Goal: Task Accomplishment & Management: Manage account settings

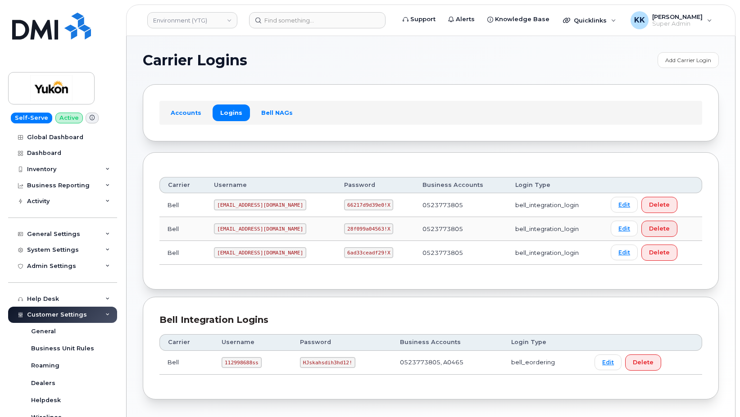
scroll to position [246, 0]
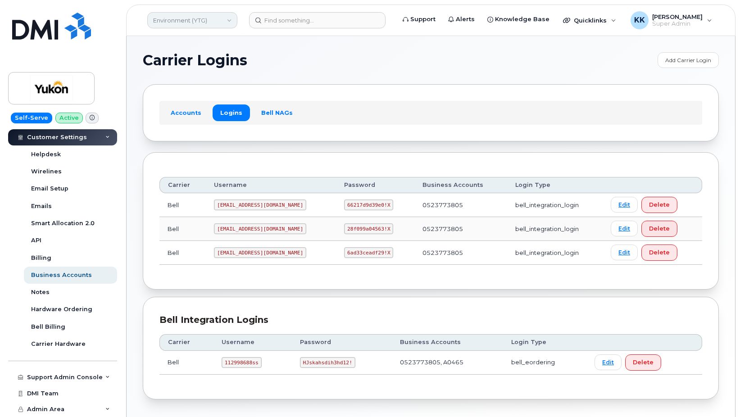
click at [185, 23] on link "Environment (YTG)" at bounding box center [192, 20] width 90 height 16
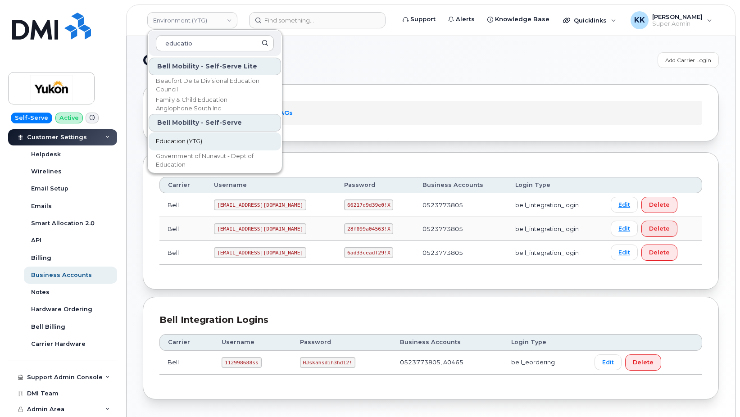
type input "educatio"
click at [200, 142] on span "Education (YTG)" at bounding box center [179, 141] width 46 height 9
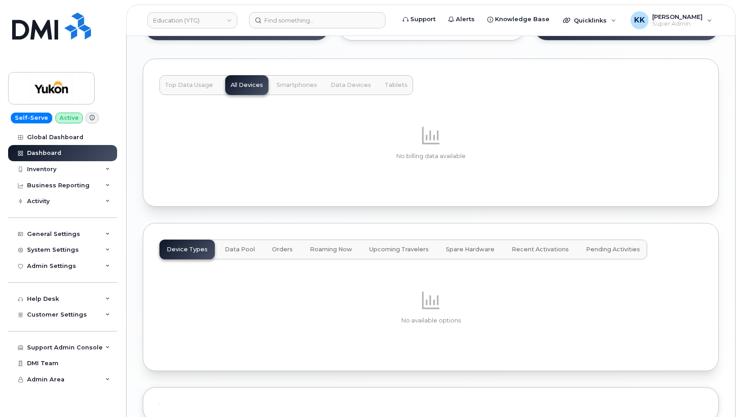
scroll to position [798, 0]
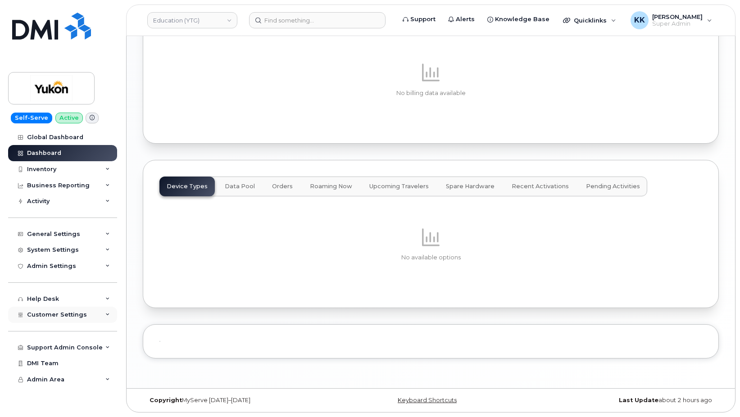
click at [56, 313] on span "Customer Settings" at bounding box center [57, 314] width 60 height 7
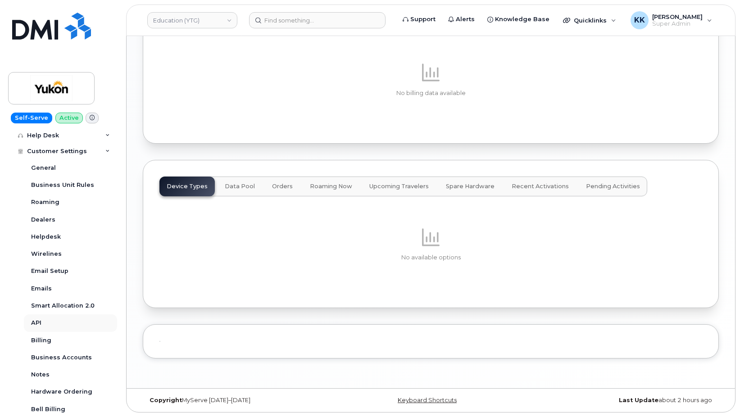
scroll to position [173, 0]
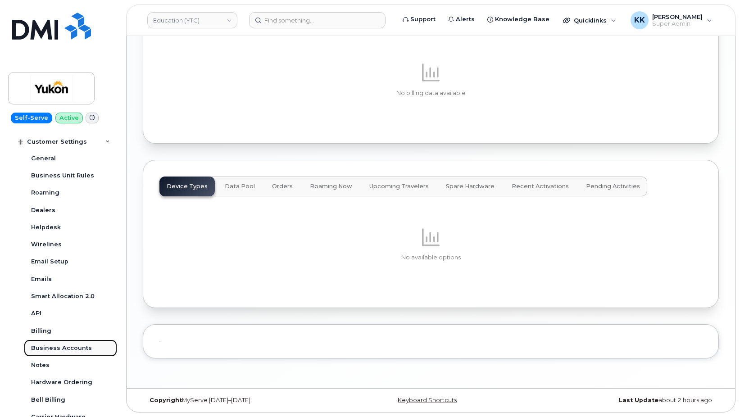
click at [56, 345] on div "Business Accounts" at bounding box center [61, 348] width 61 height 8
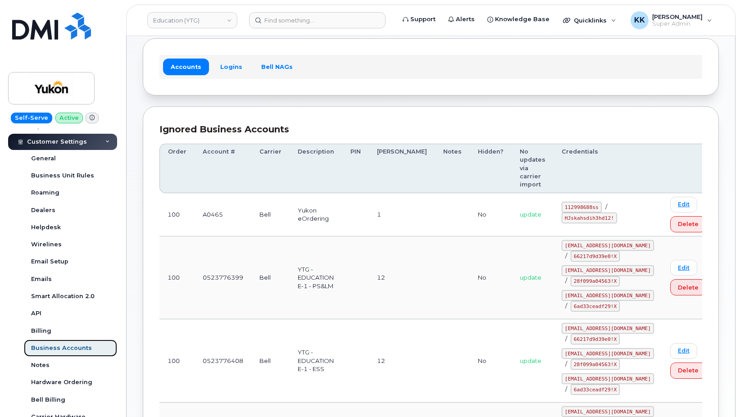
scroll to position [92, 0]
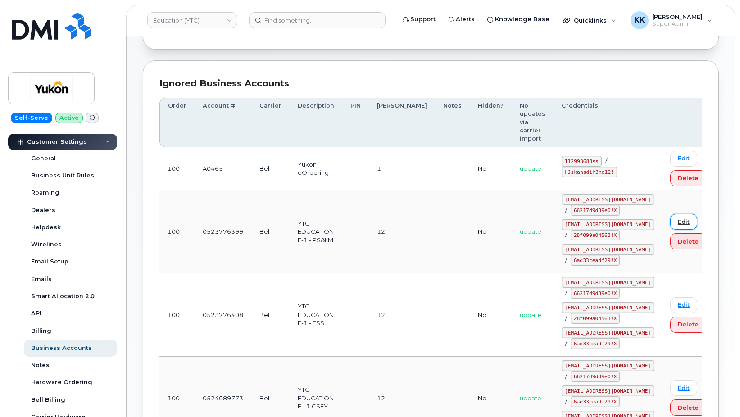
click at [670, 214] on link "Edit" at bounding box center [683, 222] width 27 height 16
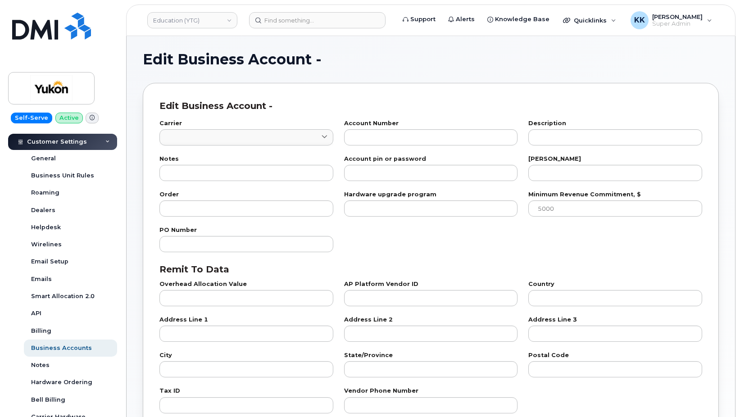
type input "1"
type input "0523776399"
type input "YTG -EDUCATION E-1 - PS&LM"
type input "12"
type input "100"
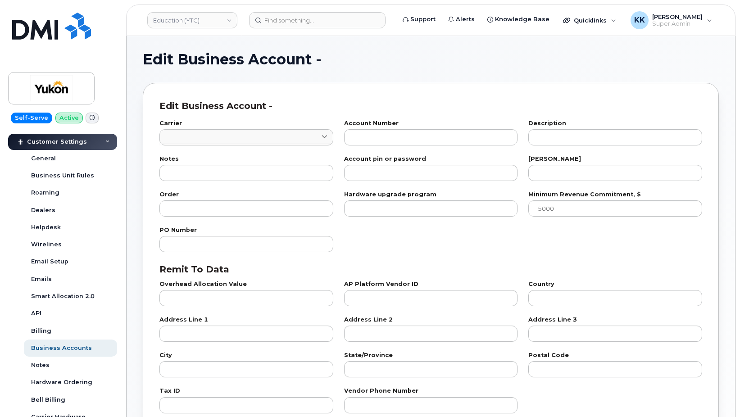
checkbox input "true"
select select "1771"
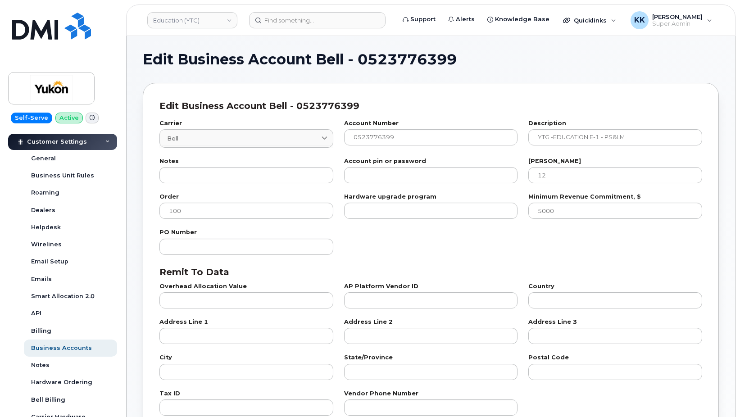
scroll to position [321, 0]
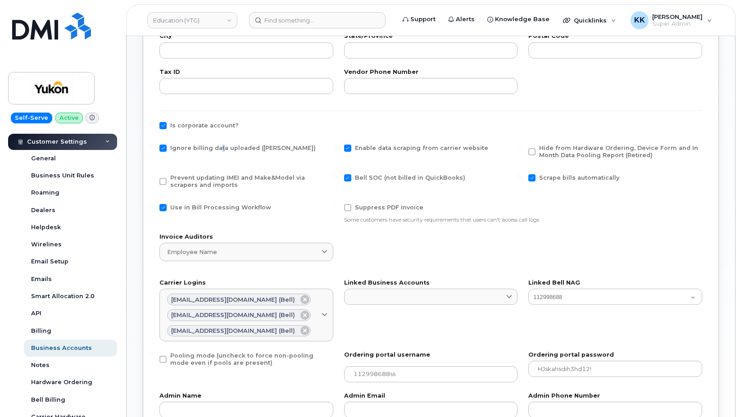
click at [219, 147] on span "Ignore billing data uploaded (Bill Parser)" at bounding box center [242, 148] width 145 height 7
click at [167, 148] on label "Ignore billing data uploaded ([PERSON_NAME])" at bounding box center [237, 148] width 156 height 7
click at [153, 148] on input "Ignore billing data uploaded ([PERSON_NAME])" at bounding box center [151, 147] width 5 height 5
checkbox input "false"
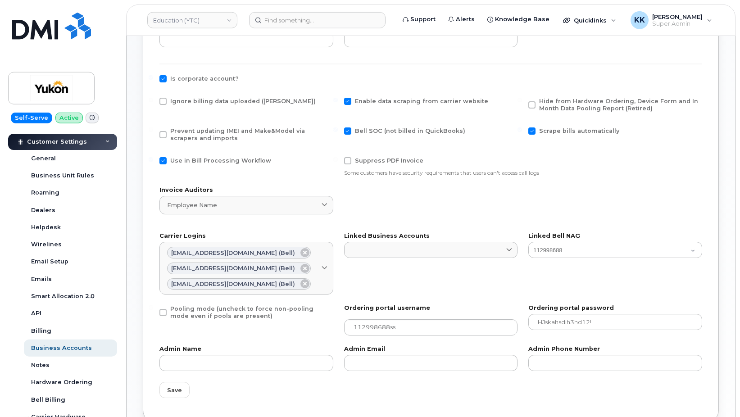
scroll to position [367, 0]
click at [168, 390] on span "Save" at bounding box center [174, 391] width 15 height 9
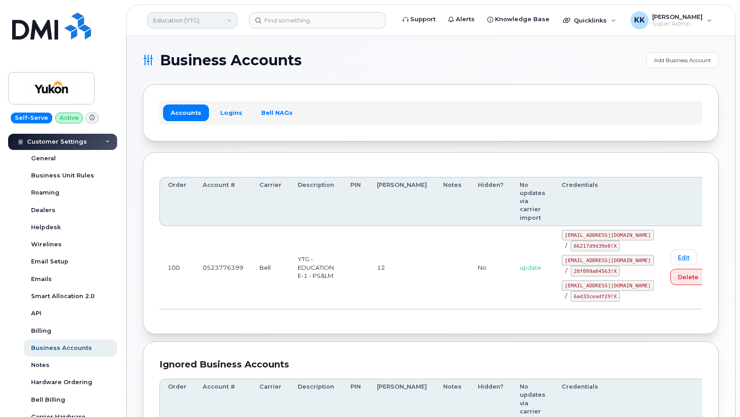
click at [199, 21] on link "Education (YTG)" at bounding box center [192, 20] width 90 height 16
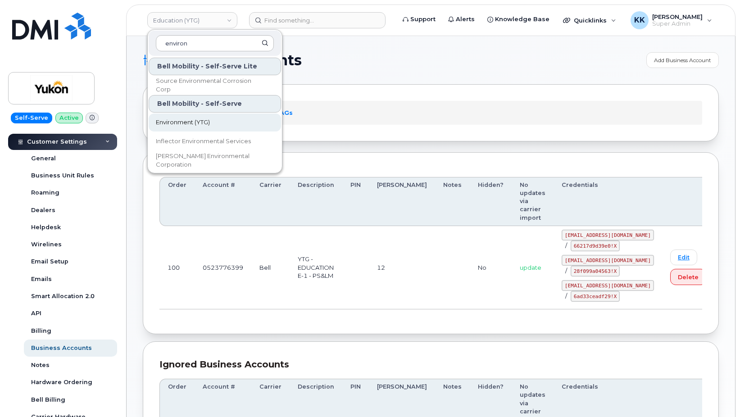
type input "environ"
click at [200, 123] on span "Environment (YTG)" at bounding box center [183, 122] width 54 height 9
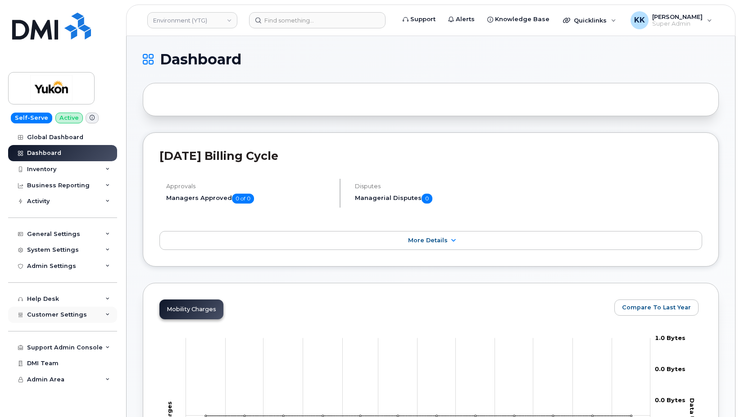
click at [59, 310] on div "Customer Settings" at bounding box center [62, 315] width 109 height 16
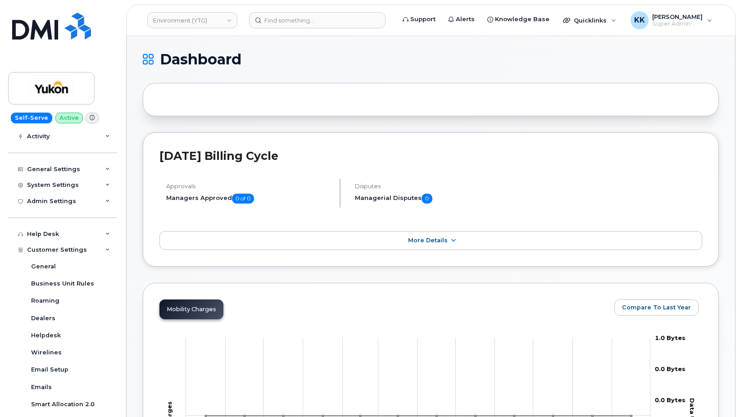
scroll to position [216, 0]
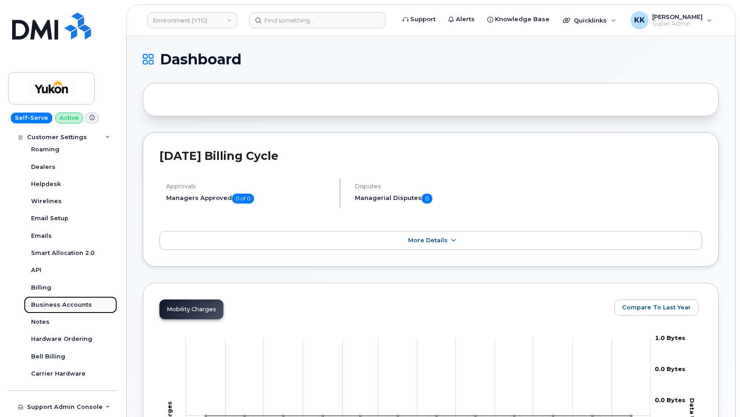
click at [69, 301] on div "Business Accounts" at bounding box center [61, 305] width 61 height 8
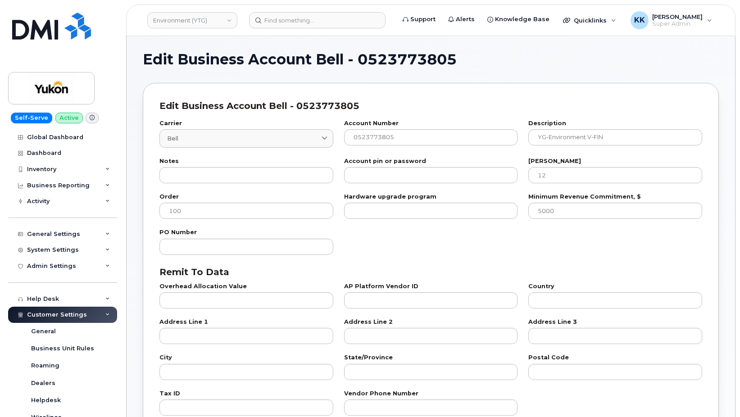
select select "1770"
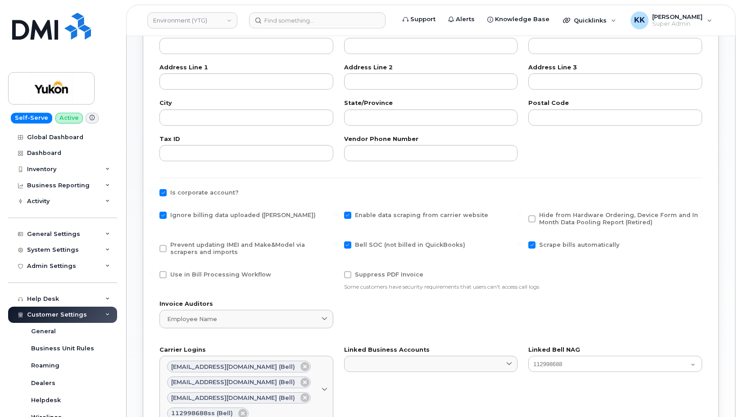
scroll to position [321, 0]
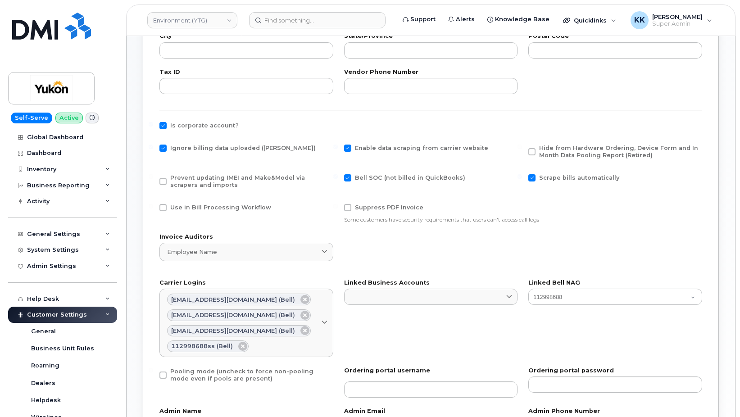
click at [192, 148] on span "Ignore billing data uploaded (Bill Parser)" at bounding box center [242, 148] width 145 height 7
click at [153, 148] on input "Ignore billing data uploaded (Bill Parser)" at bounding box center [151, 147] width 5 height 5
checkbox input "false"
click at [183, 206] on span "Use in Bill Processing Workflow" at bounding box center [220, 207] width 101 height 7
click at [153, 206] on input "Use in Bill Processing Workflow" at bounding box center [151, 206] width 5 height 5
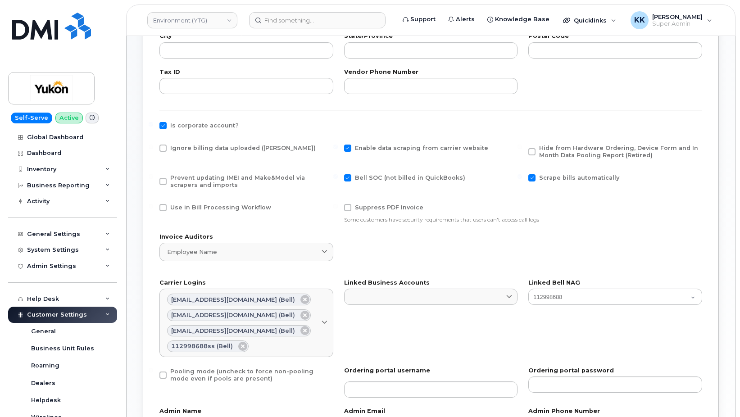
checkbox input "true"
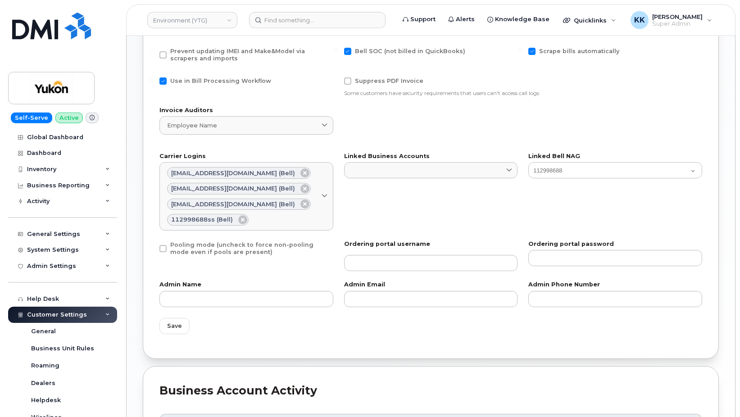
scroll to position [505, 0]
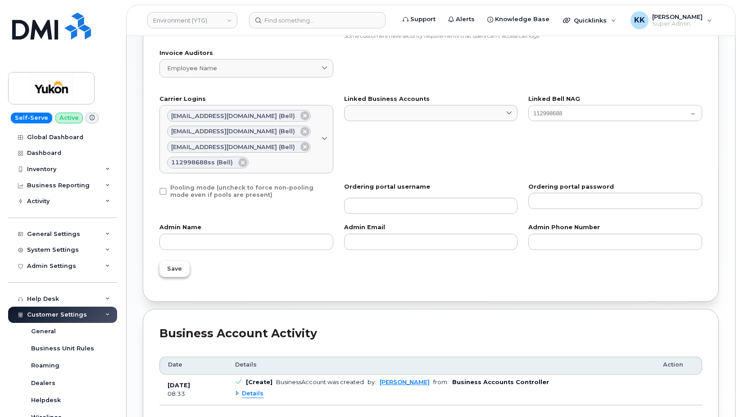
click at [171, 272] on span "Save" at bounding box center [174, 268] width 15 height 9
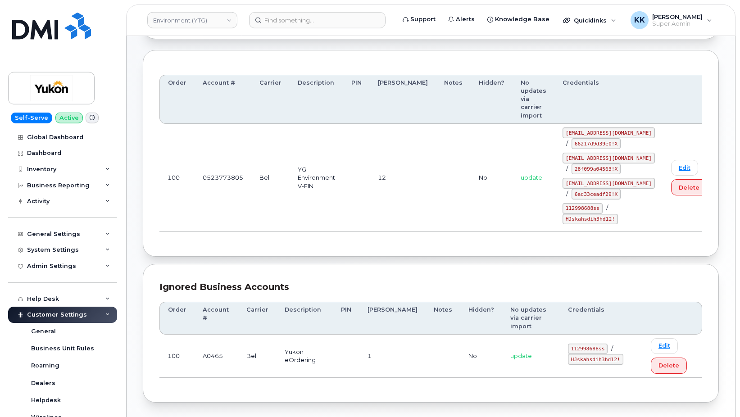
scroll to position [107, 0]
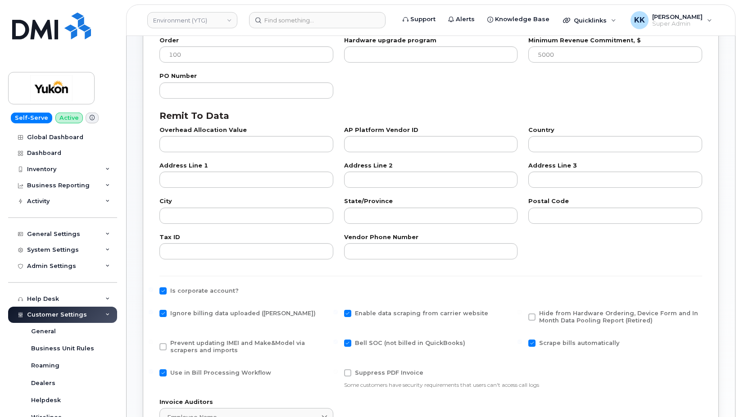
scroll to position [230, 0]
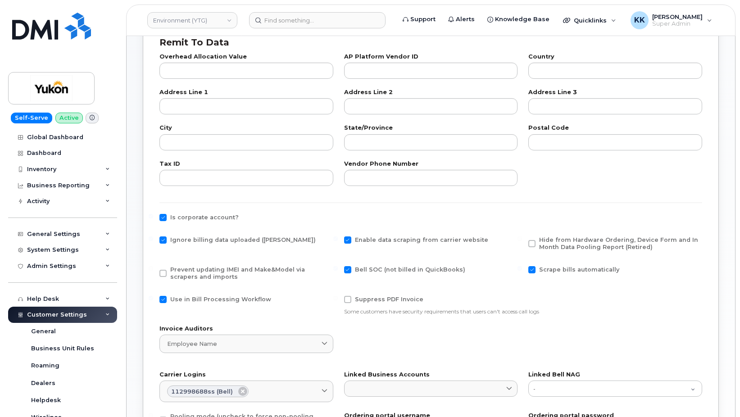
click at [183, 237] on span "Ignore billing data uploaded ([PERSON_NAME])" at bounding box center [242, 239] width 145 height 7
click at [153, 237] on input "Ignore billing data uploaded ([PERSON_NAME])" at bounding box center [151, 238] width 5 height 5
checkbox input "false"
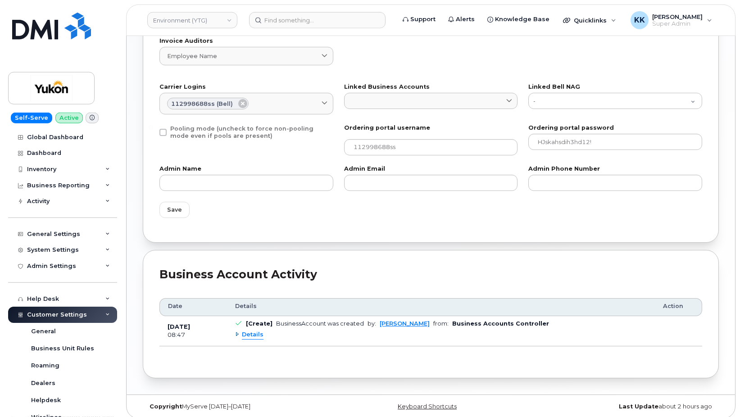
scroll to position [524, 0]
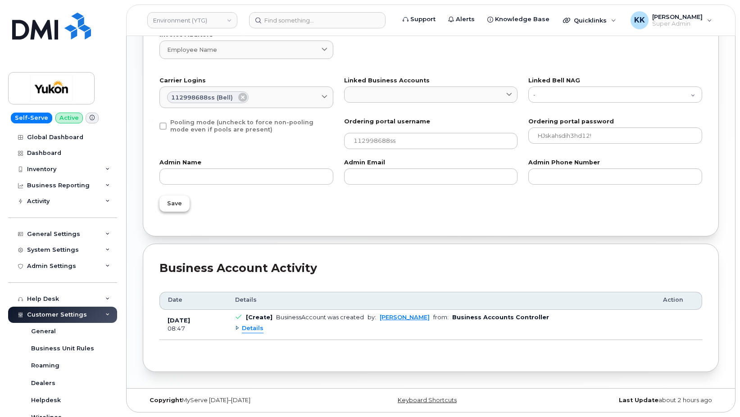
click at [170, 205] on span "Save" at bounding box center [174, 203] width 15 height 9
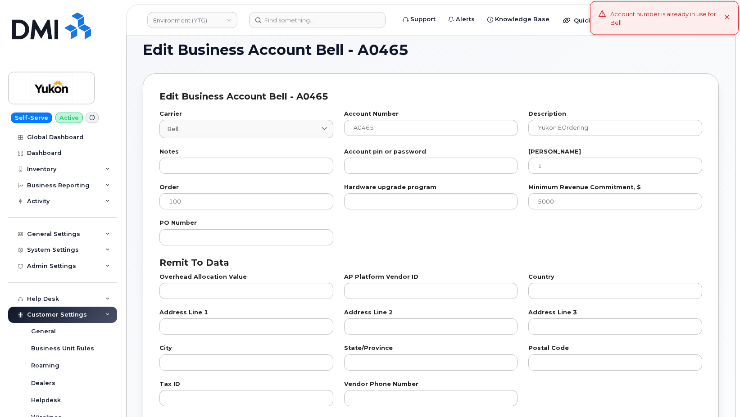
scroll to position [0, 0]
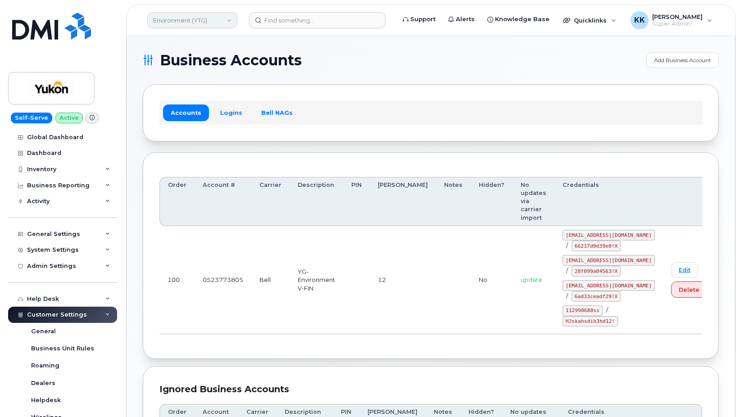
click at [196, 14] on link "Environment (YTG)" at bounding box center [192, 20] width 90 height 16
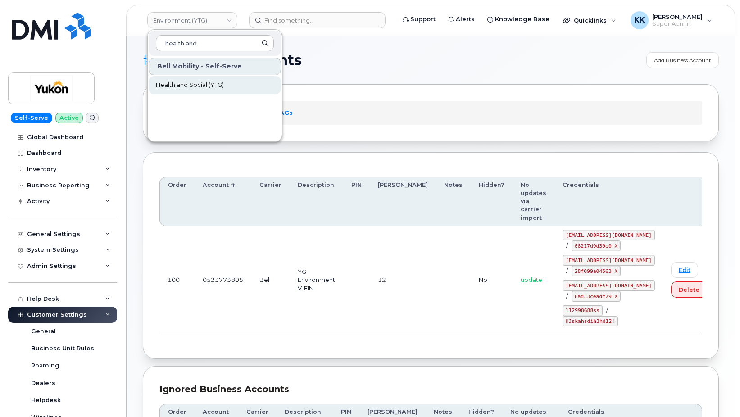
type input "health and"
click at [204, 80] on link "Health and Social (YTG)" at bounding box center [215, 85] width 132 height 18
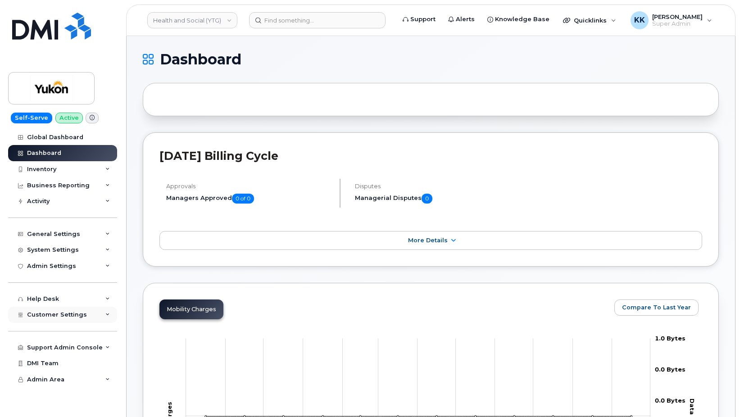
click at [63, 315] on span "Customer Settings" at bounding box center [57, 314] width 60 height 7
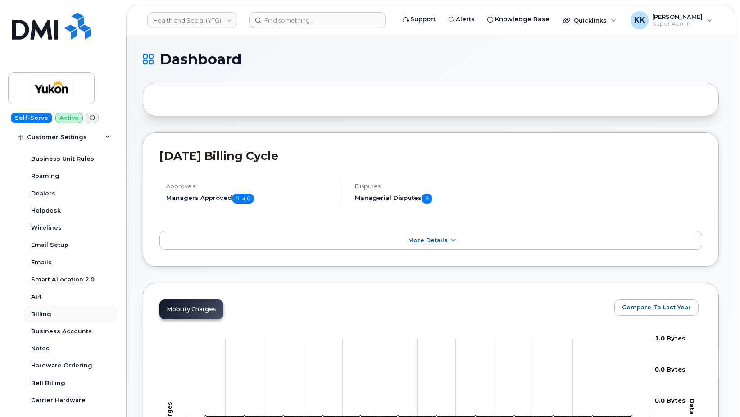
scroll to position [216, 0]
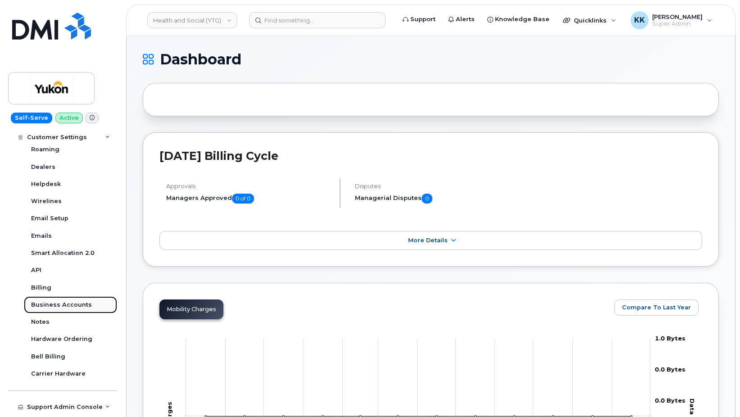
click at [64, 303] on div "Business Accounts" at bounding box center [61, 305] width 61 height 8
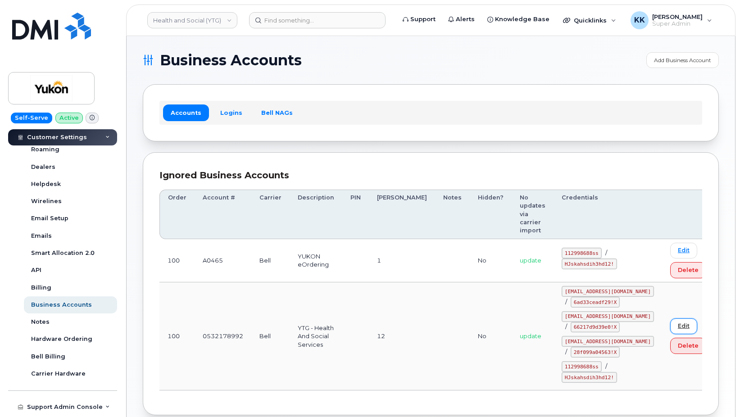
click at [670, 318] on link "Edit" at bounding box center [683, 326] width 27 height 16
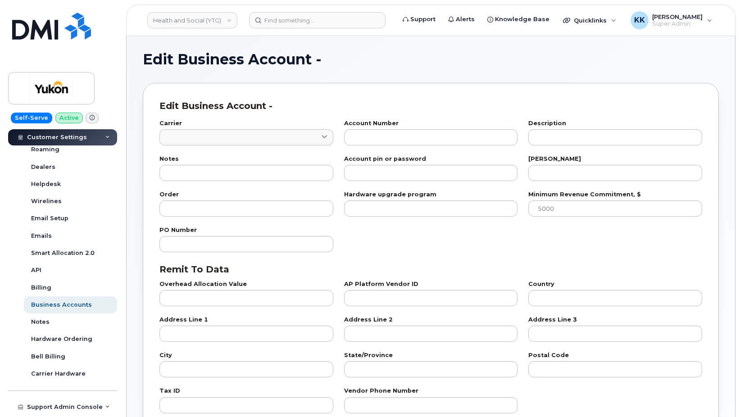
type input "1"
type input "0532178992"
type input "YTG - Health And Social Services"
type input "12"
type input "100"
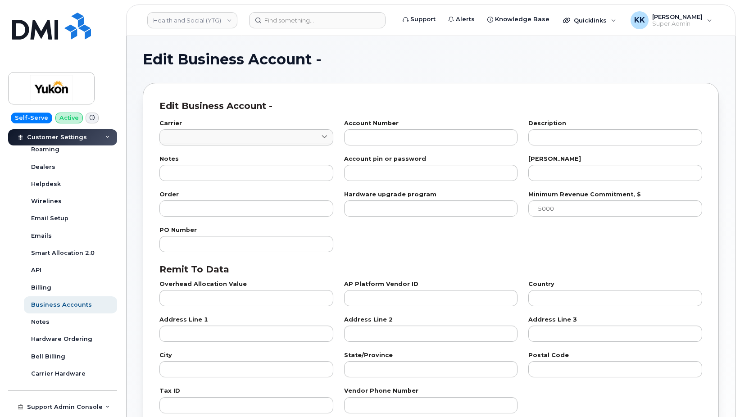
checkbox input "true"
select select "1772"
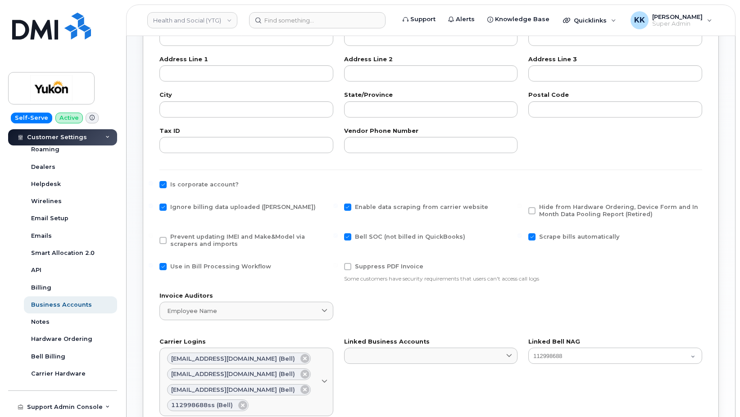
scroll to position [321, 0]
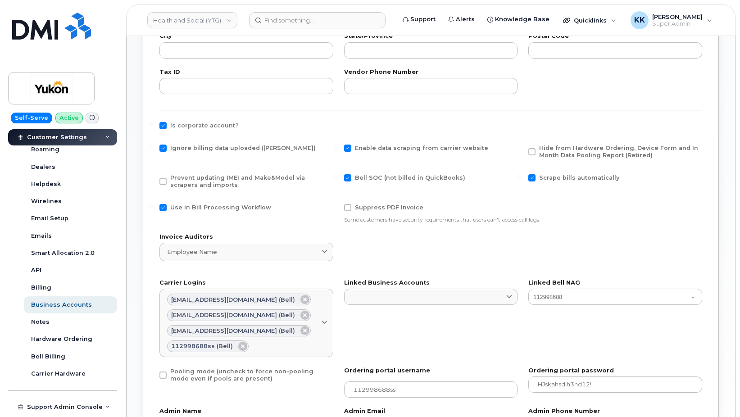
click at [196, 146] on span "Ignore billing data uploaded ([PERSON_NAME])" at bounding box center [242, 148] width 145 height 7
click at [153, 146] on input "Ignore billing data uploaded ([PERSON_NAME])" at bounding box center [151, 147] width 5 height 5
checkbox input "false"
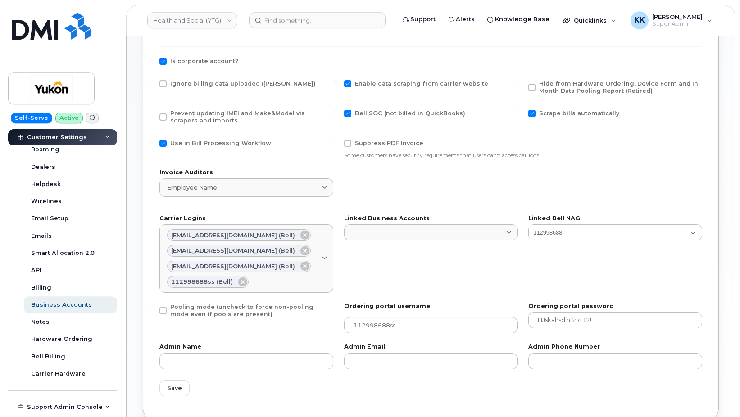
scroll to position [551, 0]
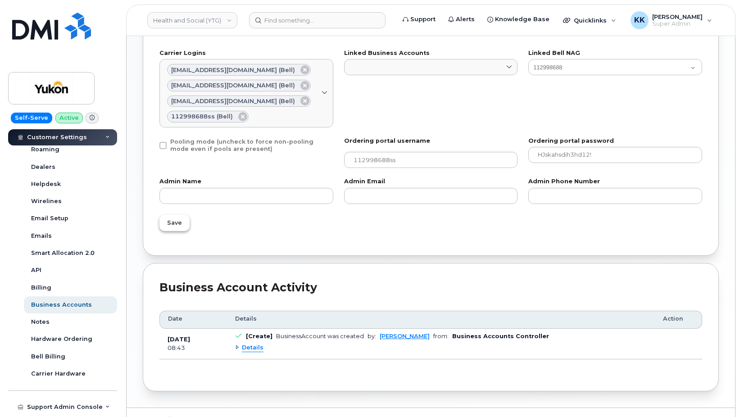
click at [179, 221] on span "Save" at bounding box center [174, 222] width 15 height 9
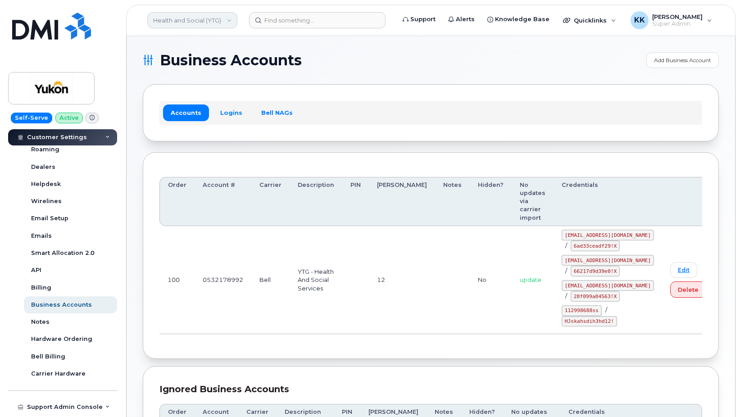
click at [172, 23] on link "Health and Social (YTG)" at bounding box center [192, 20] width 90 height 16
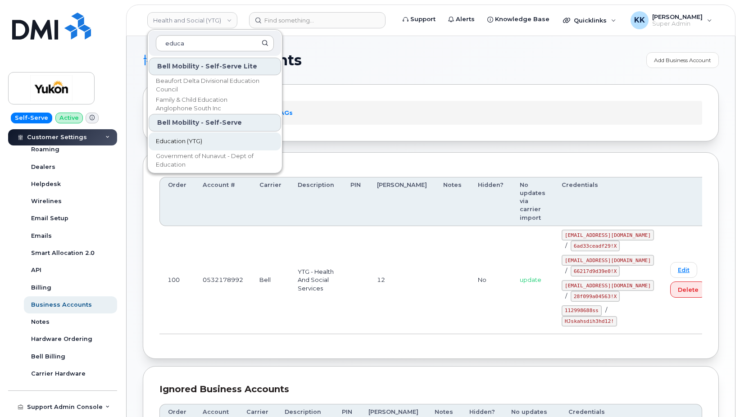
type input "educa"
click at [193, 142] on span "Education (YTG)" at bounding box center [179, 141] width 46 height 9
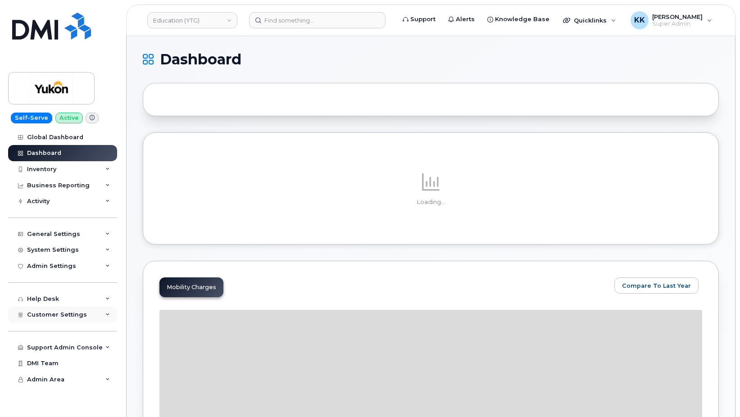
click at [61, 314] on span "Customer Settings" at bounding box center [57, 314] width 60 height 7
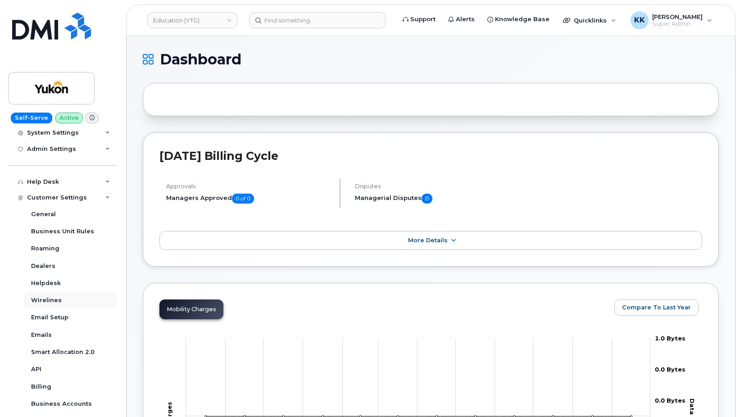
scroll to position [130, 0]
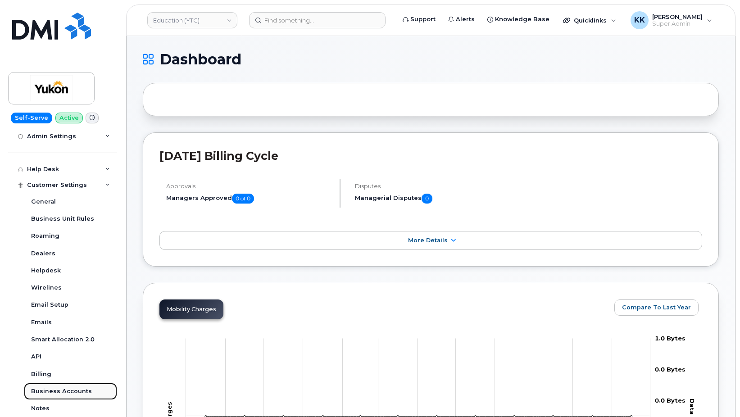
click at [64, 385] on link "Business Accounts" at bounding box center [70, 391] width 93 height 17
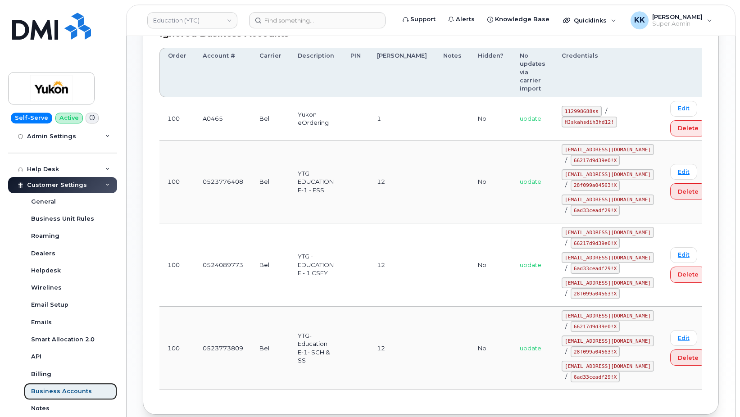
scroll to position [331, 0]
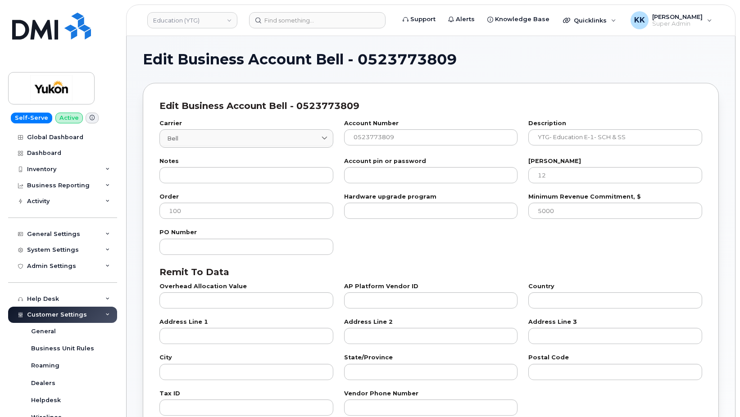
select select "1771"
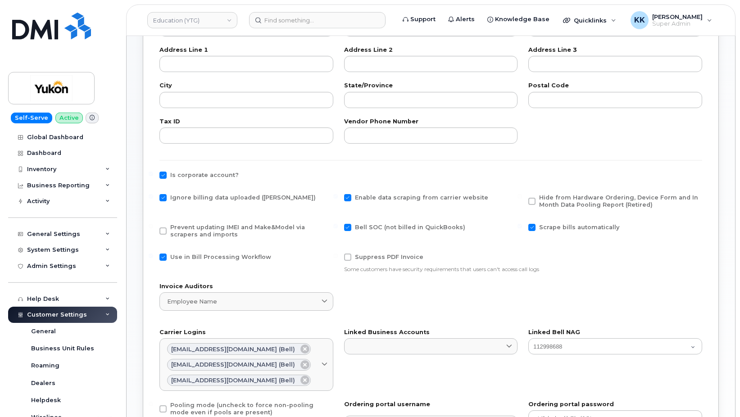
scroll to position [276, 0]
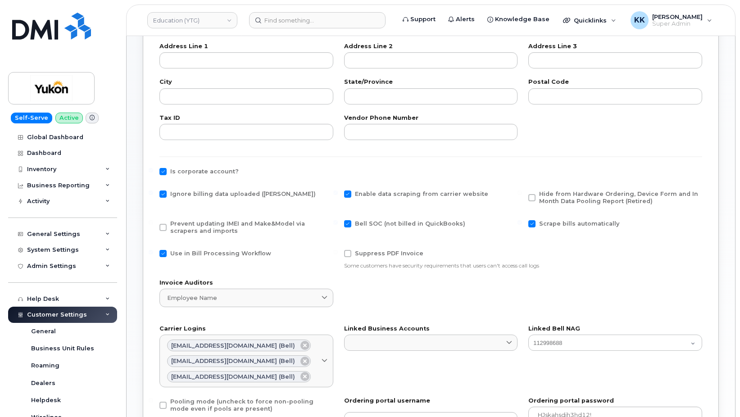
click at [204, 190] on div "Ignore billing data uploaded ([PERSON_NAME])" at bounding box center [246, 200] width 185 height 30
click at [212, 195] on span "Ignore billing data uploaded ([PERSON_NAME])" at bounding box center [242, 193] width 145 height 7
click at [153, 195] on input "Ignore billing data uploaded ([PERSON_NAME])" at bounding box center [151, 192] width 5 height 5
checkbox input "false"
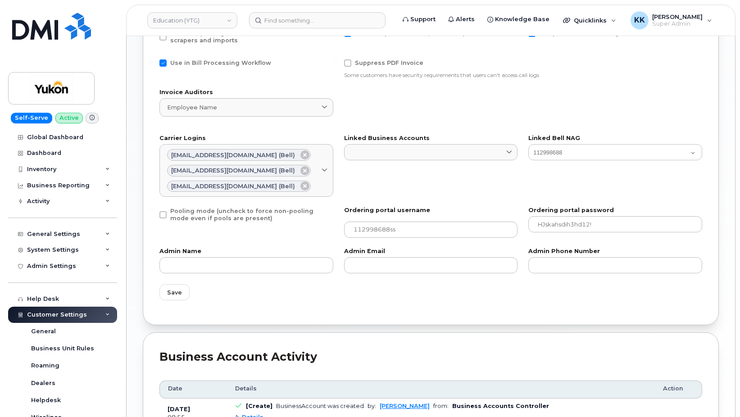
scroll to position [551, 0]
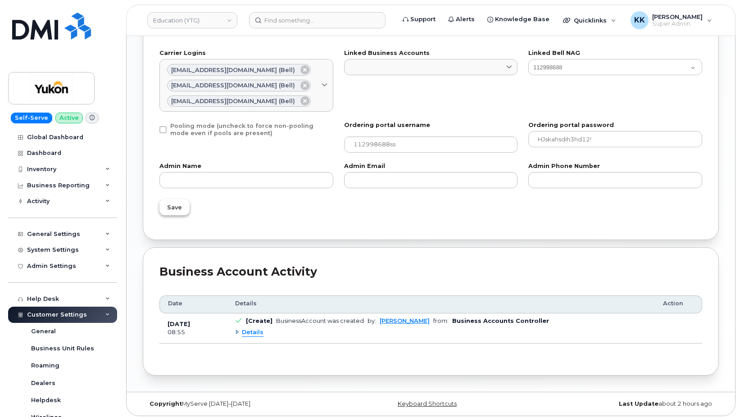
click at [175, 205] on span "Save" at bounding box center [174, 207] width 15 height 9
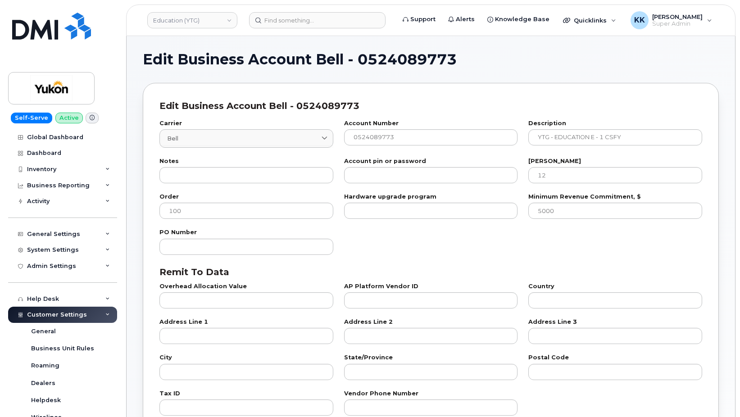
select select "1771"
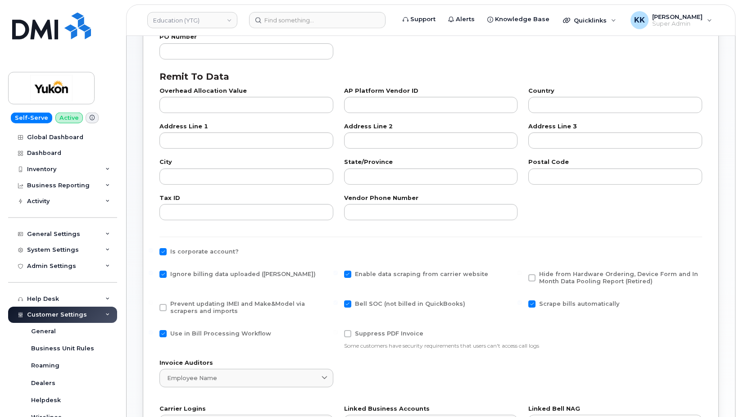
scroll to position [276, 0]
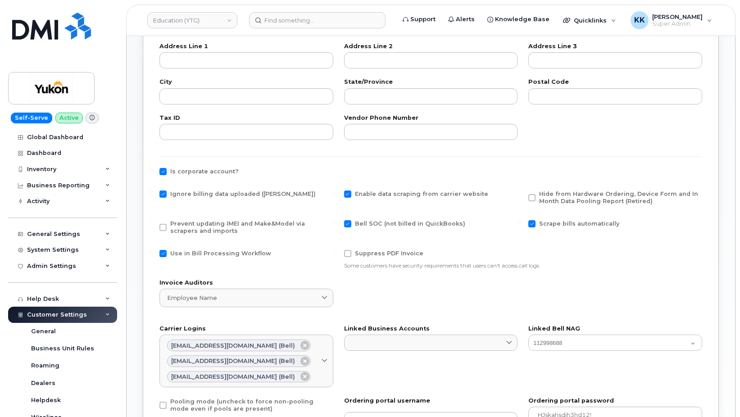
click at [183, 196] on span "Ignore billing data uploaded ([PERSON_NAME])" at bounding box center [242, 193] width 145 height 7
click at [153, 195] on input "Ignore billing data uploaded ([PERSON_NAME])" at bounding box center [151, 192] width 5 height 5
checkbox input "false"
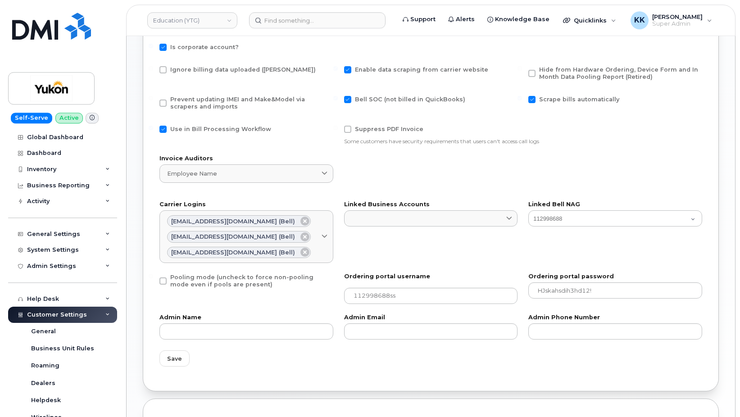
scroll to position [505, 0]
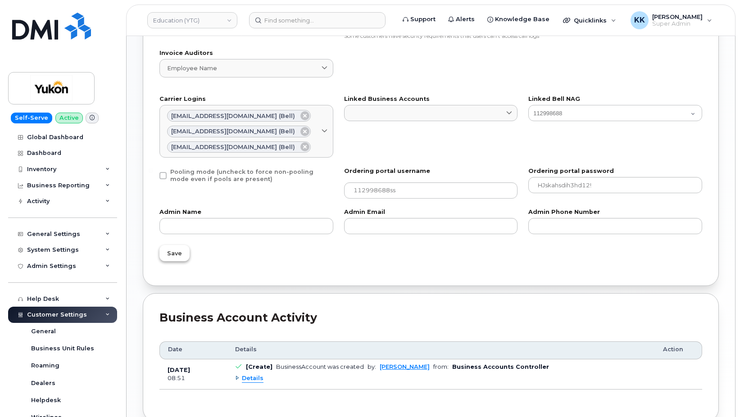
click at [169, 256] on span "Save" at bounding box center [174, 253] width 15 height 9
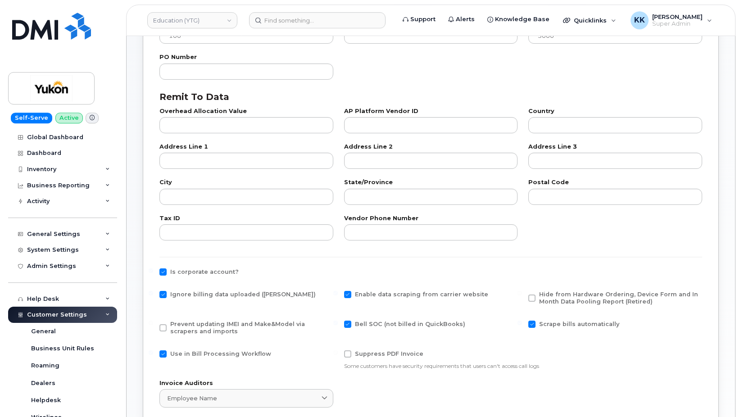
scroll to position [230, 0]
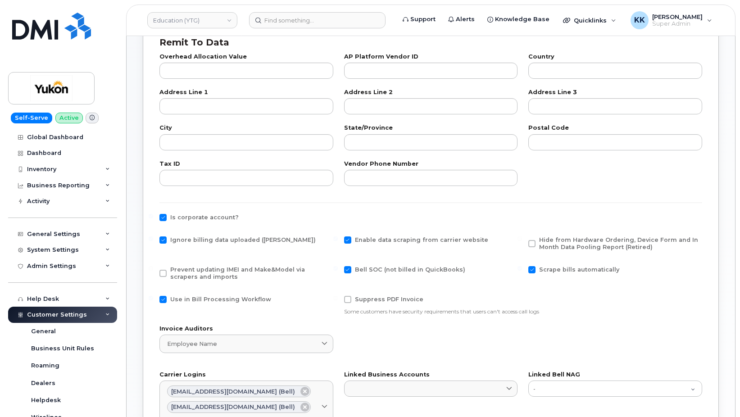
click at [178, 238] on span "Ignore billing data uploaded ([PERSON_NAME])" at bounding box center [242, 239] width 145 height 7
click at [153, 238] on input "Ignore billing data uploaded ([PERSON_NAME])" at bounding box center [151, 238] width 5 height 5
checkbox input "false"
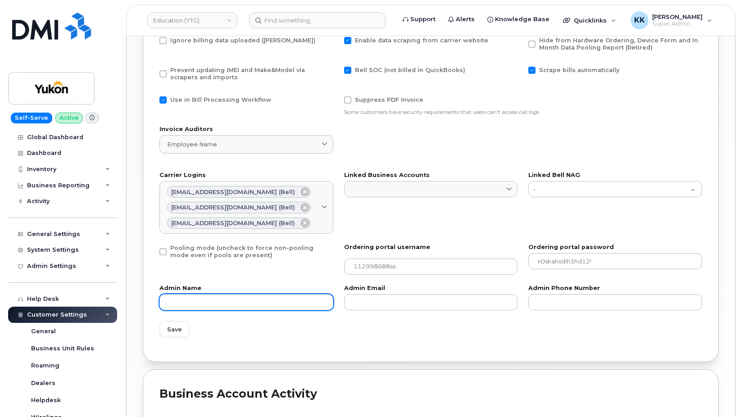
scroll to position [459, 0]
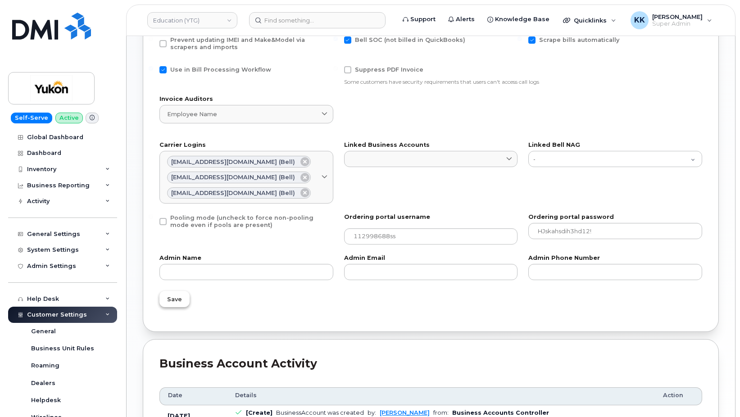
click at [179, 295] on span "Save" at bounding box center [174, 299] width 15 height 9
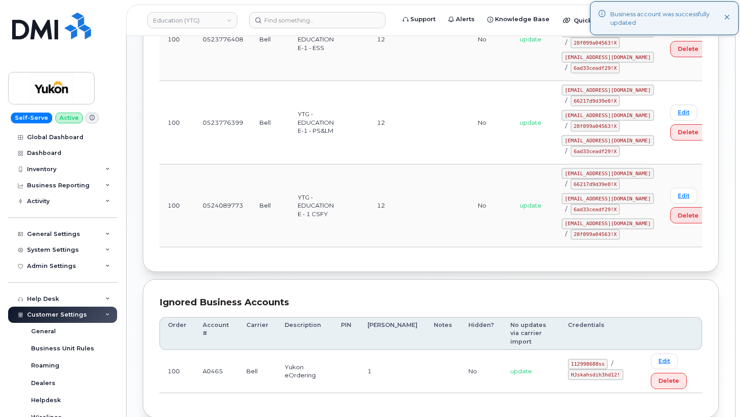
scroll to position [331, 0]
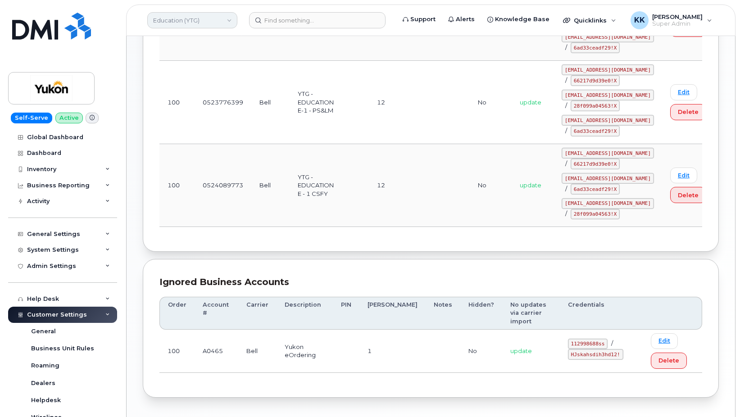
click at [200, 22] on link "Education (YTG)" at bounding box center [192, 20] width 90 height 16
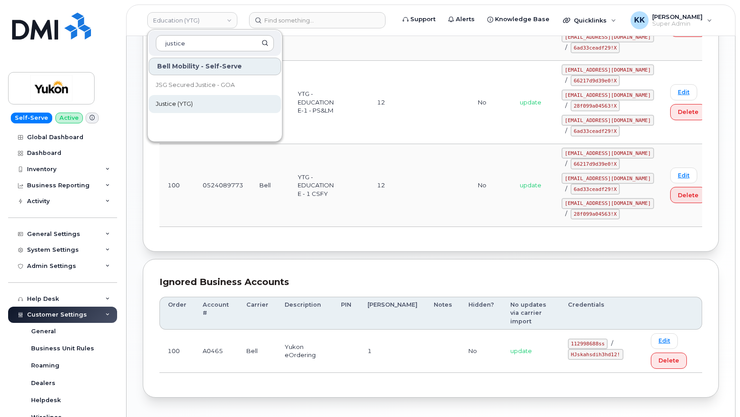
type input "justice"
click at [197, 104] on link "Justice (YTG)" at bounding box center [215, 104] width 132 height 18
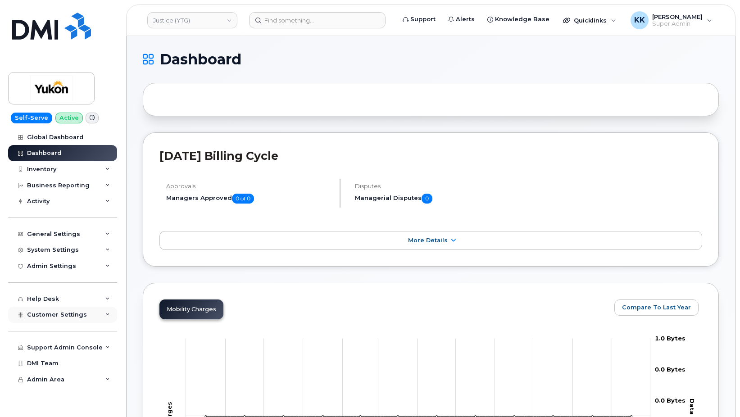
click at [67, 317] on span "Customer Settings" at bounding box center [57, 314] width 60 height 7
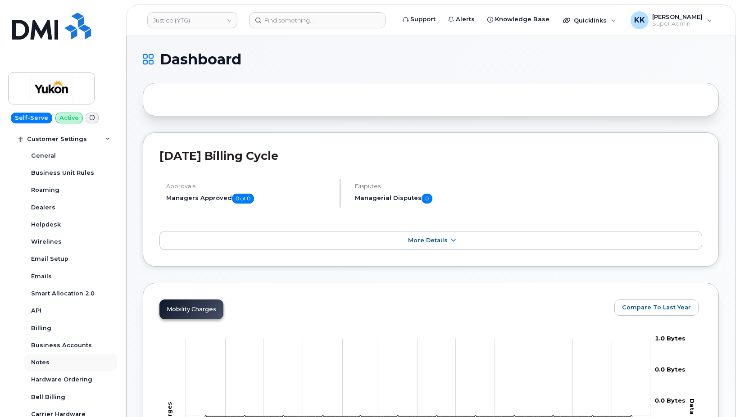
scroll to position [216, 0]
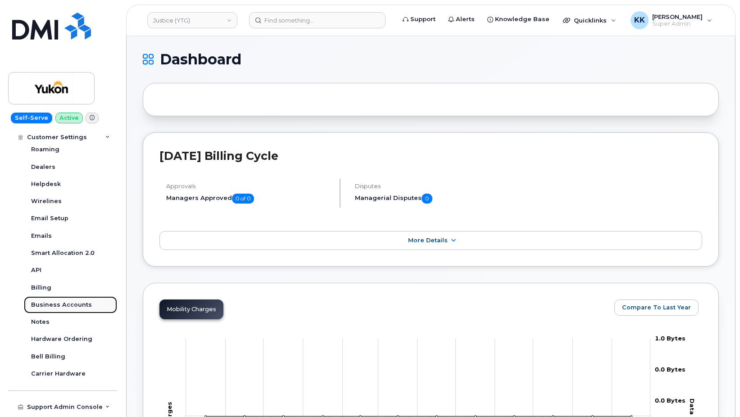
click at [72, 302] on div "Business Accounts" at bounding box center [61, 305] width 61 height 8
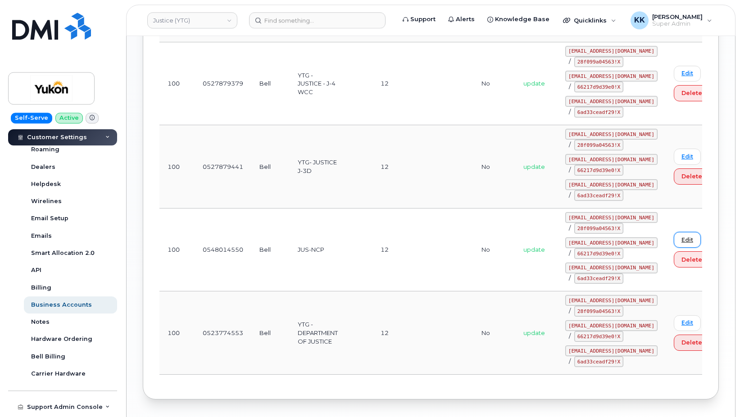
scroll to position [505, 0]
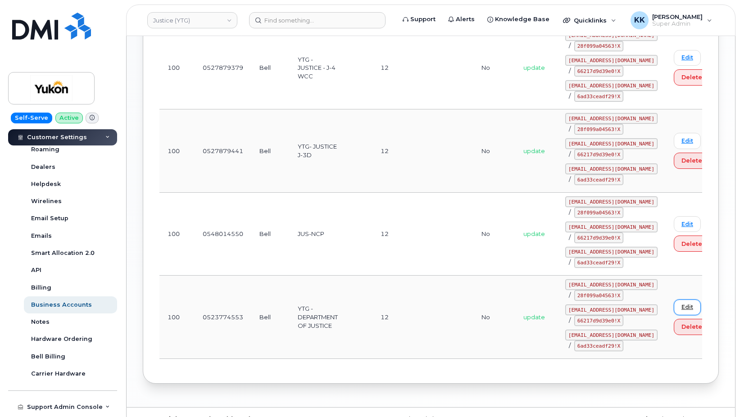
click at [674, 299] on link "Edit" at bounding box center [687, 307] width 27 height 16
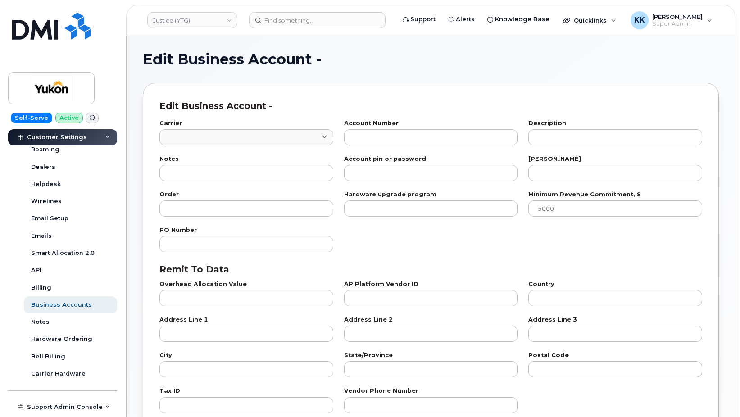
type input "1"
type input "0523774553"
type input "YTG - DEPARTMENT OF JUSTICE"
type input "12"
type input "100"
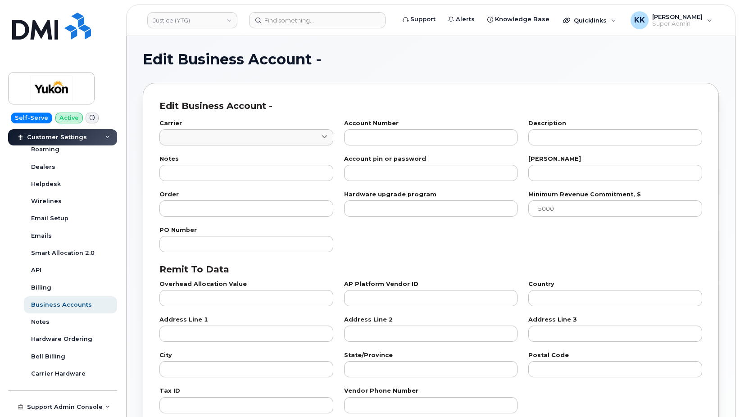
checkbox input "true"
select select "1773"
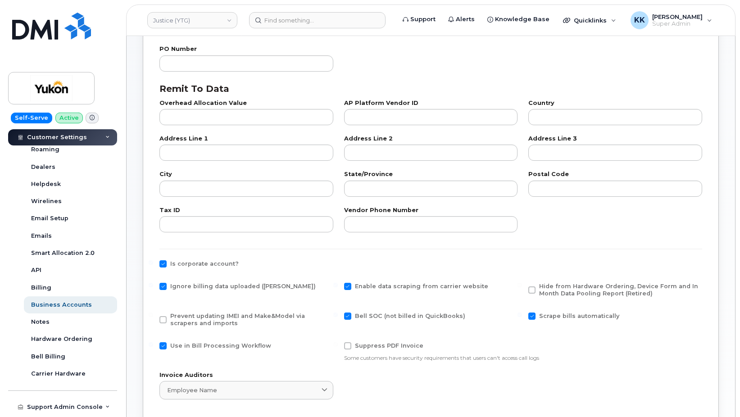
scroll to position [276, 0]
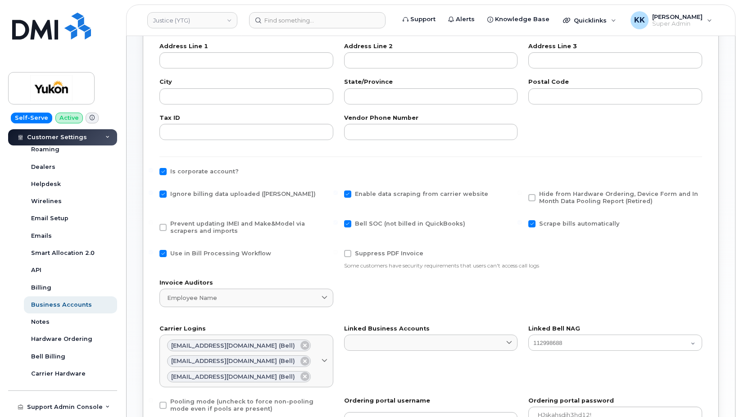
click at [174, 193] on span "Ignore billing data uploaded ([PERSON_NAME])" at bounding box center [242, 193] width 145 height 7
click at [153, 193] on input "Ignore billing data uploaded ([PERSON_NAME])" at bounding box center [151, 192] width 5 height 5
checkbox input "false"
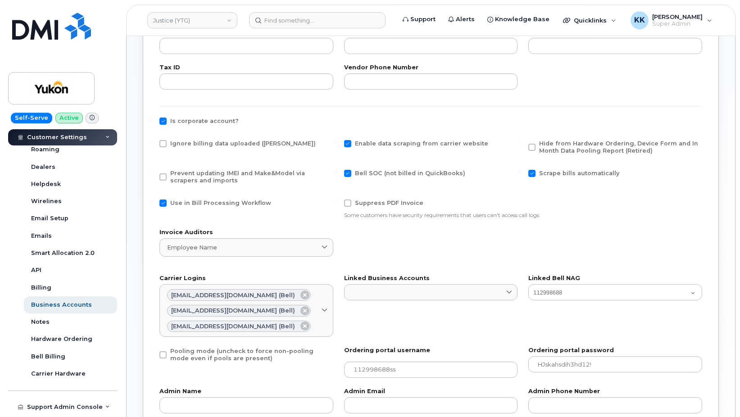
scroll to position [413, 0]
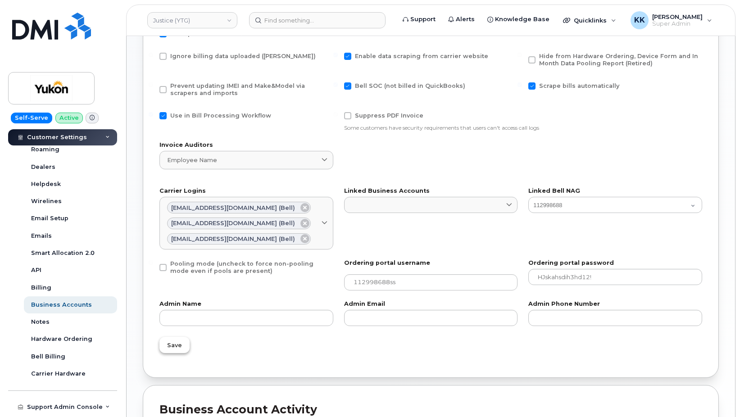
click at [179, 343] on span "Save" at bounding box center [174, 345] width 15 height 9
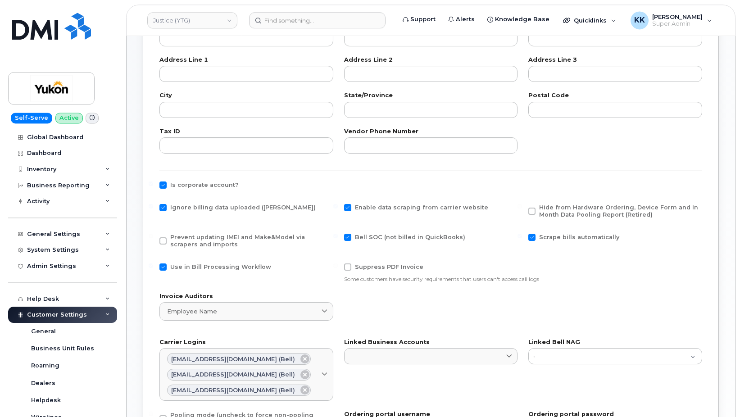
scroll to position [321, 0]
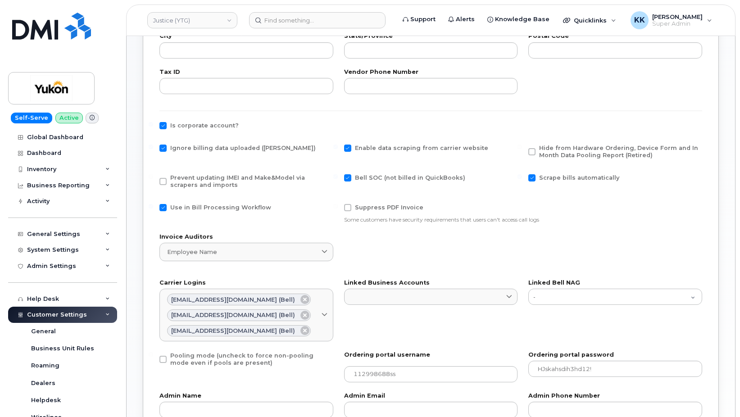
click at [185, 147] on span "Ignore billing data uploaded ([PERSON_NAME])" at bounding box center [242, 148] width 145 height 7
click at [177, 147] on span "Ignore billing data uploaded ([PERSON_NAME])" at bounding box center [242, 148] width 145 height 7
click at [153, 147] on input "Ignore billing data uploaded ([PERSON_NAME])" at bounding box center [151, 147] width 5 height 5
checkbox input "false"
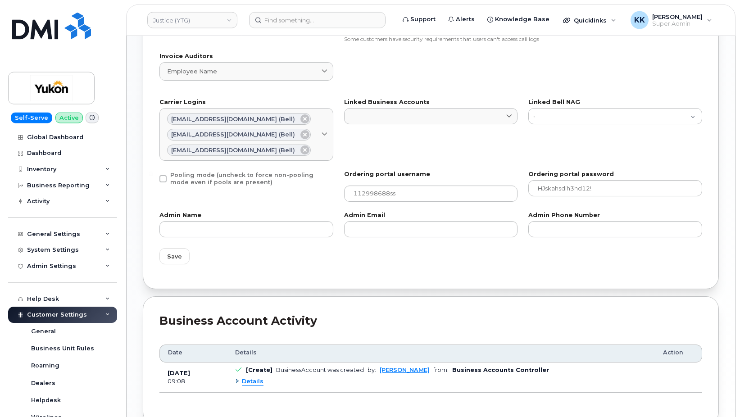
scroll to position [505, 0]
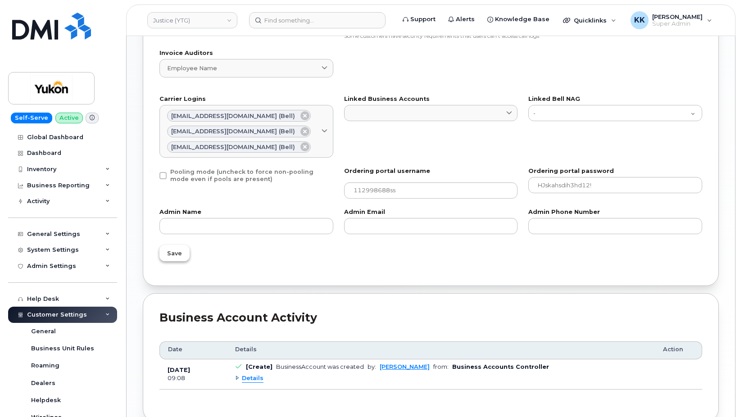
click at [174, 254] on span "Save" at bounding box center [174, 253] width 15 height 9
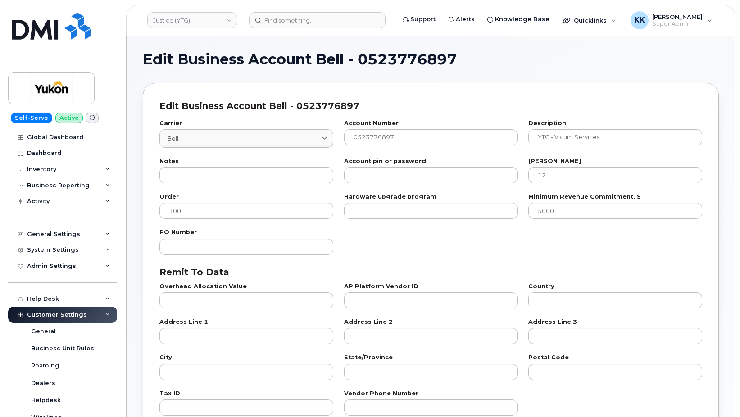
select select "1773"
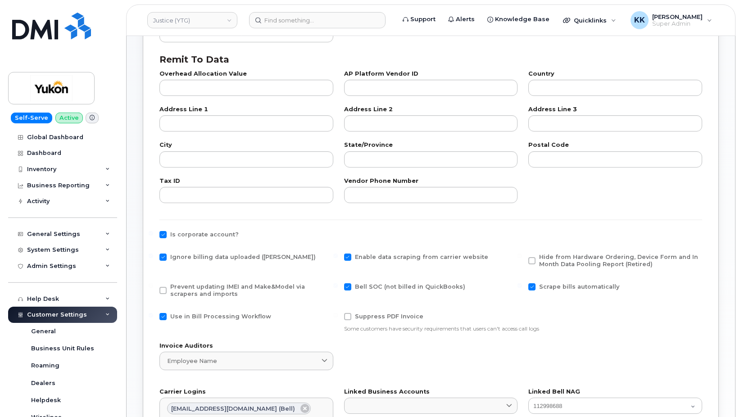
scroll to position [230, 0]
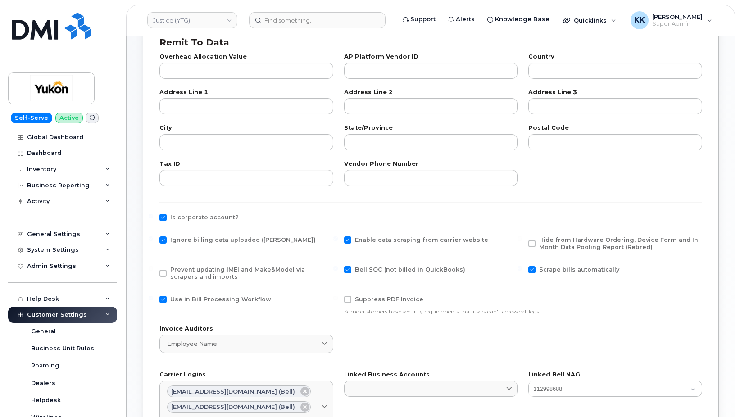
click at [193, 240] on span "Ignore billing data uploaded ([PERSON_NAME])" at bounding box center [242, 239] width 145 height 7
click at [153, 240] on input "Ignore billing data uploaded ([PERSON_NAME])" at bounding box center [151, 238] width 5 height 5
checkbox input "false"
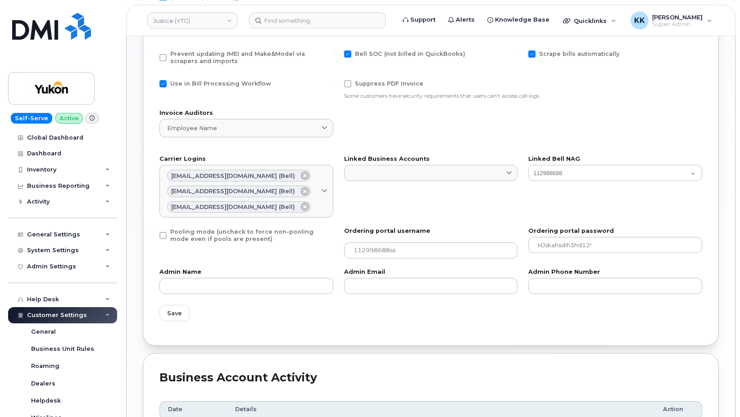
scroll to position [459, 0]
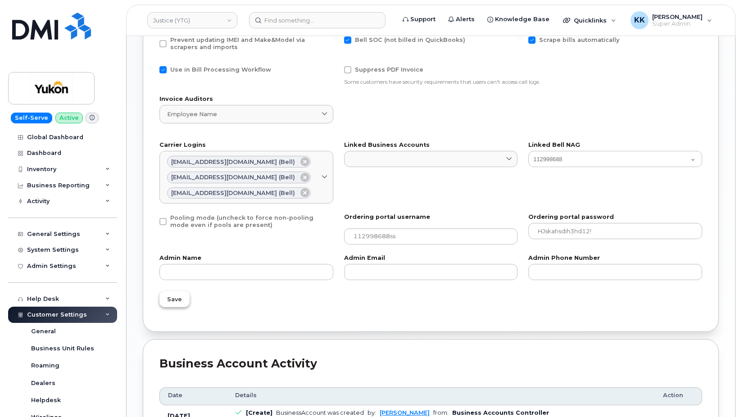
click at [176, 299] on span "Save" at bounding box center [174, 299] width 15 height 9
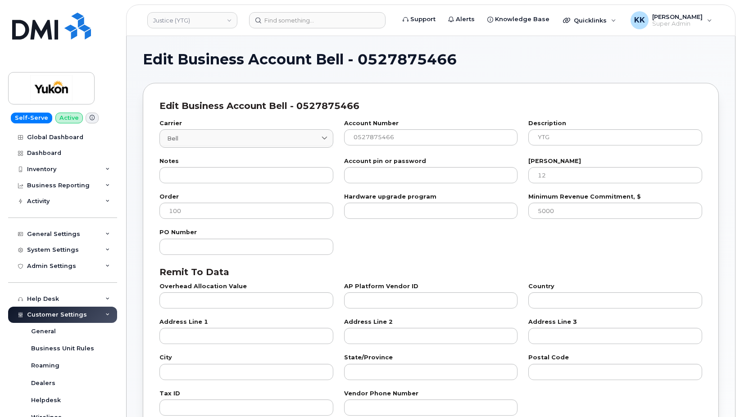
select select "1773"
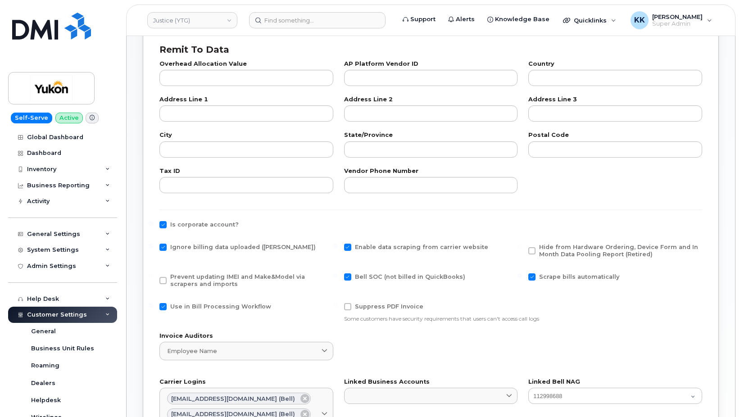
scroll to position [230, 0]
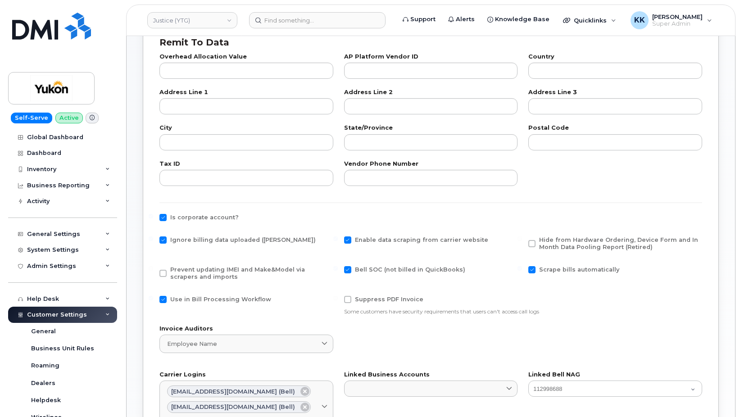
click at [178, 240] on span "Ignore billing data uploaded ([PERSON_NAME])" at bounding box center [242, 239] width 145 height 7
click at [153, 240] on input "Ignore billing data uploaded ([PERSON_NAME])" at bounding box center [151, 238] width 5 height 5
checkbox input "false"
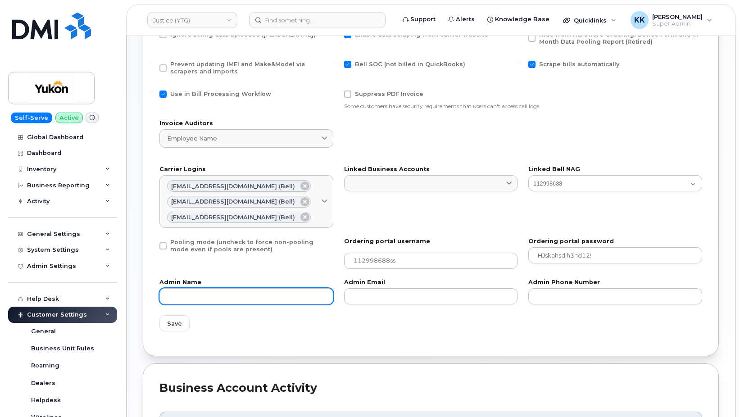
scroll to position [459, 0]
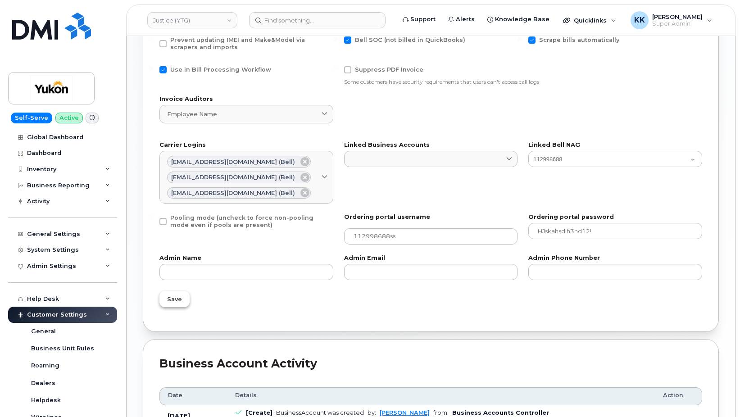
click at [178, 303] on span "Save" at bounding box center [174, 299] width 15 height 9
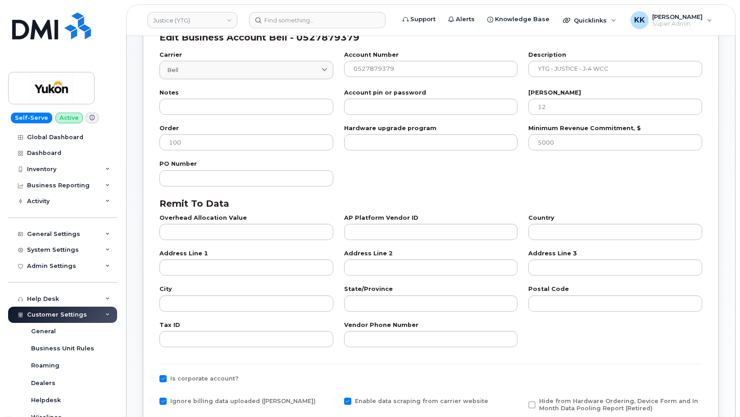
scroll to position [230, 0]
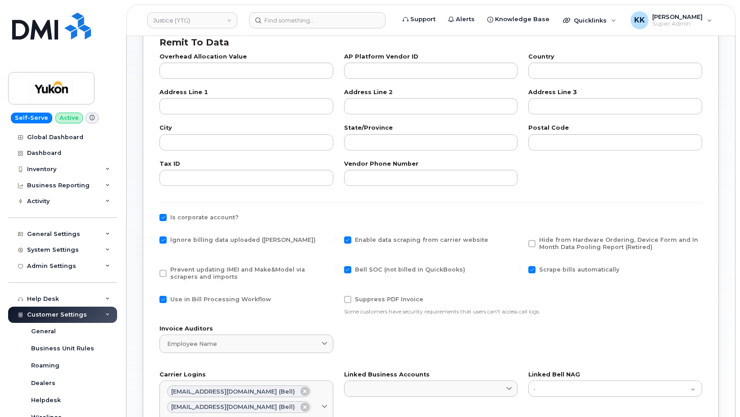
click at [189, 241] on span "Ignore billing data uploaded ([PERSON_NAME])" at bounding box center [242, 239] width 145 height 7
click at [153, 241] on input "Ignore billing data uploaded ([PERSON_NAME])" at bounding box center [151, 238] width 5 height 5
checkbox input "false"
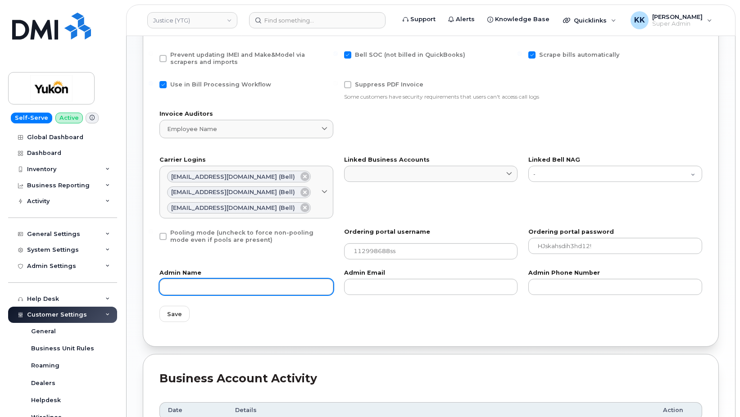
scroll to position [459, 0]
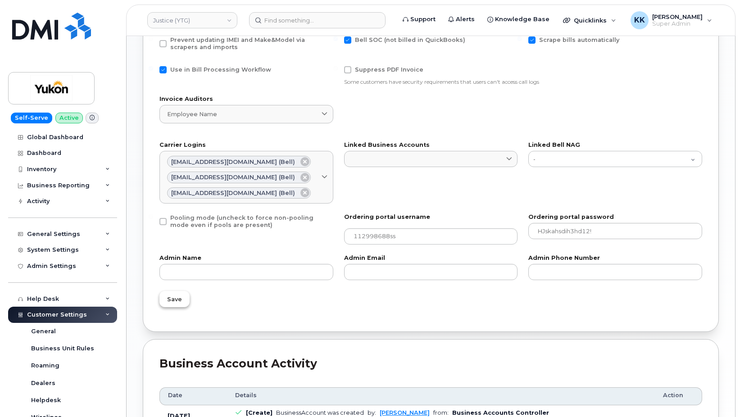
click at [183, 297] on button "Save" at bounding box center [174, 299] width 30 height 16
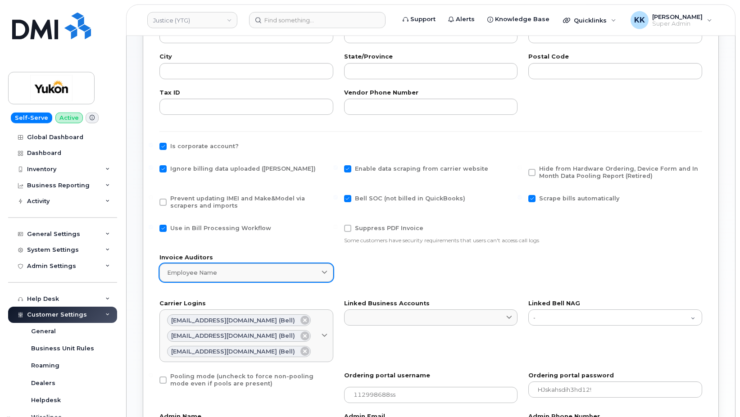
scroll to position [367, 0]
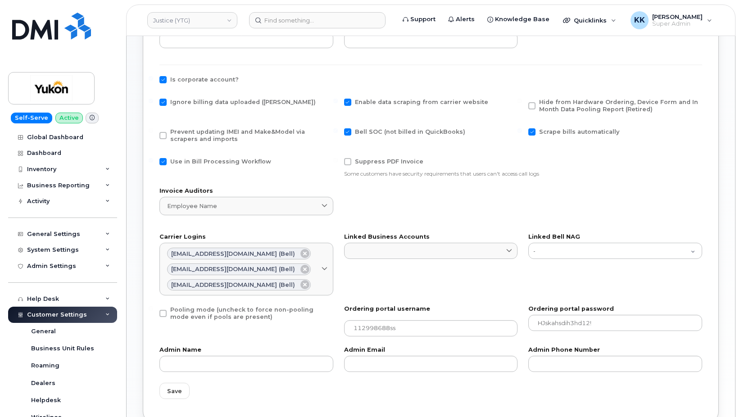
click at [187, 104] on span "Ignore billing data uploaded ([PERSON_NAME])" at bounding box center [242, 102] width 145 height 7
click at [153, 103] on input "Ignore billing data uploaded ([PERSON_NAME])" at bounding box center [151, 101] width 5 height 5
checkbox input "false"
click at [180, 394] on span "Save" at bounding box center [174, 391] width 15 height 9
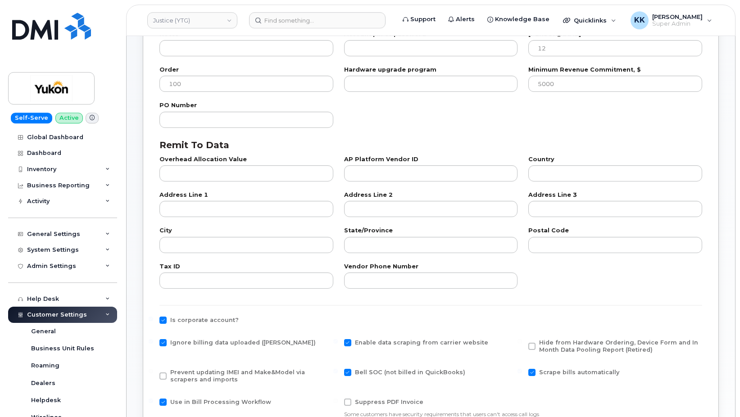
scroll to position [276, 0]
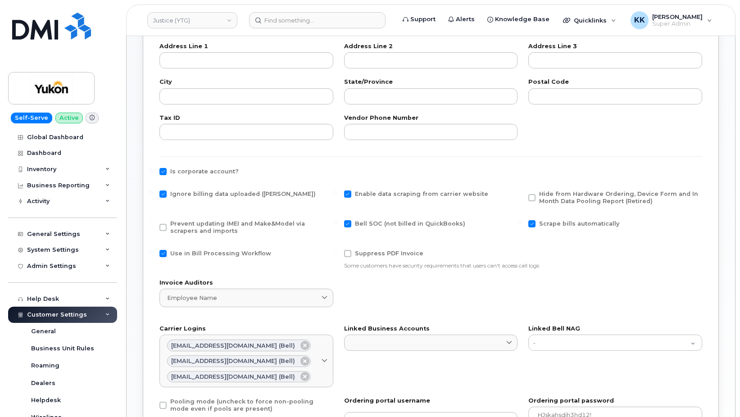
click at [189, 195] on span "Ignore billing data uploaded ([PERSON_NAME])" at bounding box center [242, 193] width 145 height 7
click at [153, 195] on input "Ignore billing data uploaded ([PERSON_NAME])" at bounding box center [151, 192] width 5 height 5
checkbox input "false"
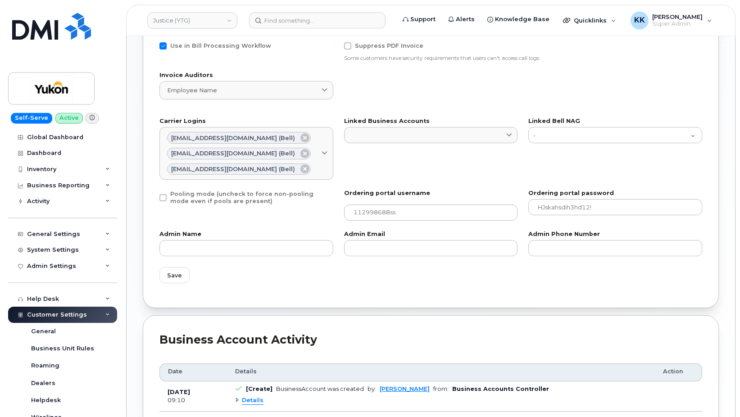
scroll to position [505, 0]
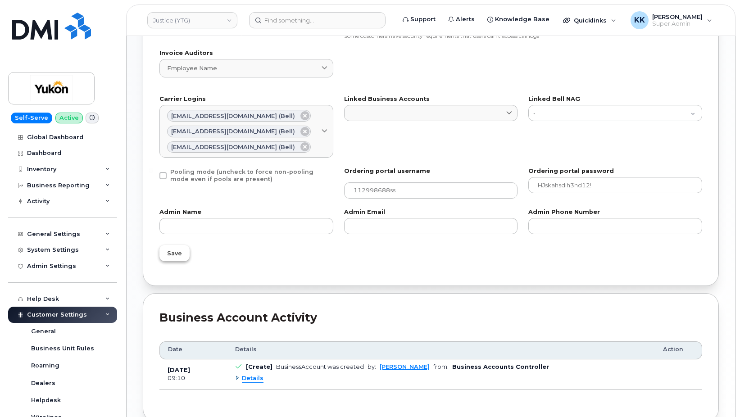
click at [179, 258] on span "Save" at bounding box center [174, 253] width 15 height 9
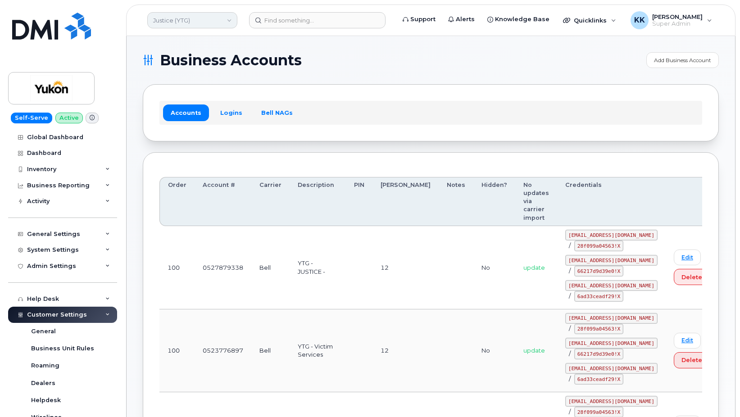
click at [195, 23] on link "Justice (YTG)" at bounding box center [192, 20] width 90 height 16
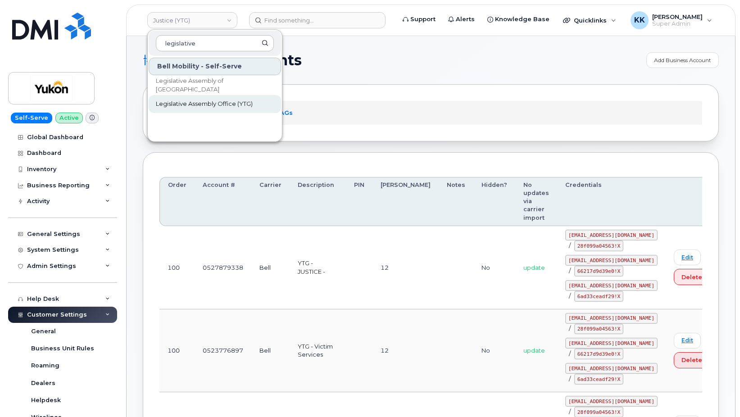
type input "legislative"
click at [209, 99] on link "Legislative Assembly Office (YTG)" at bounding box center [215, 104] width 132 height 18
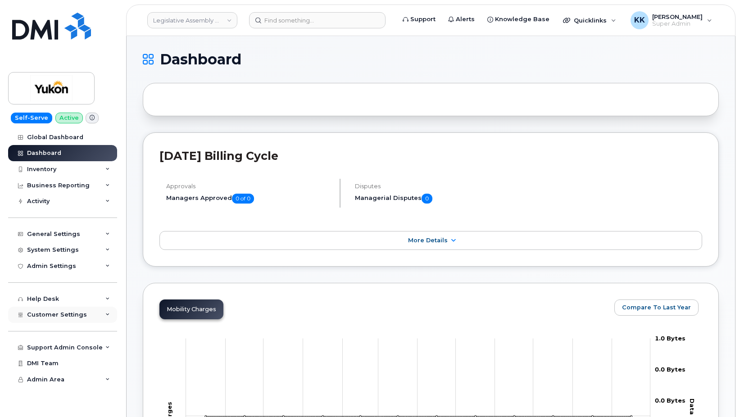
click at [44, 318] on div "Customer Settings" at bounding box center [62, 315] width 109 height 16
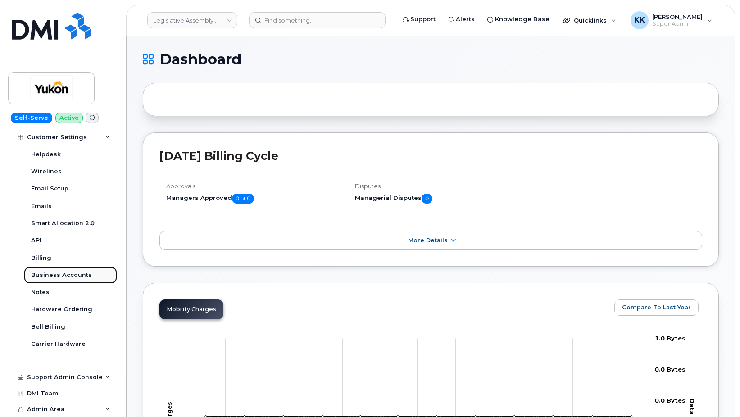
click at [57, 270] on link "Business Accounts" at bounding box center [70, 275] width 93 height 17
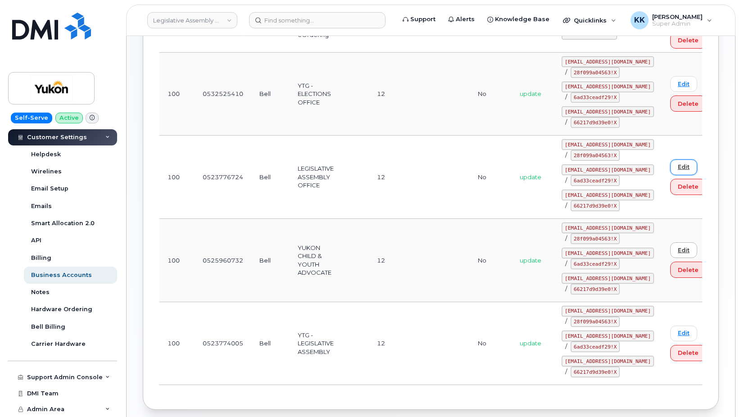
scroll to position [258, 0]
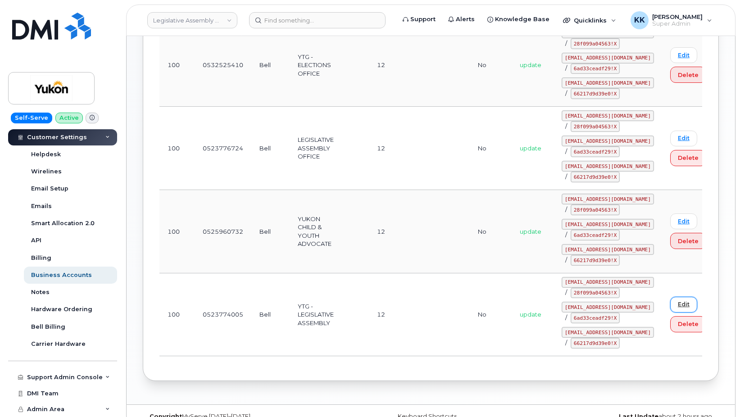
click link "Edit"
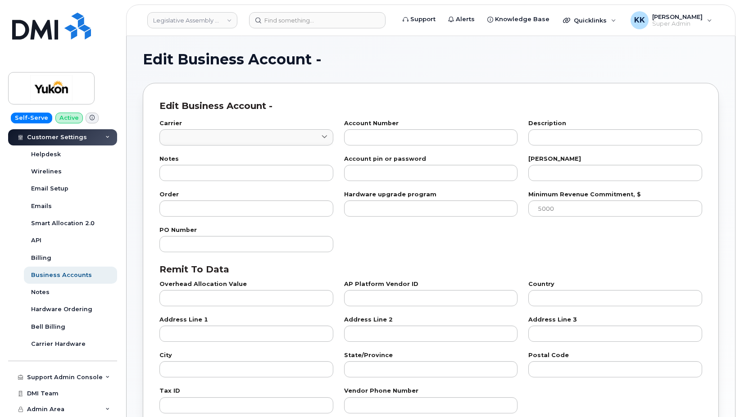
type input "1"
type input "0523774005"
type input "YTG - LEGISLATIVE ASSEMBLY"
type input "12"
type input "100"
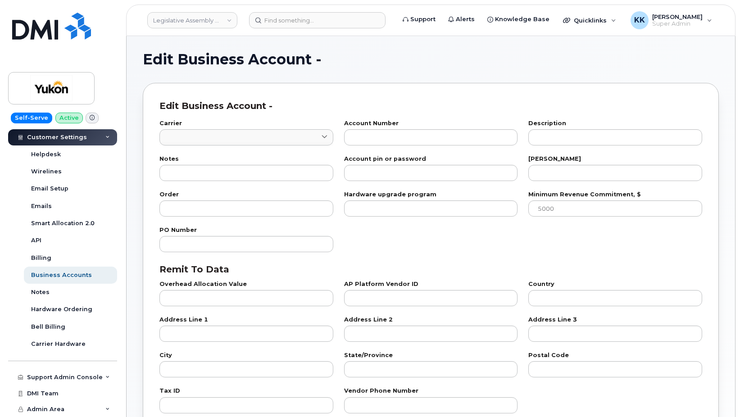
checkbox input "true"
select select "1774"
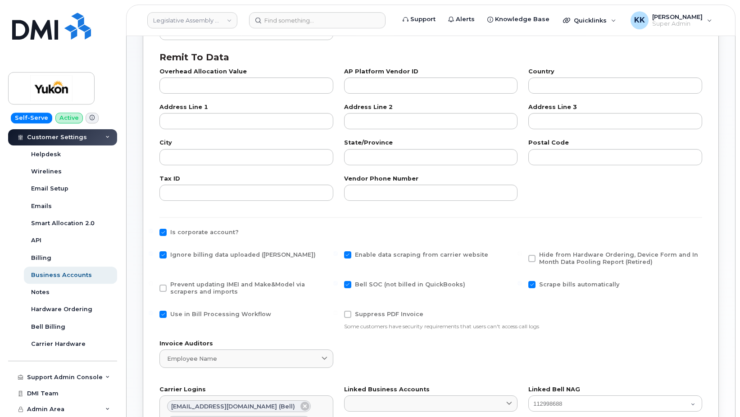
scroll to position [230, 0]
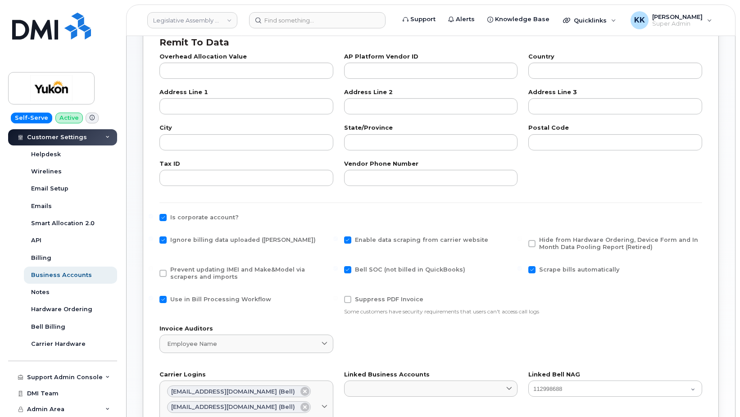
click span "Ignore billing data uploaded ([PERSON_NAME])"
click input "Ignore billing data uploaded ([PERSON_NAME])"
checkbox input "false"
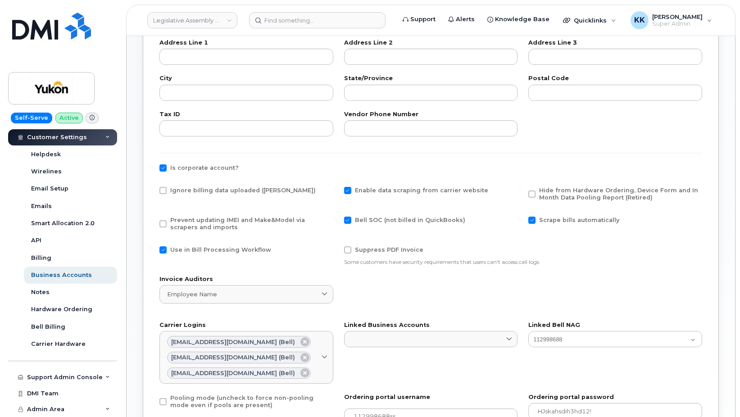
scroll to position [413, 0]
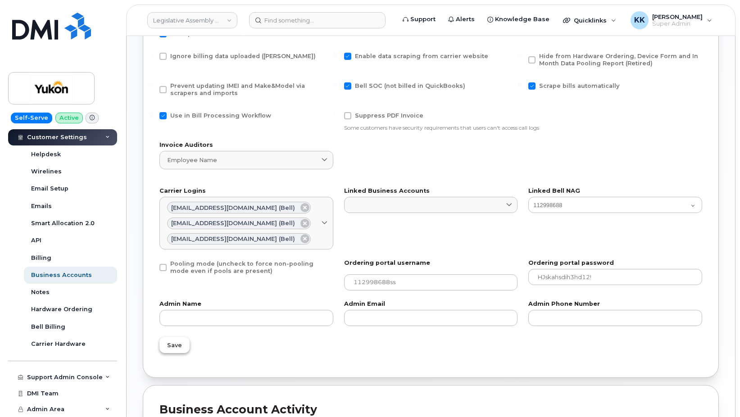
click span "Save"
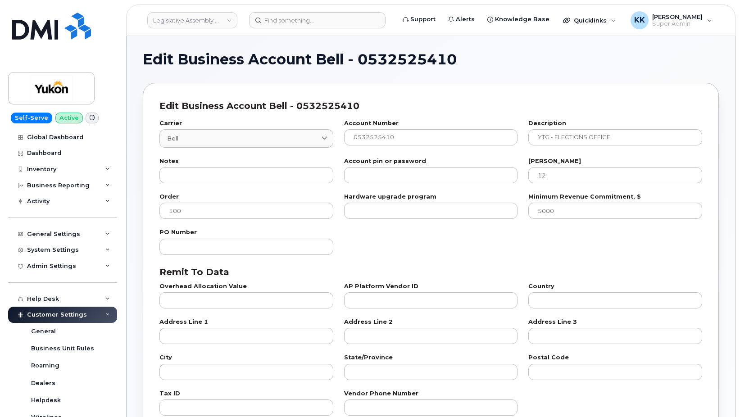
select select "1774"
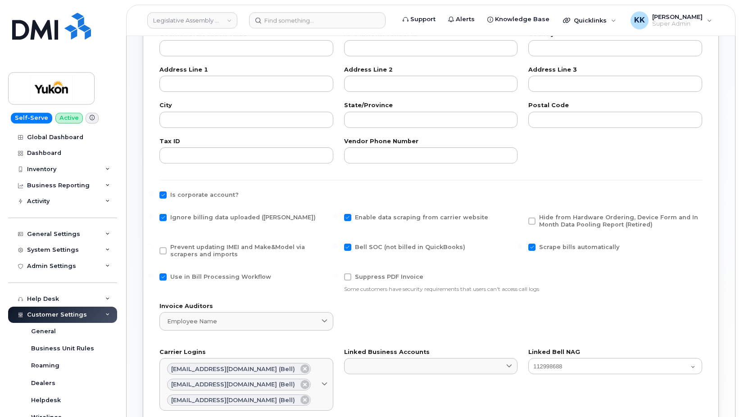
scroll to position [276, 0]
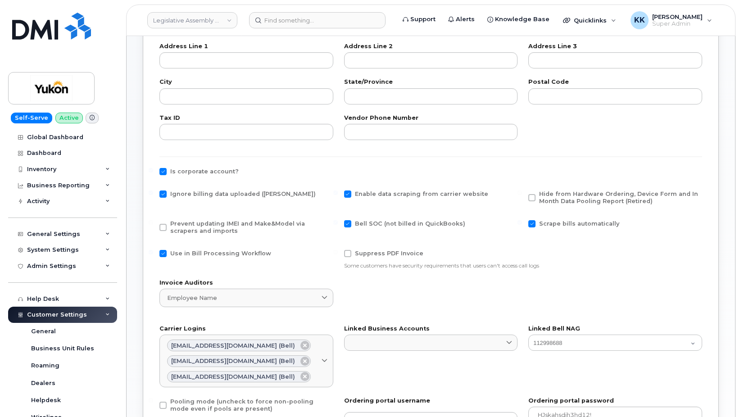
click at [203, 192] on span "Ignore billing data uploaded ([PERSON_NAME])" at bounding box center [242, 193] width 145 height 7
click at [153, 192] on input "Ignore billing data uploaded ([PERSON_NAME])" at bounding box center [151, 192] width 5 height 5
checkbox input "false"
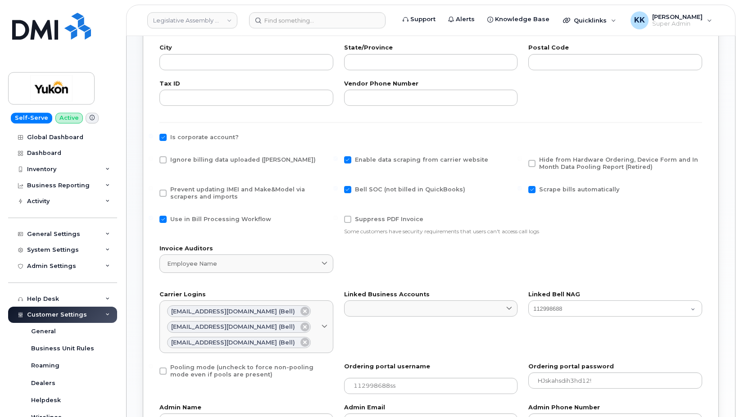
scroll to position [459, 0]
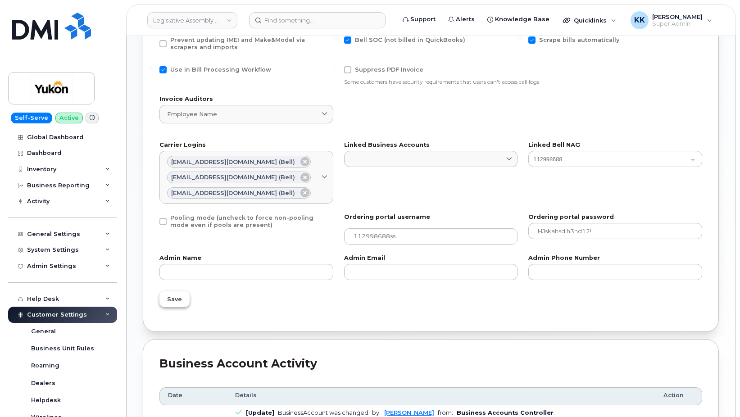
click at [174, 301] on span "Save" at bounding box center [174, 299] width 15 height 9
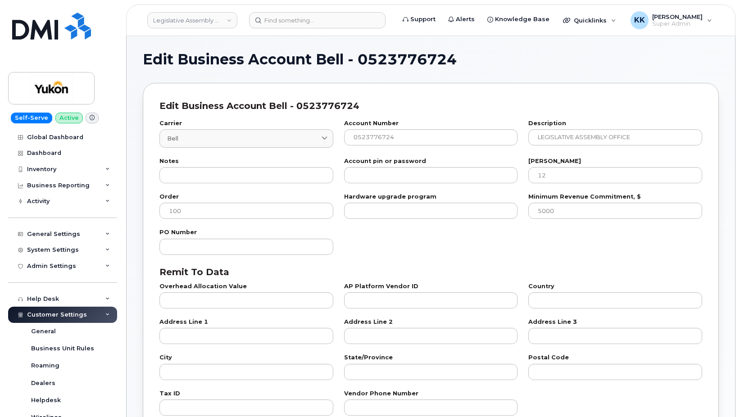
select select "1774"
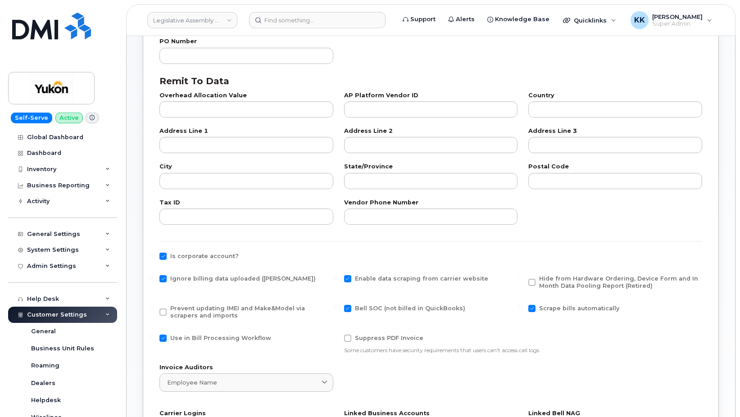
scroll to position [230, 0]
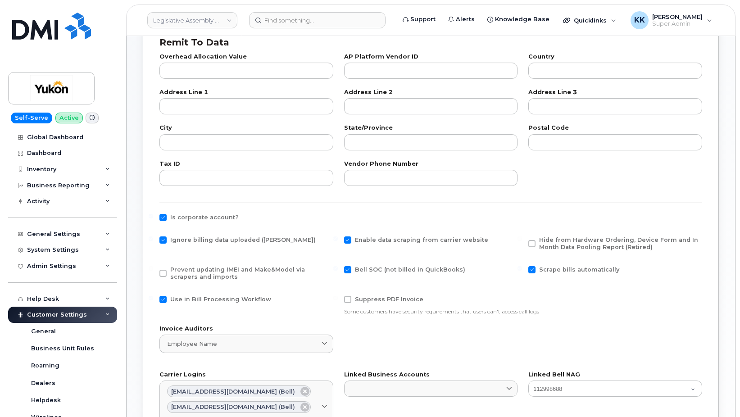
click at [207, 238] on span "Ignore billing data uploaded ([PERSON_NAME])" at bounding box center [242, 239] width 145 height 7
click at [153, 238] on input "Ignore billing data uploaded ([PERSON_NAME])" at bounding box center [151, 238] width 5 height 5
checkbox input "false"
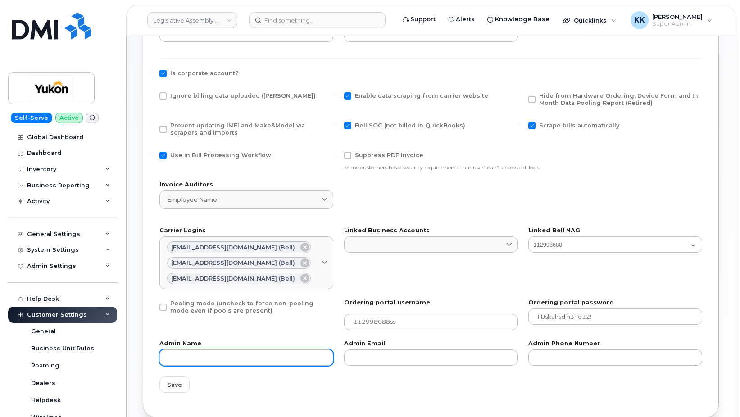
scroll to position [459, 0]
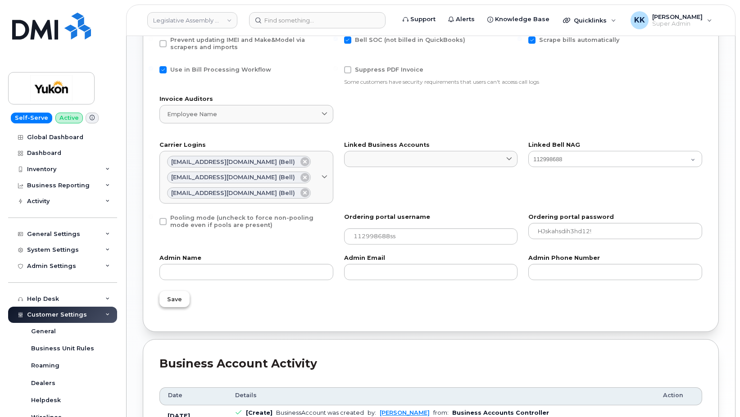
click at [177, 297] on span "Save" at bounding box center [174, 299] width 15 height 9
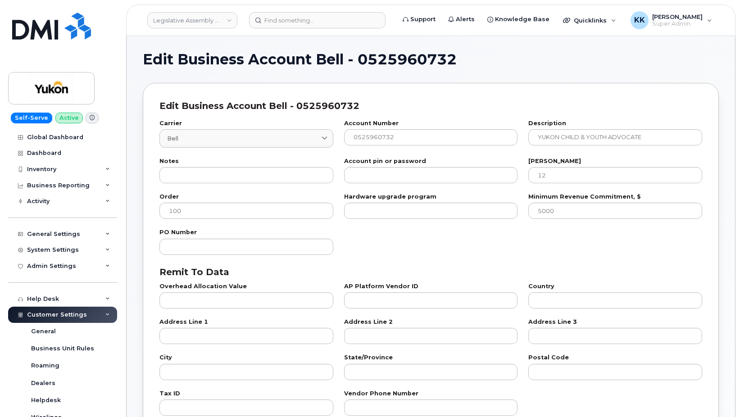
select select "1774"
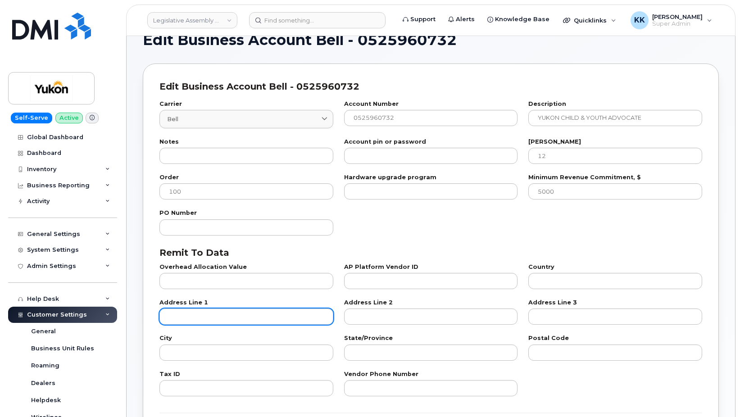
scroll to position [230, 0]
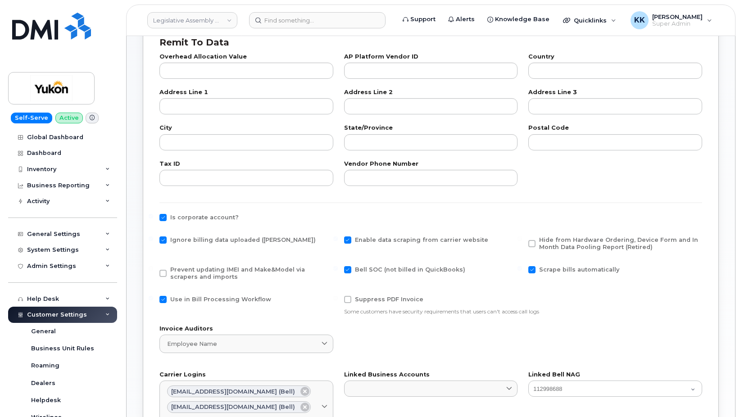
click at [188, 236] on span "Ignore billing data uploaded ([PERSON_NAME])" at bounding box center [242, 239] width 145 height 7
click at [153, 236] on input "Ignore billing data uploaded ([PERSON_NAME])" at bounding box center [151, 238] width 5 height 5
checkbox input "false"
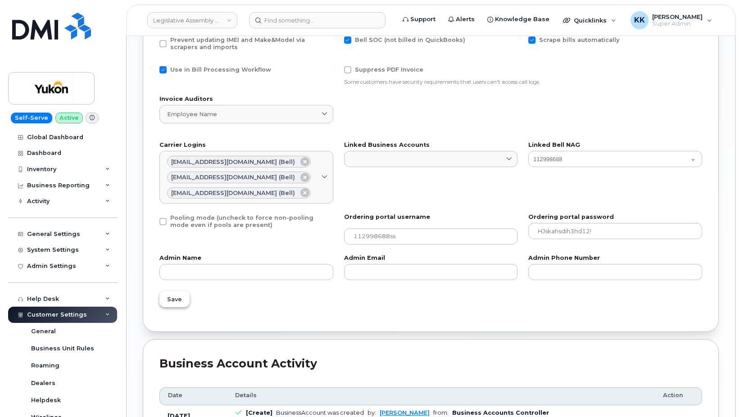
click at [168, 293] on button "Save" at bounding box center [174, 299] width 30 height 16
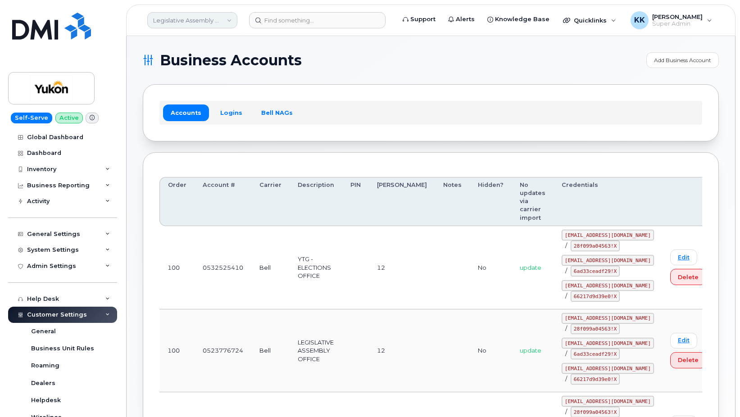
click at [173, 19] on link "Legislative Assembly Office (YTG)" at bounding box center [192, 20] width 90 height 16
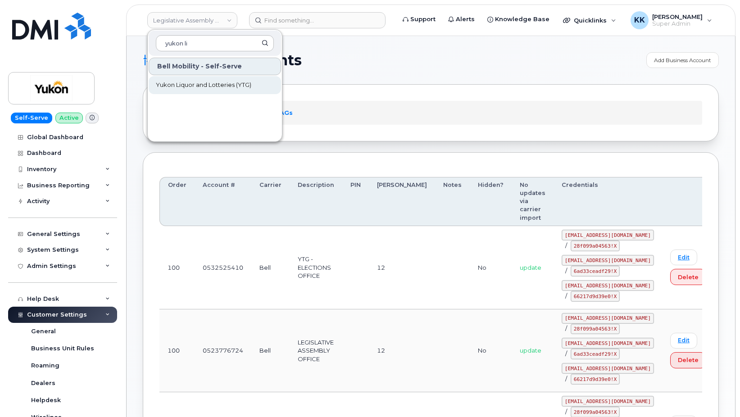
type input "yukon li"
click at [174, 83] on span "Yukon Liquor and Lotteries (YTG)" at bounding box center [203, 85] width 95 height 9
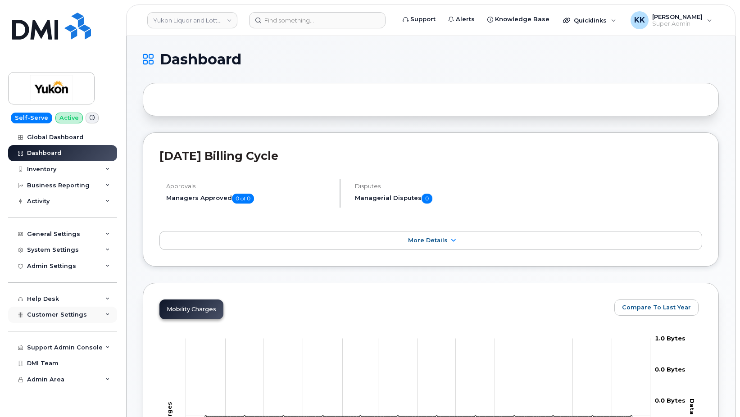
click at [63, 312] on span "Customer Settings" at bounding box center [57, 314] width 60 height 7
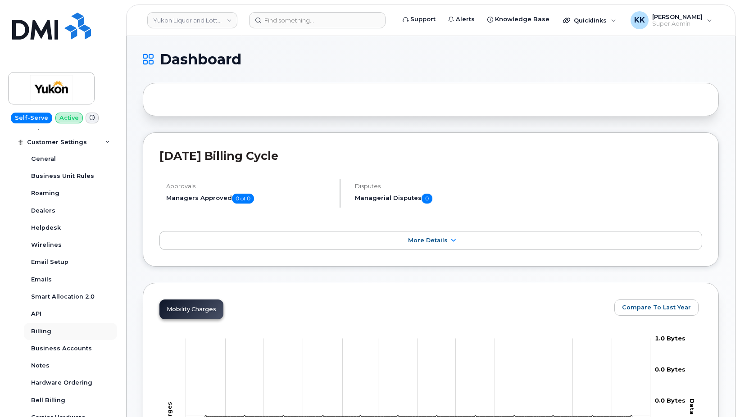
scroll to position [173, 0]
click at [52, 343] on link "Business Accounts" at bounding box center [70, 348] width 93 height 17
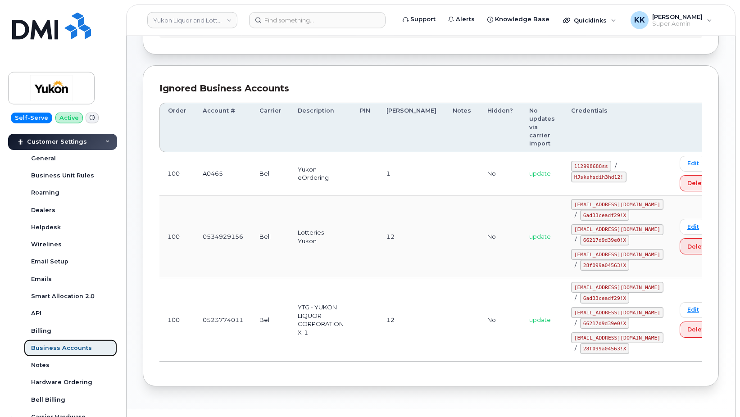
scroll to position [92, 0]
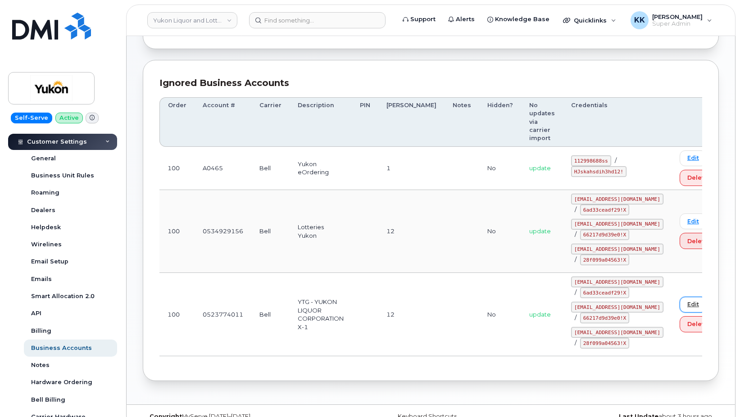
click at [679, 297] on link "Edit" at bounding box center [692, 305] width 27 height 16
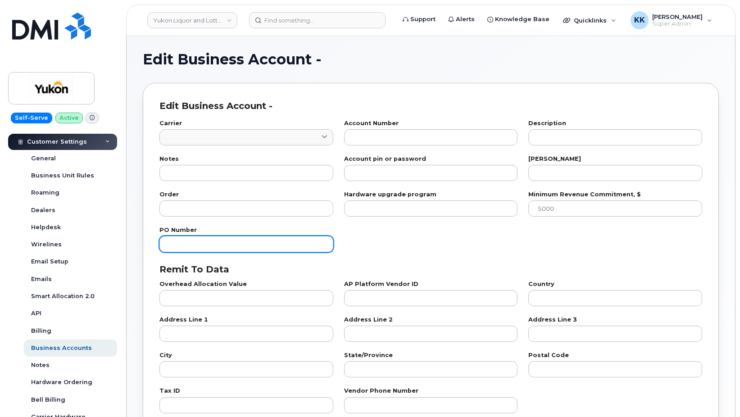
type input "1"
type input "0523774011"
type input "YTG - YUKON LIQUOR CORPORATION X-1"
type input "12"
type input "100"
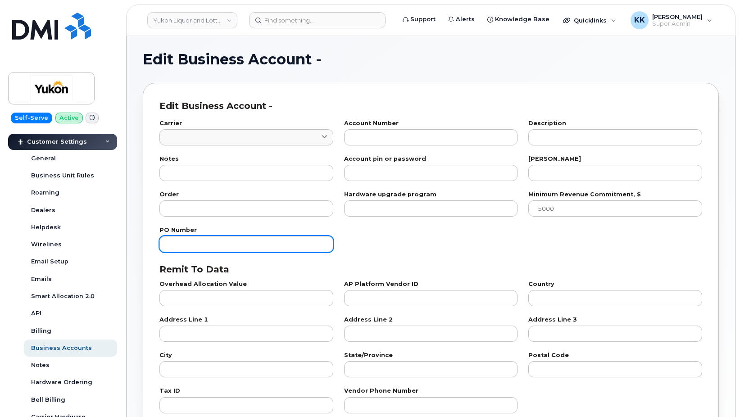
checkbox input "true"
select select "1775"
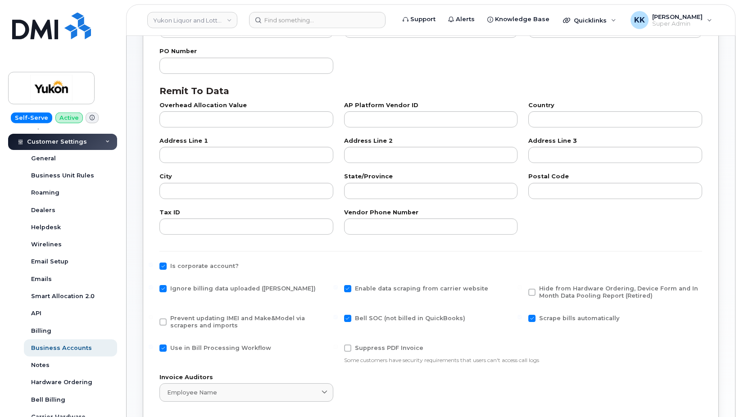
scroll to position [230, 0]
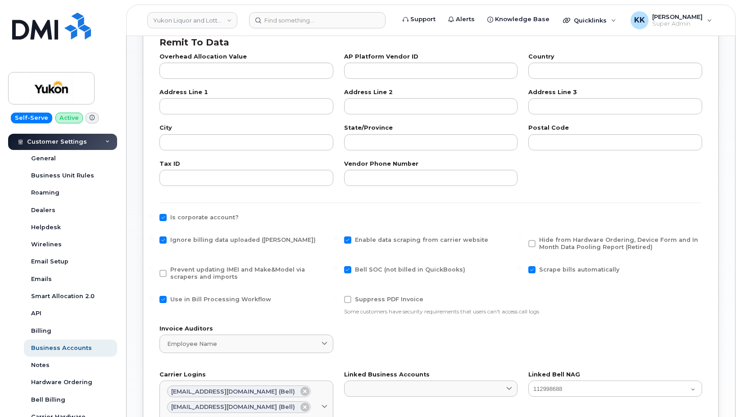
click at [172, 237] on span "Ignore billing data uploaded ([PERSON_NAME])" at bounding box center [242, 239] width 145 height 7
click at [153, 237] on input "Ignore billing data uploaded ([PERSON_NAME])" at bounding box center [151, 238] width 5 height 5
checkbox input "false"
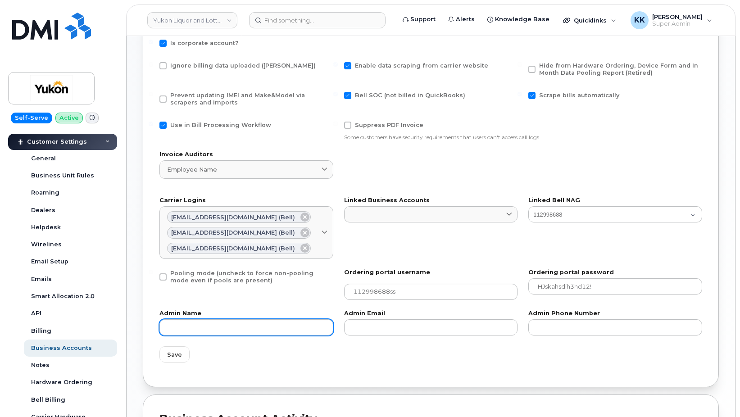
scroll to position [459, 0]
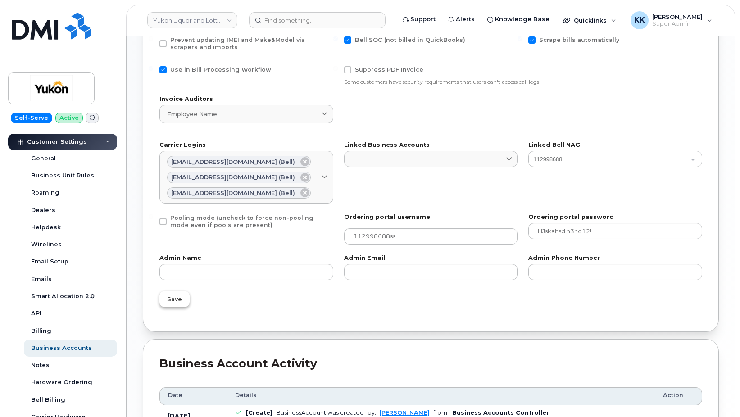
click at [176, 301] on span "Save" at bounding box center [174, 299] width 15 height 9
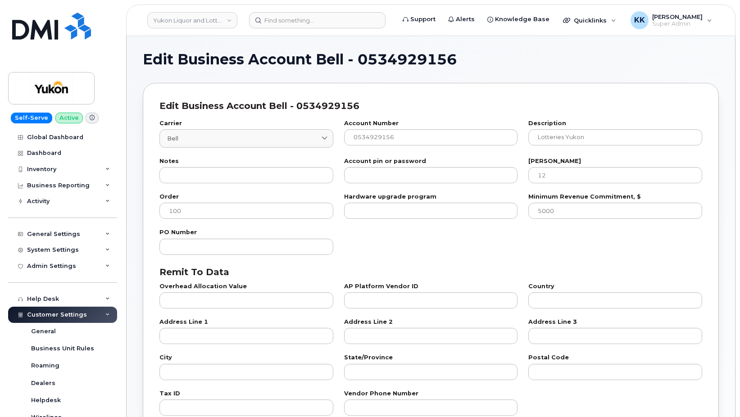
select select "1775"
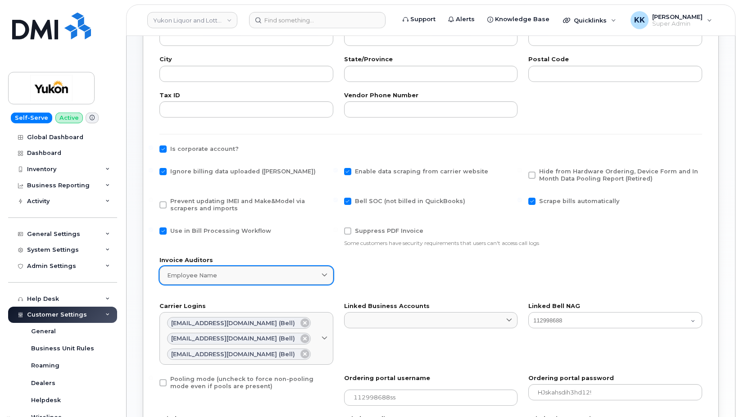
scroll to position [321, 0]
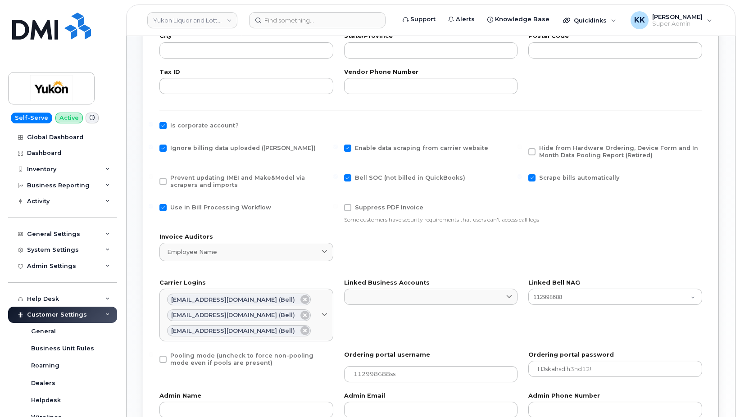
click at [197, 149] on span "Ignore billing data uploaded ([PERSON_NAME])" at bounding box center [242, 148] width 145 height 7
click at [153, 149] on input "Ignore billing data uploaded ([PERSON_NAME])" at bounding box center [151, 147] width 5 height 5
checkbox input "false"
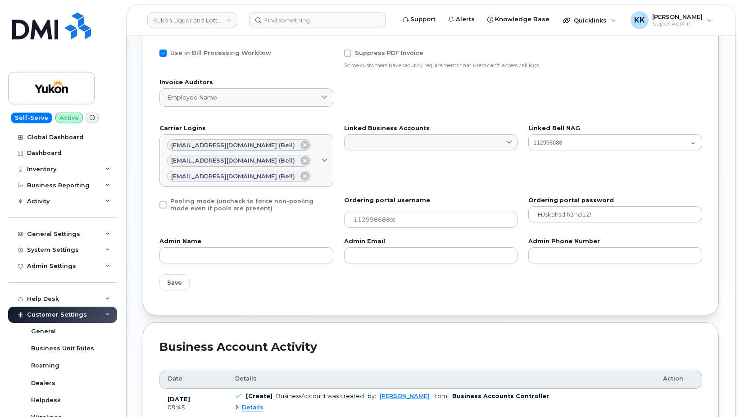
scroll to position [505, 0]
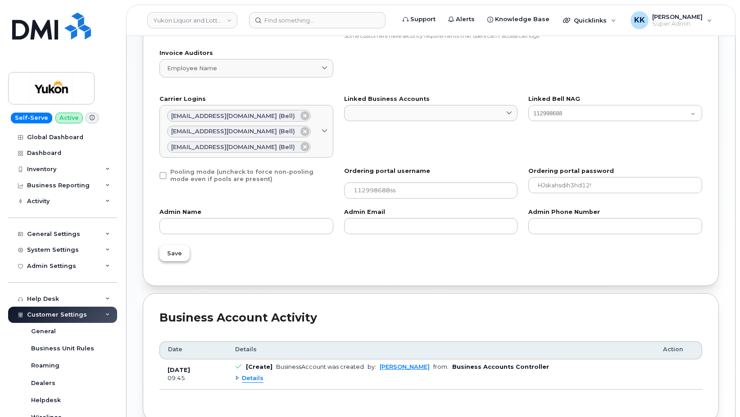
click at [173, 257] on span "Save" at bounding box center [174, 253] width 15 height 9
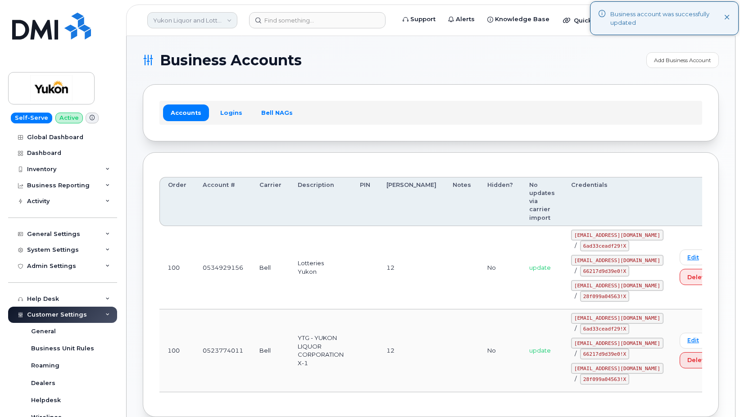
click at [192, 23] on link "Yukon Liquor and Lotteries (YTG)" at bounding box center [192, 20] width 90 height 16
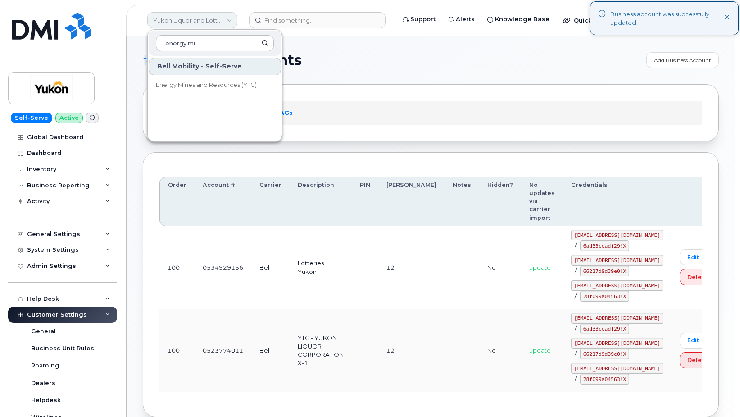
type input "energy min"
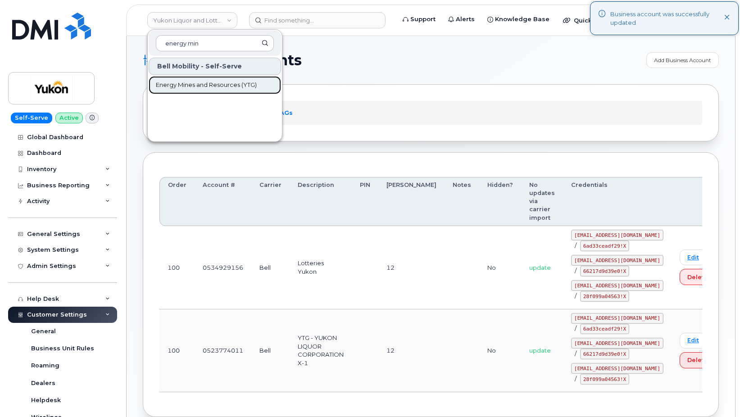
click at [186, 86] on span "Energy Mines and Resources (YTG)" at bounding box center [206, 85] width 101 height 9
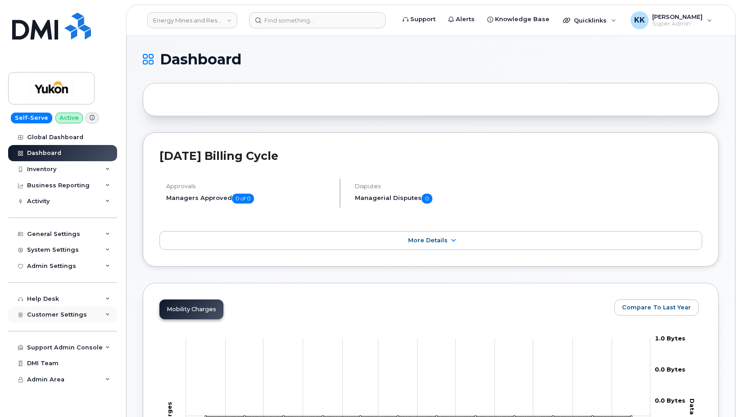
click at [77, 312] on span "Customer Settings" at bounding box center [57, 314] width 60 height 7
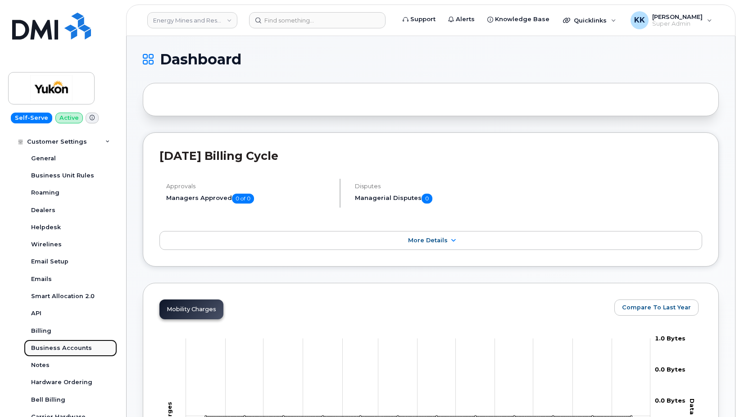
click at [65, 341] on link "Business Accounts" at bounding box center [70, 348] width 93 height 17
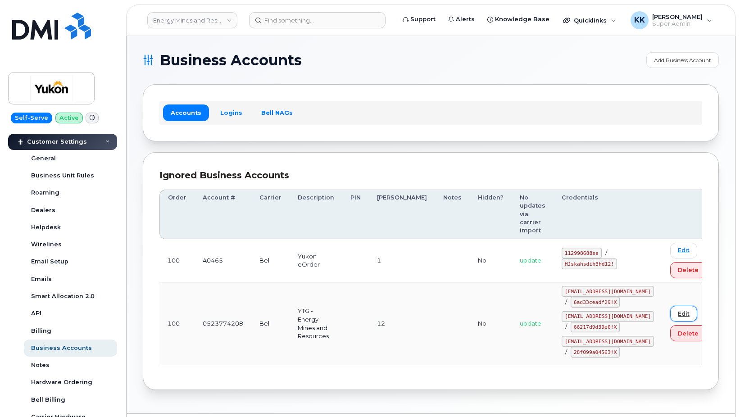
click at [670, 306] on link "Edit" at bounding box center [683, 314] width 27 height 16
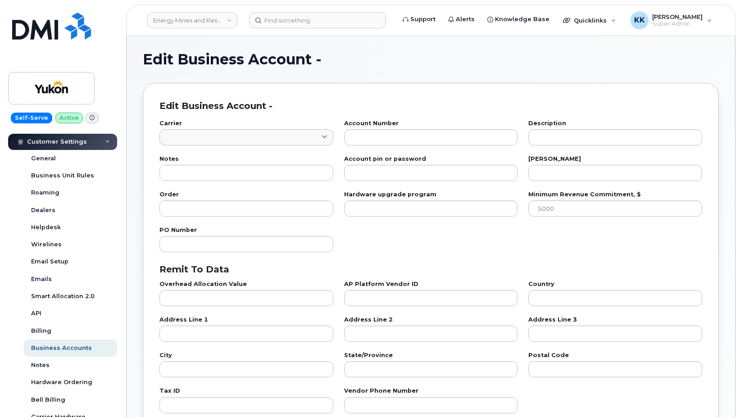
type input "1"
type input "0523774208"
type input "YTG - Energy Mines and Resources"
type input "12"
type input "100"
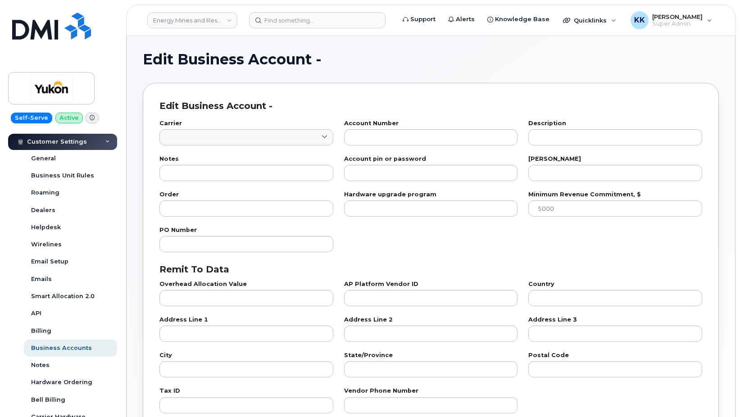
checkbox input "true"
select select "1776"
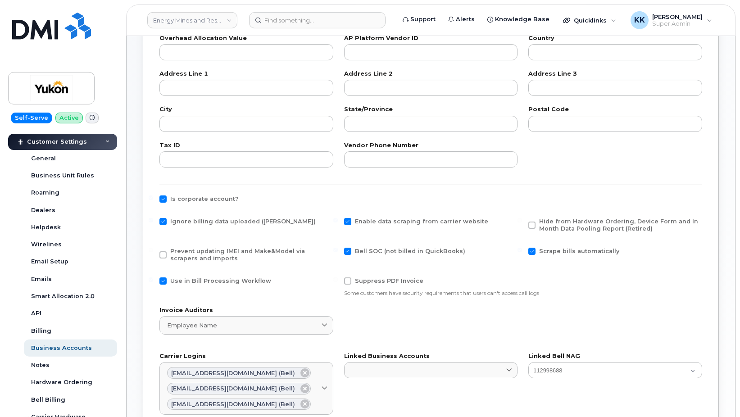
scroll to position [276, 0]
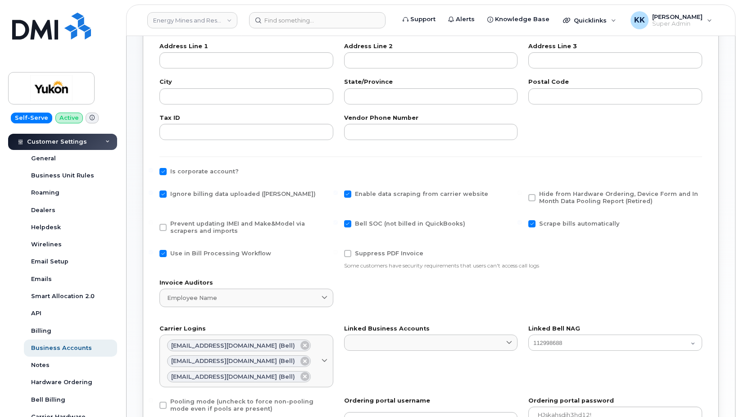
click at [181, 196] on span "Ignore billing data uploaded ([PERSON_NAME])" at bounding box center [242, 193] width 145 height 7
click at [153, 195] on input "Ignore billing data uploaded ([PERSON_NAME])" at bounding box center [151, 192] width 5 height 5
checkbox input "false"
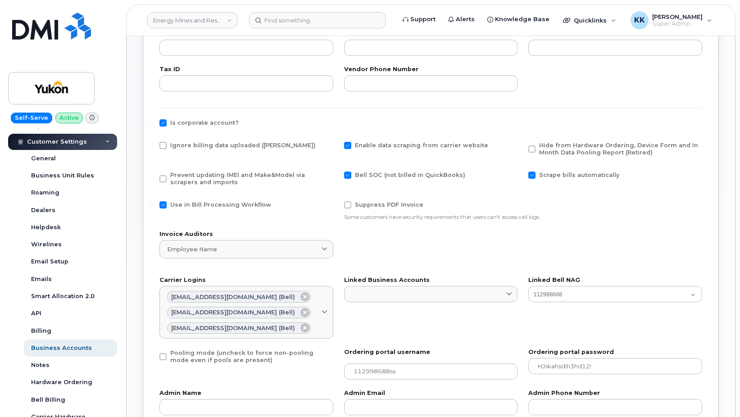
scroll to position [459, 0]
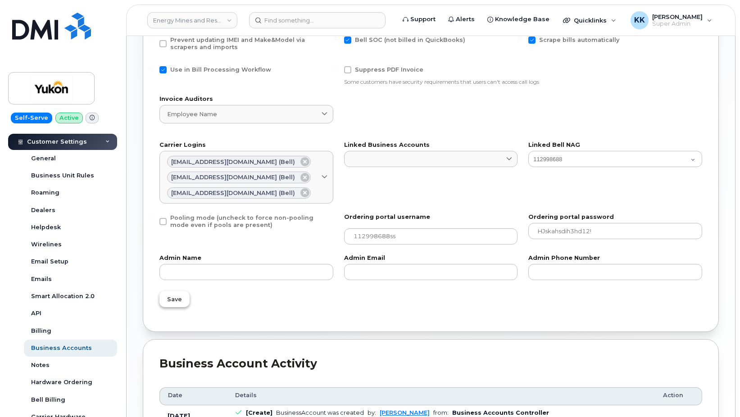
click at [177, 303] on span "Save" at bounding box center [174, 299] width 15 height 9
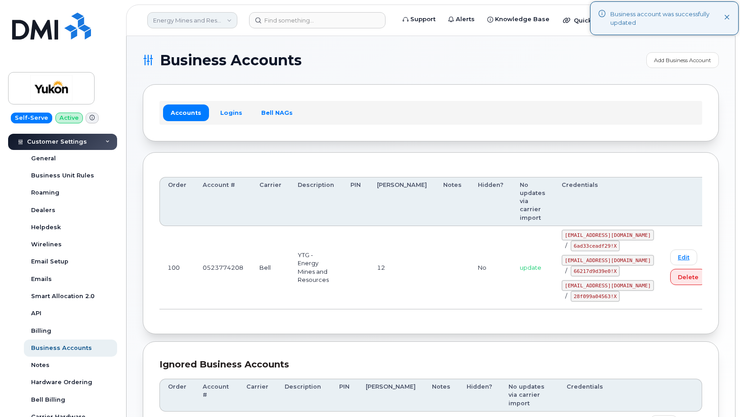
click at [173, 19] on link "Energy Mines and Resources (YTG)" at bounding box center [192, 20] width 90 height 16
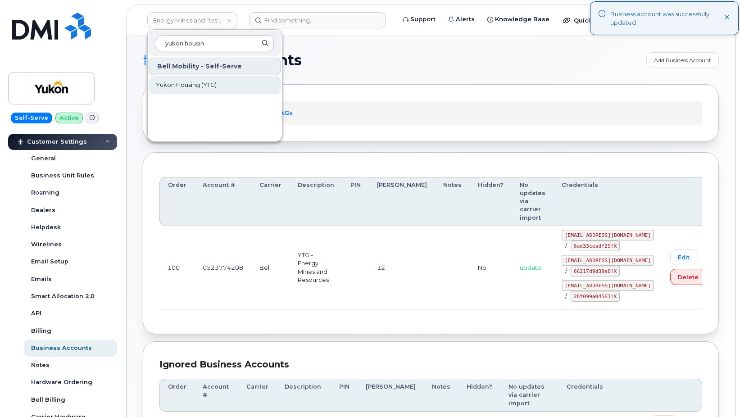
type input "yukon housin"
click at [204, 79] on link "Yukon Housing (YTG)" at bounding box center [215, 85] width 132 height 18
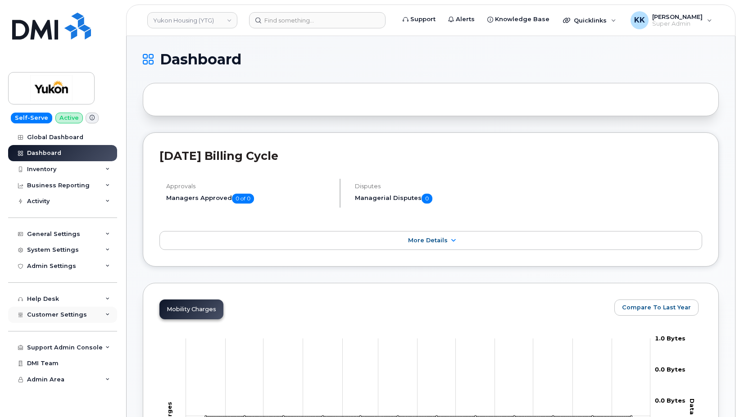
click at [76, 314] on span "Customer Settings" at bounding box center [57, 314] width 60 height 7
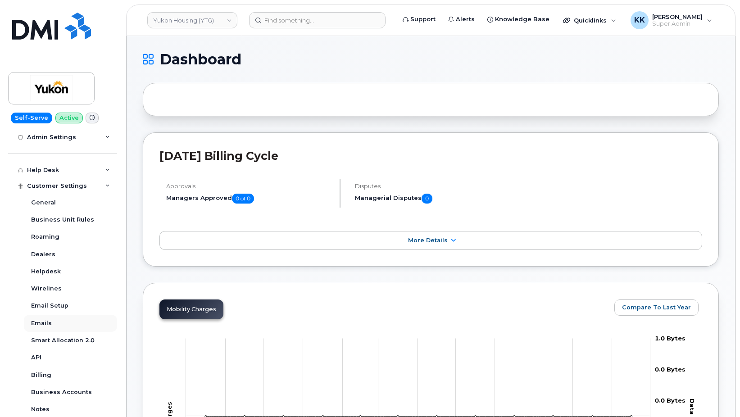
scroll to position [130, 0]
click at [68, 391] on div "Business Accounts" at bounding box center [61, 391] width 61 height 8
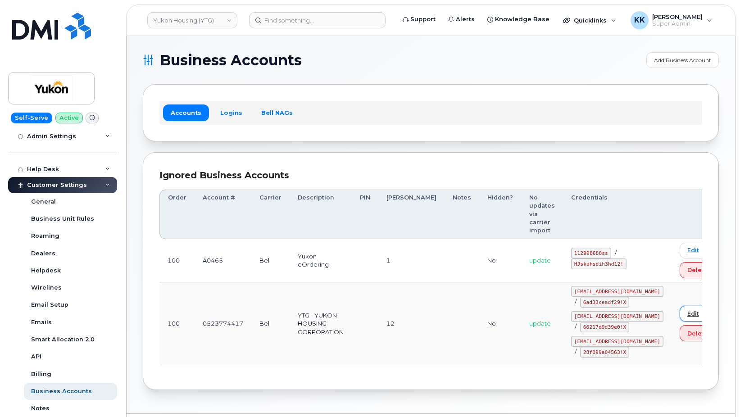
click at [679, 306] on link "Edit" at bounding box center [692, 314] width 27 height 16
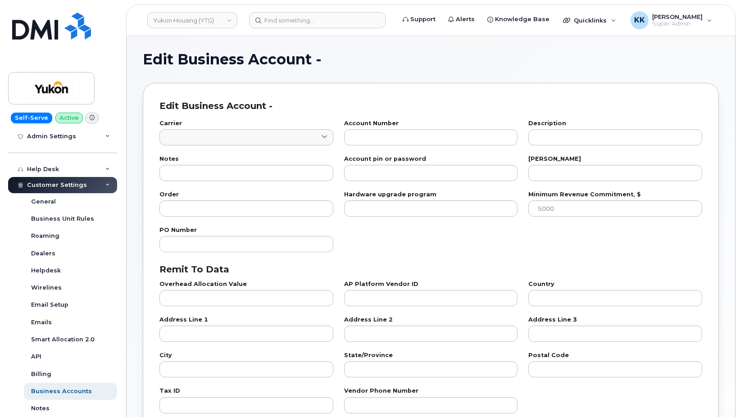
type input "1"
type input "0523774417"
type input "YTG - YUKON HOUSING CORPORATION"
type input "12"
type input "100"
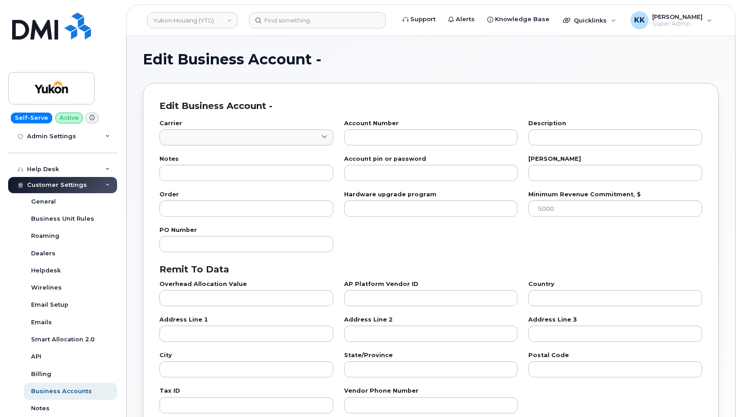
checkbox input "true"
select select "1777"
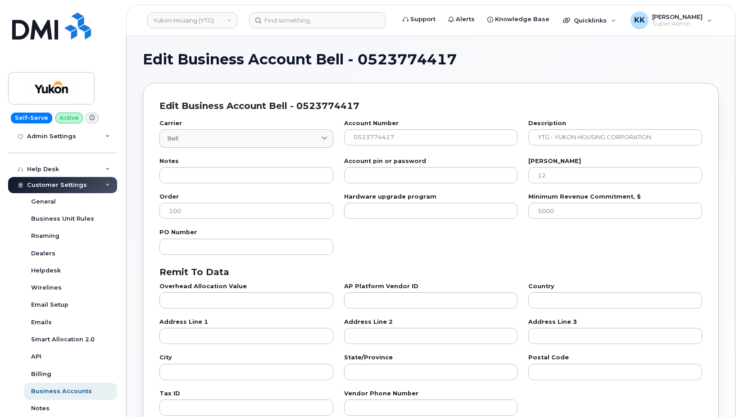
scroll to position [276, 0]
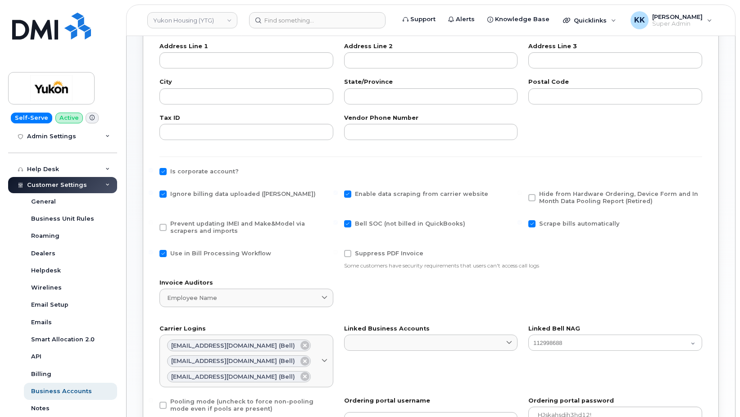
click at [184, 192] on span "Ignore billing data uploaded ([PERSON_NAME])" at bounding box center [242, 193] width 145 height 7
click at [153, 192] on input "Ignore billing data uploaded ([PERSON_NAME])" at bounding box center [151, 192] width 5 height 5
checkbox input "false"
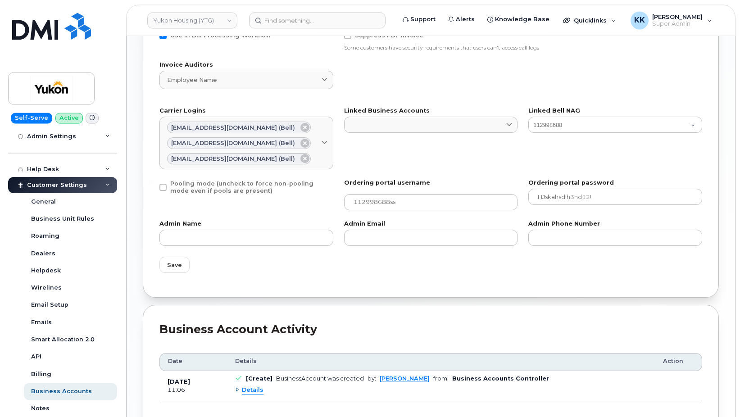
scroll to position [505, 0]
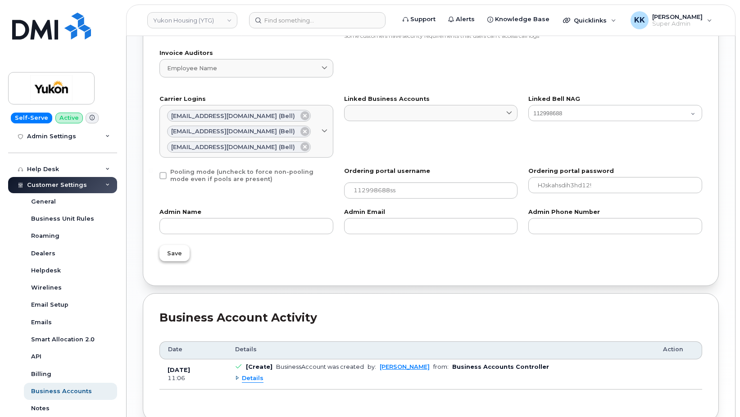
click at [179, 261] on button "Save" at bounding box center [174, 253] width 30 height 16
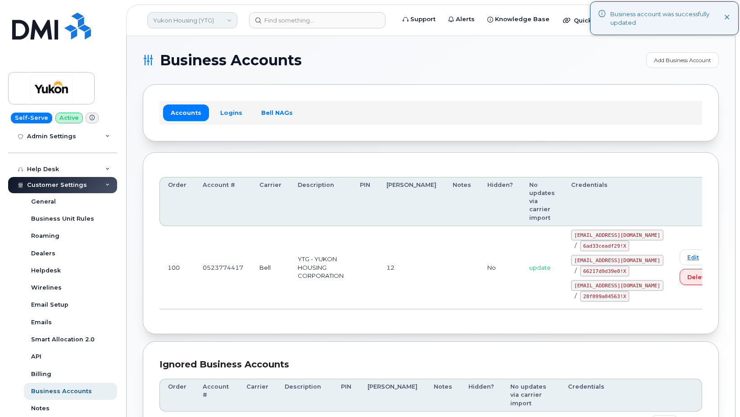
click at [172, 20] on link "Yukon Housing (YTG)" at bounding box center [192, 20] width 90 height 16
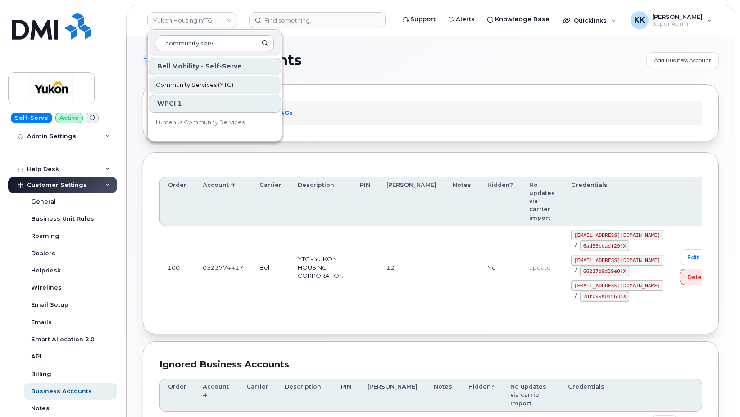
type input "community serv"
click at [194, 86] on span "Community Services (YTG)" at bounding box center [194, 85] width 77 height 9
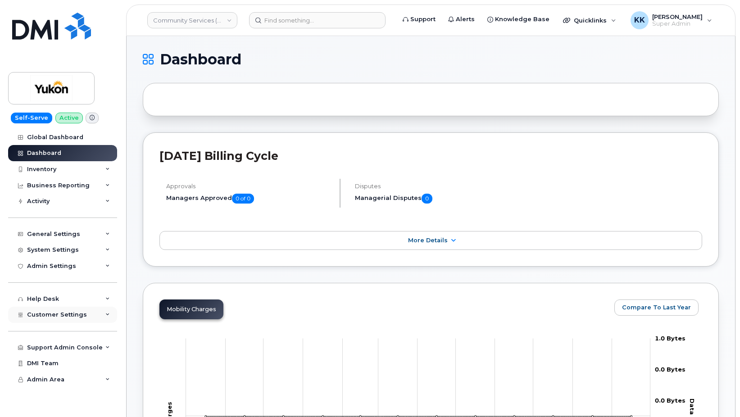
click at [66, 320] on div "Customer Settings" at bounding box center [62, 315] width 109 height 16
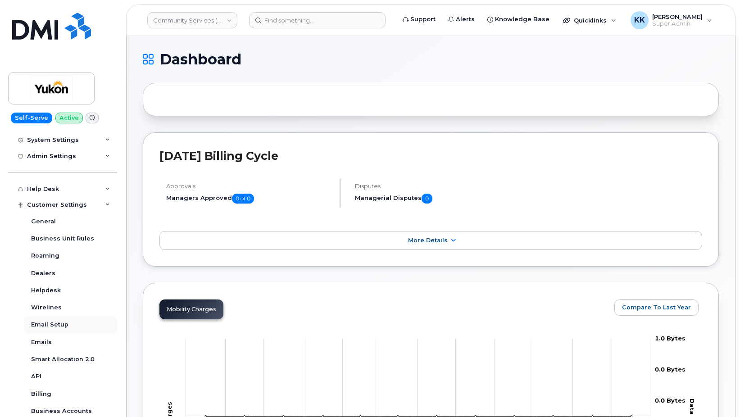
scroll to position [130, 0]
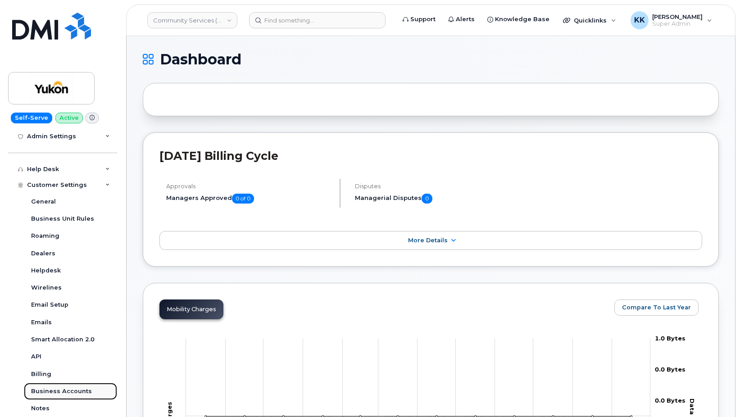
click at [63, 393] on div "Business Accounts" at bounding box center [61, 391] width 61 height 8
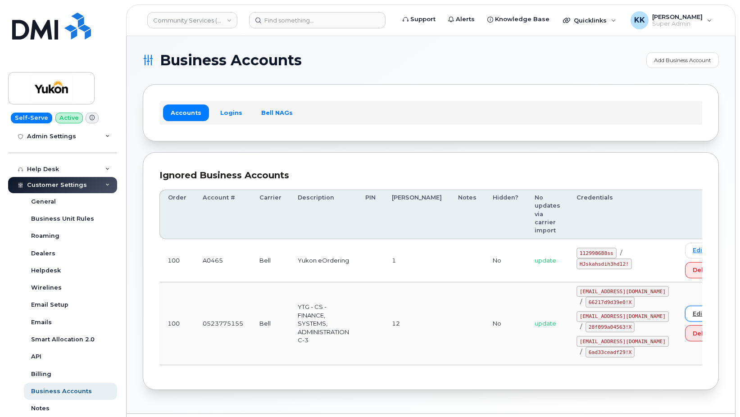
click at [685, 306] on link "Edit" at bounding box center [698, 314] width 27 height 16
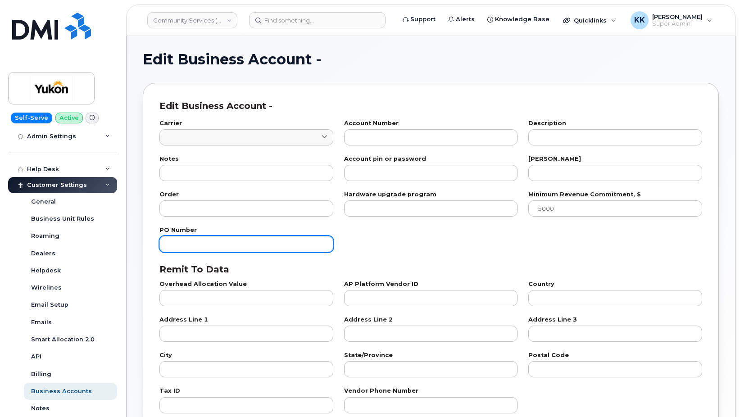
type input "1"
type input "0523775155"
type input "YTG - CS - FINANCE, SYSTEMS, ADMINISTRATION C-3"
type input "12"
type input "100"
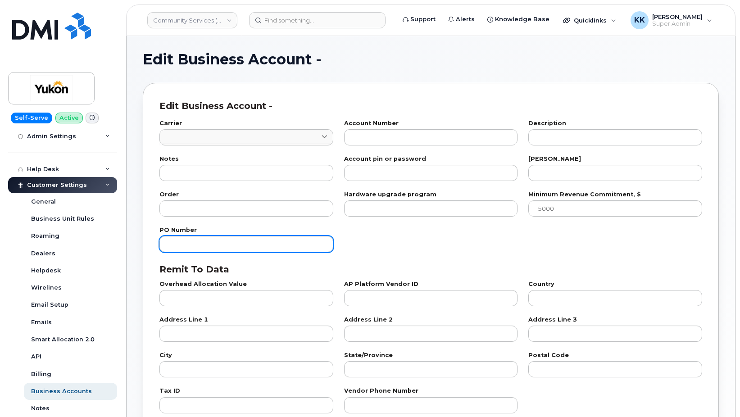
checkbox input "true"
select select "1778"
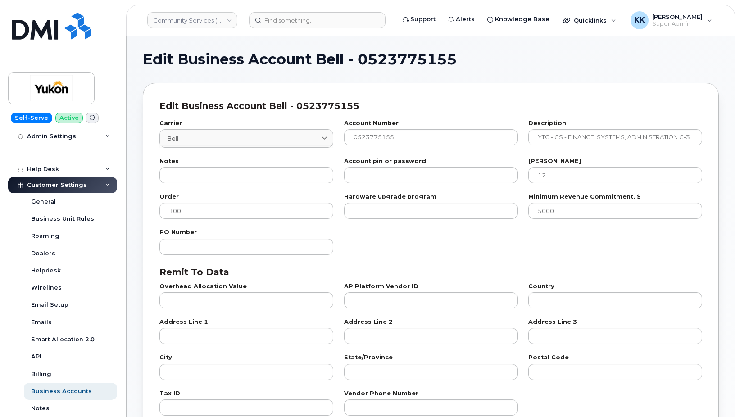
scroll to position [230, 0]
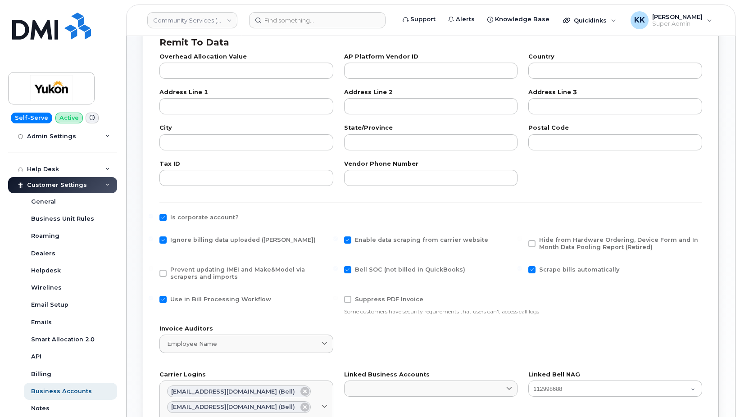
click at [191, 240] on span "Ignore billing data uploaded ([PERSON_NAME])" at bounding box center [242, 239] width 145 height 7
click at [153, 240] on input "Ignore billing data uploaded ([PERSON_NAME])" at bounding box center [151, 238] width 5 height 5
checkbox input "false"
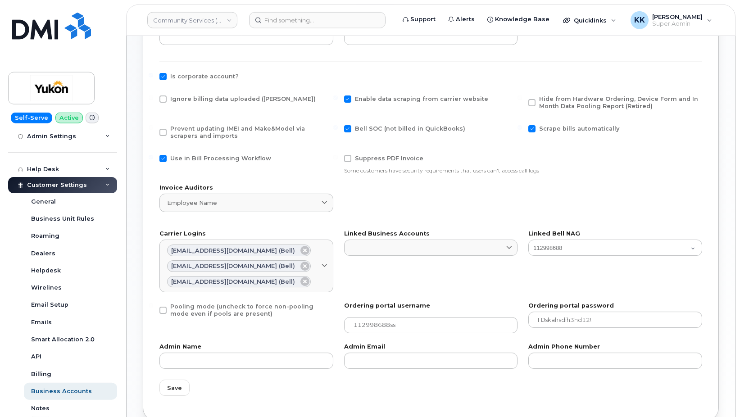
scroll to position [413, 0]
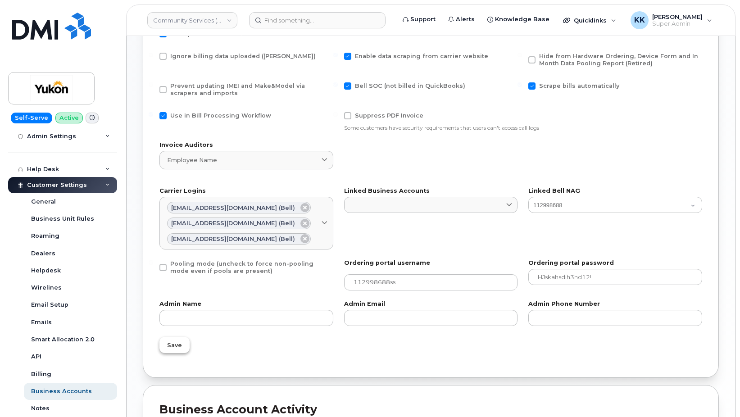
click at [181, 344] on span "Save" at bounding box center [174, 345] width 15 height 9
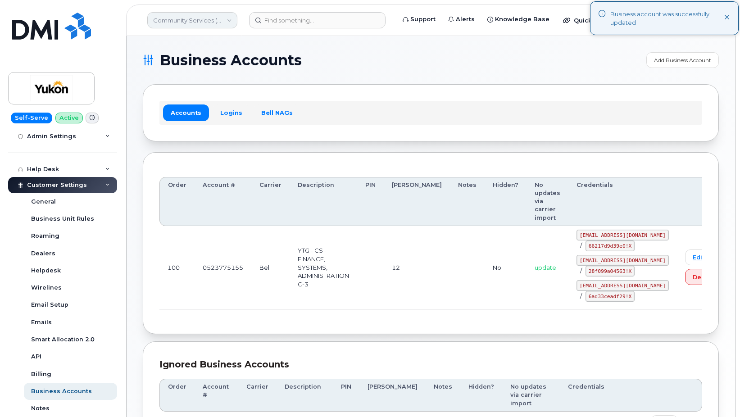
click at [204, 19] on link "Community Services (YTG)" at bounding box center [192, 20] width 90 height 16
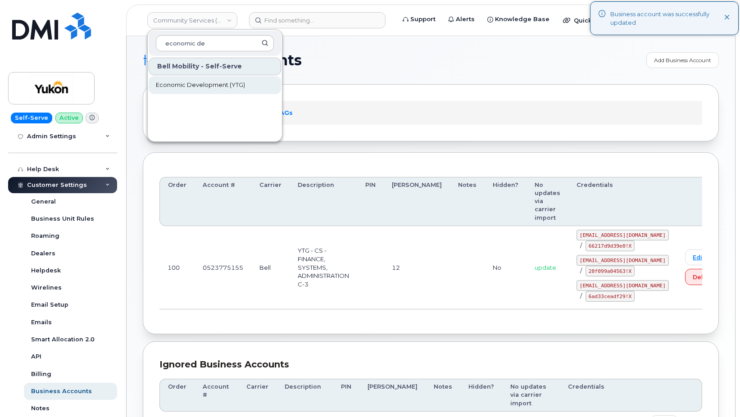
type input "economic de"
click at [202, 80] on link "Economic Development (YTG)" at bounding box center [215, 85] width 132 height 18
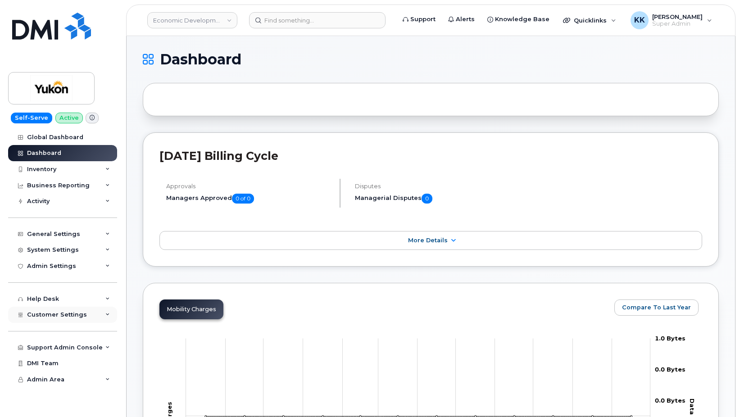
click at [52, 317] on span "Customer Settings" at bounding box center [57, 314] width 60 height 7
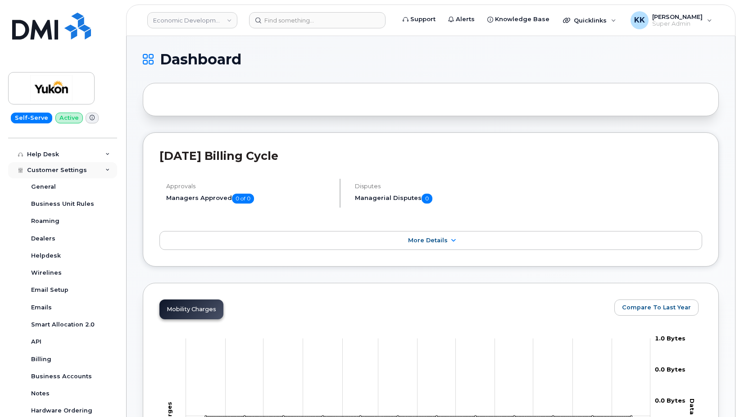
scroll to position [216, 0]
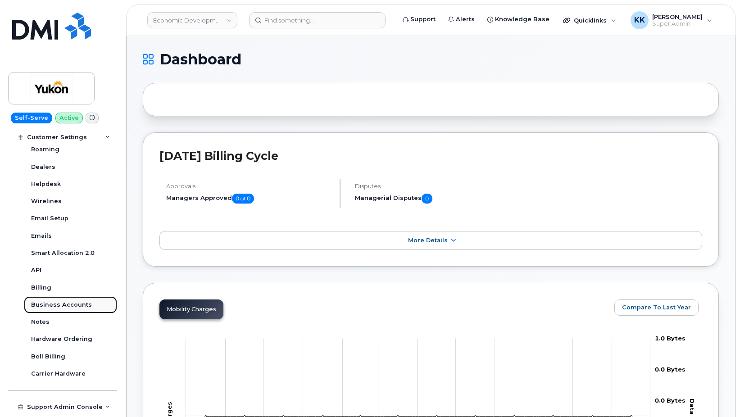
click at [62, 306] on div "Business Accounts" at bounding box center [61, 305] width 61 height 8
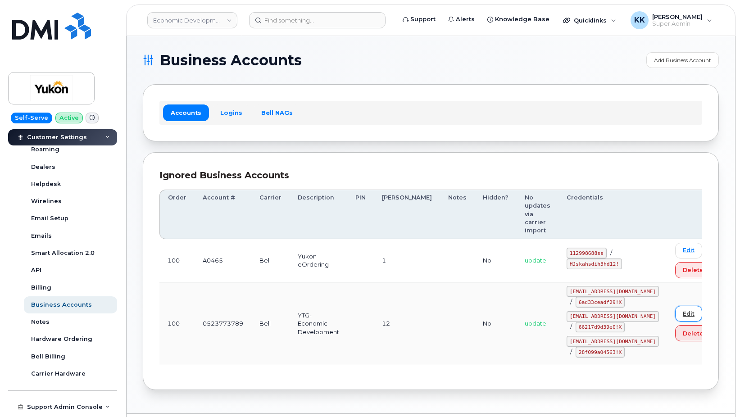
click at [675, 306] on link "Edit" at bounding box center [688, 314] width 27 height 16
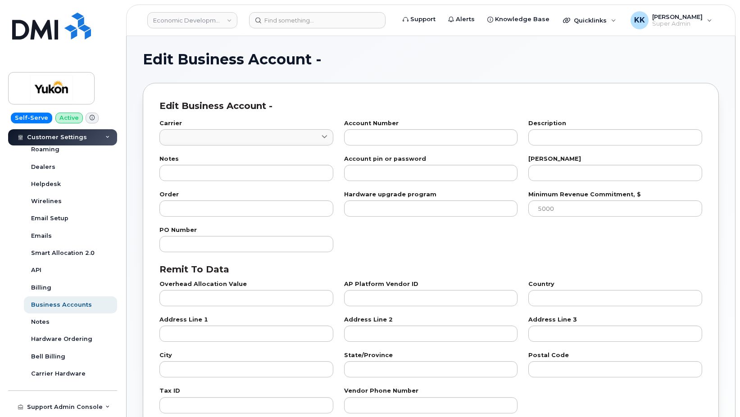
type input "1"
type input "0523773789"
type input "YTG- Economic Development"
type input "12"
type input "100"
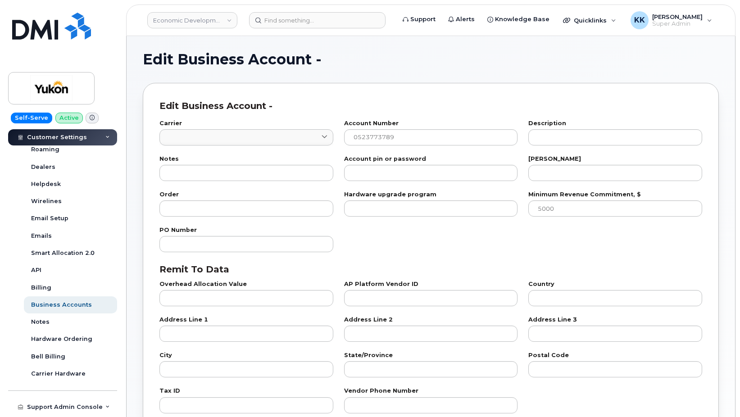
checkbox input "true"
select select "1779"
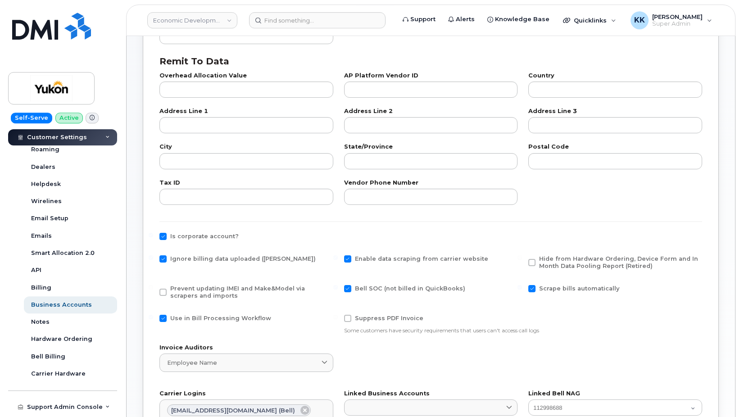
scroll to position [230, 0]
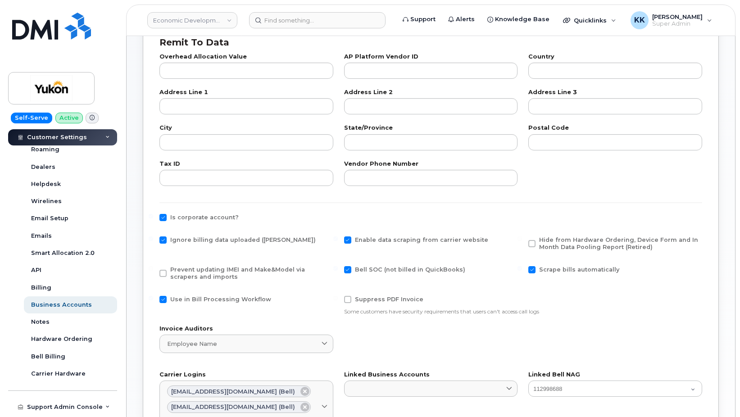
click at [181, 241] on span "Ignore billing data uploaded ([PERSON_NAME])" at bounding box center [242, 239] width 145 height 7
click at [153, 241] on input "Ignore billing data uploaded ([PERSON_NAME])" at bounding box center [151, 238] width 5 height 5
checkbox input "false"
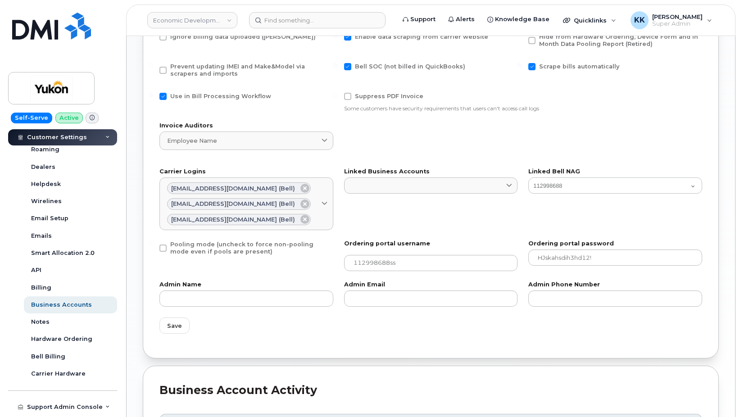
scroll to position [459, 0]
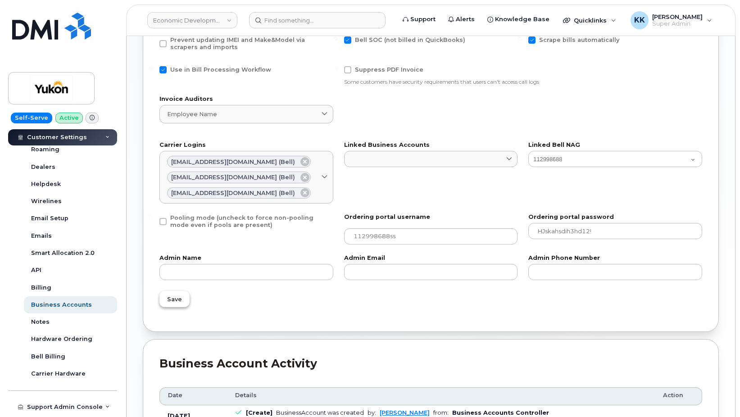
click at [183, 302] on button "Save" at bounding box center [174, 299] width 30 height 16
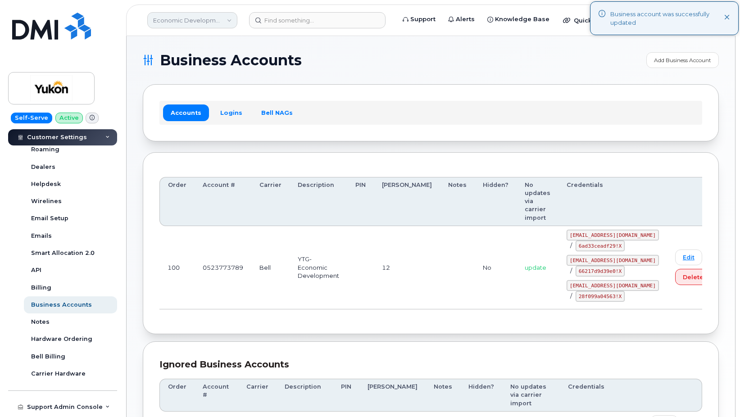
click at [191, 18] on link "Economic Development (YTG)" at bounding box center [192, 20] width 90 height 16
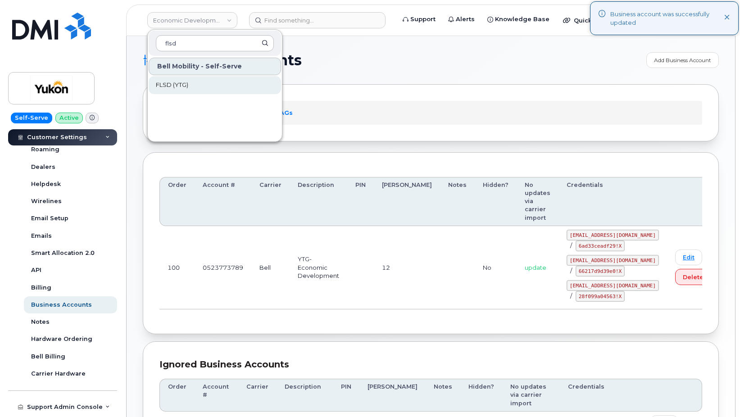
type input "flsd"
click at [186, 89] on span "FLSD (YTG)" at bounding box center [172, 85] width 32 height 9
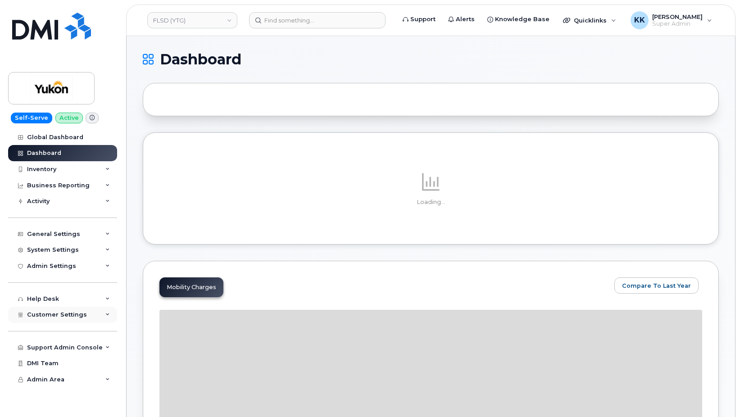
click at [59, 315] on span "Customer Settings" at bounding box center [57, 314] width 60 height 7
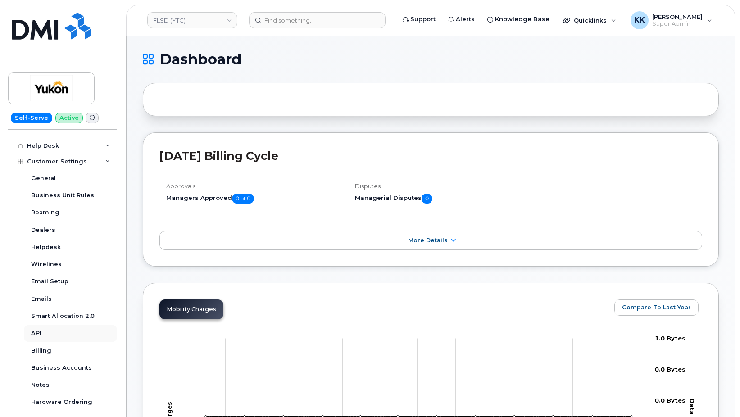
scroll to position [173, 0]
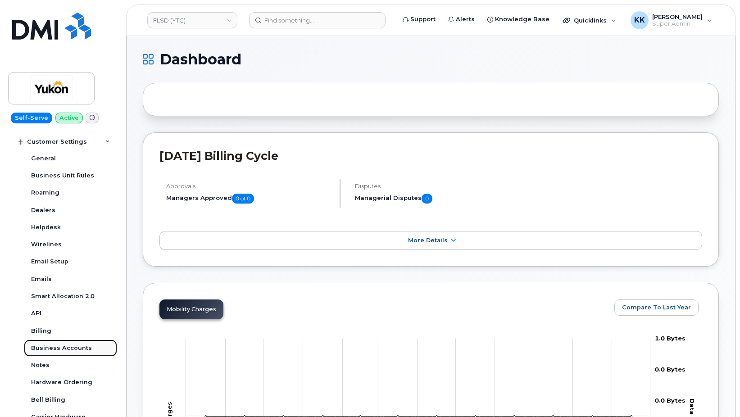
click at [61, 349] on div "Business Accounts" at bounding box center [61, 348] width 61 height 8
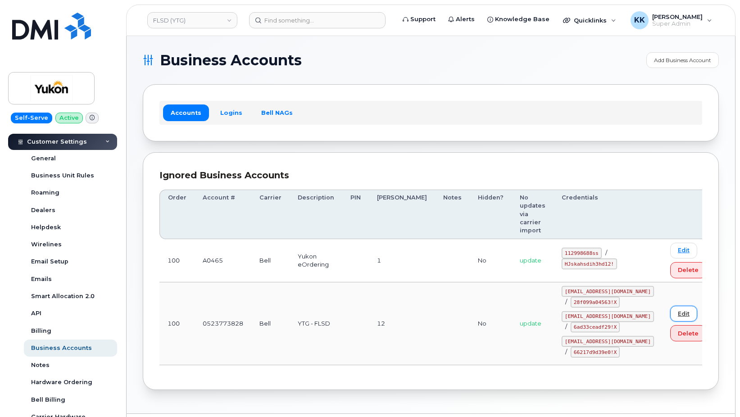
click at [670, 306] on link "Edit" at bounding box center [683, 314] width 27 height 16
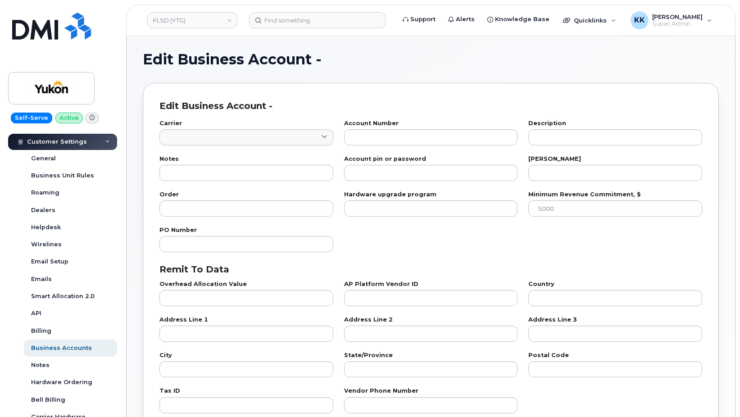
type input "1"
type input "0523773828"
type input "YTG - FLSD"
type input "12"
type input "100"
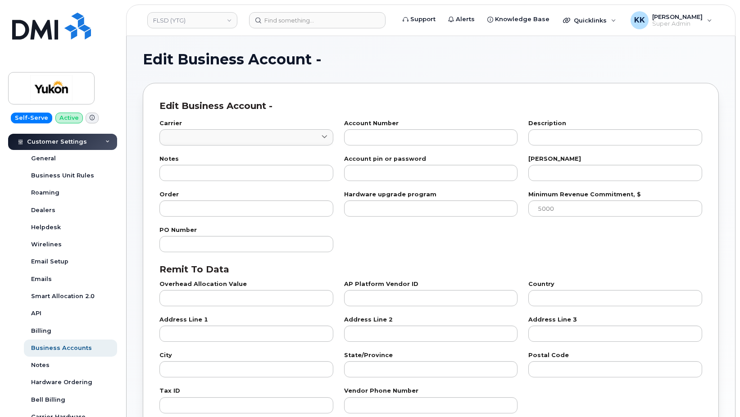
checkbox input "true"
select select "1780"
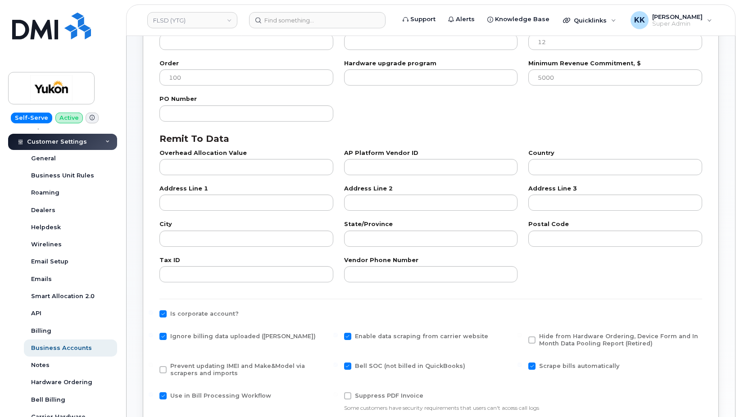
scroll to position [276, 0]
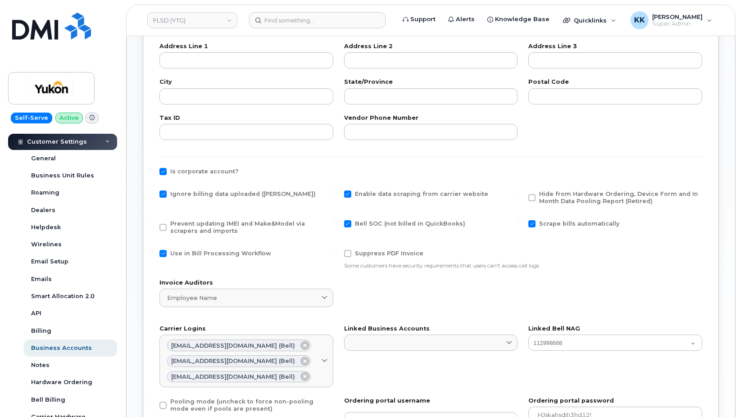
click at [189, 198] on div "Ignore billing data uploaded ([PERSON_NAME])" at bounding box center [246, 196] width 174 height 12
click at [187, 194] on span "Ignore billing data uploaded ([PERSON_NAME])" at bounding box center [242, 193] width 145 height 7
click at [153, 194] on input "Ignore billing data uploaded ([PERSON_NAME])" at bounding box center [151, 192] width 5 height 5
checkbox input "false"
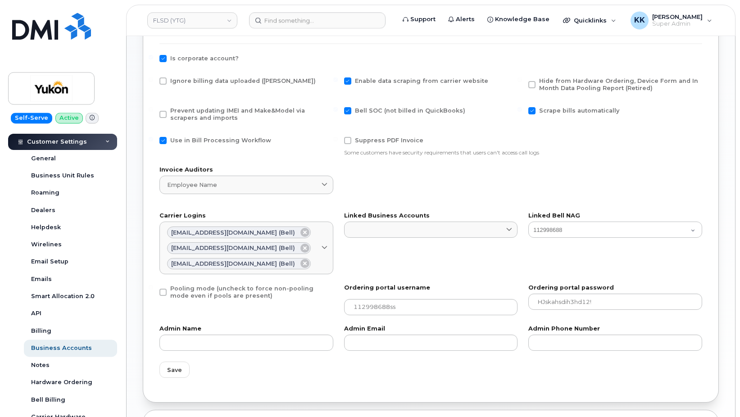
scroll to position [459, 0]
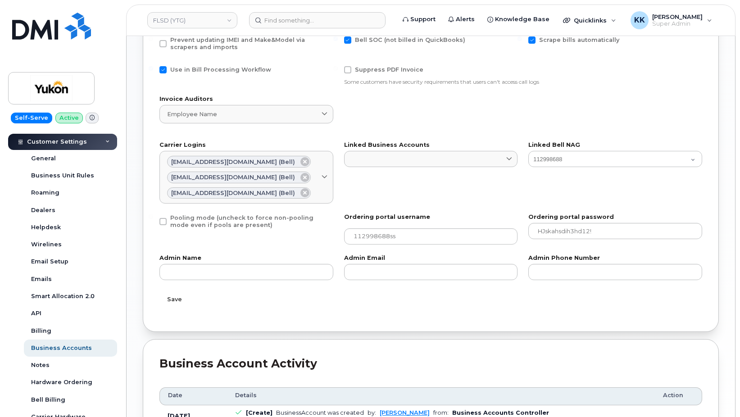
click at [165, 297] on button "Save" at bounding box center [174, 299] width 30 height 16
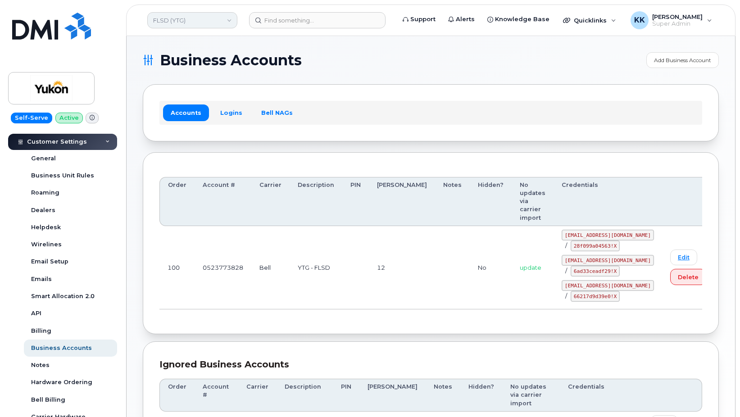
click at [197, 15] on link "FLSD (YTG)" at bounding box center [192, 20] width 90 height 16
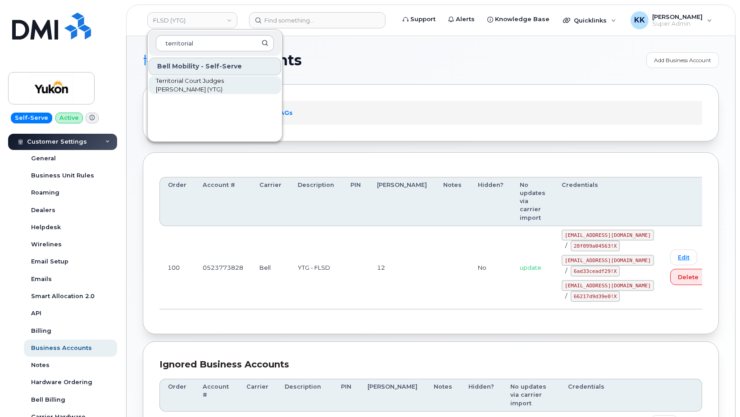
type input "territorial"
click at [203, 89] on span "Territorial Court Judges [PERSON_NAME] (YTG)" at bounding box center [208, 86] width 104 height 18
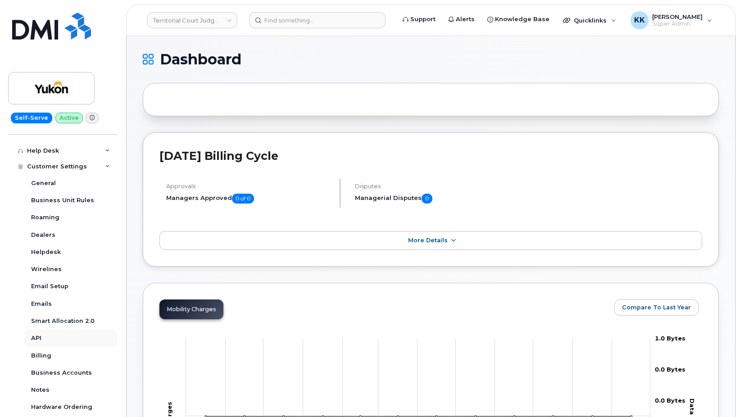
scroll to position [173, 0]
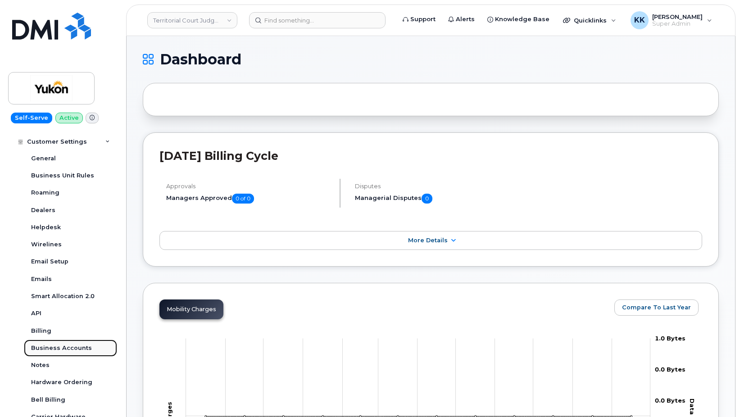
click at [66, 352] on div "Business Accounts" at bounding box center [61, 348] width 61 height 8
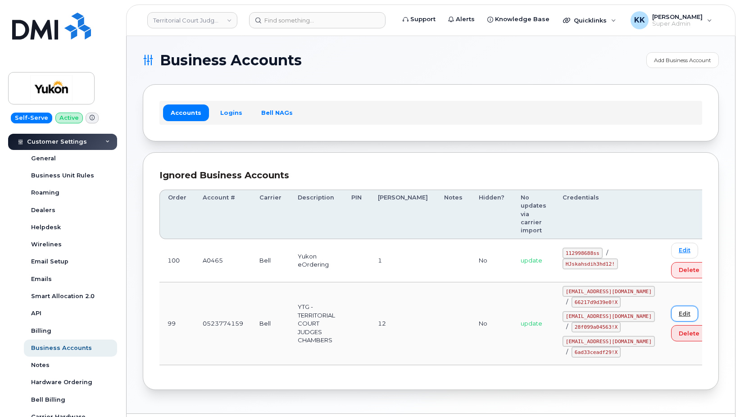
click at [671, 306] on link "Edit" at bounding box center [684, 314] width 27 height 16
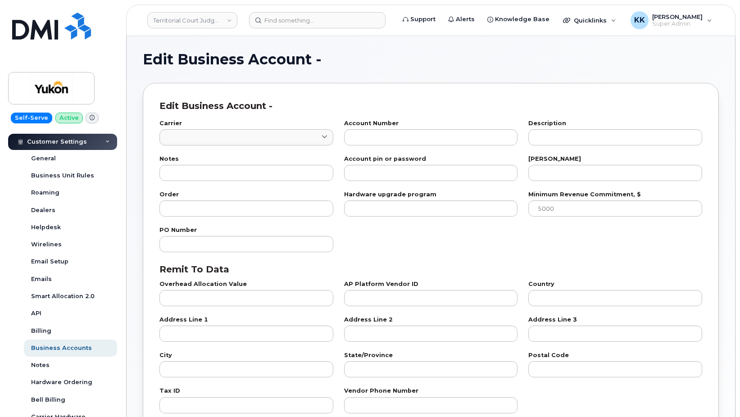
type input "1"
type input "0523774159"
type input "YTG - TERRITORIAL COURT JUDGES CHAMBERS"
type input "12"
type input "99"
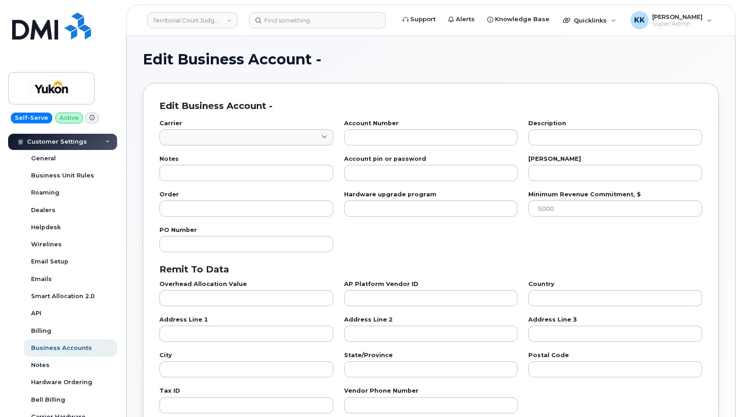
checkbox input "true"
select select "1781"
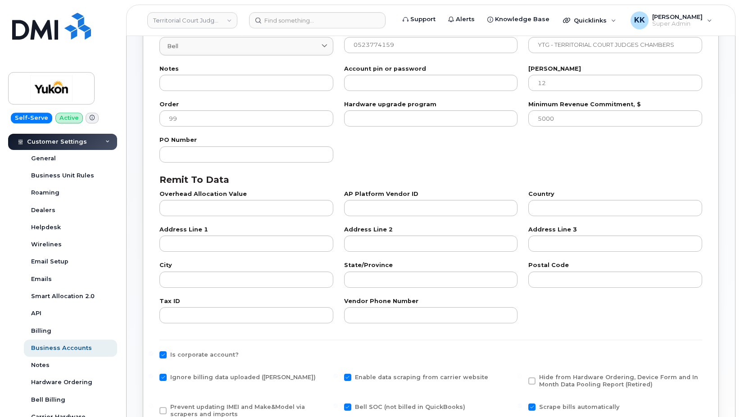
scroll to position [230, 0]
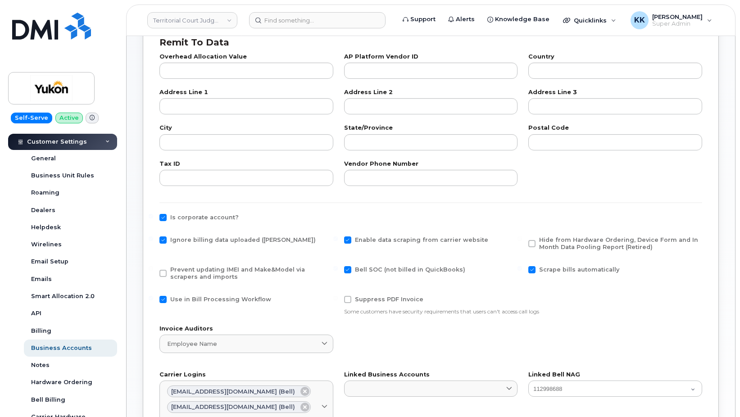
click at [193, 240] on span "Ignore billing data uploaded ([PERSON_NAME])" at bounding box center [242, 239] width 145 height 7
click at [153, 240] on input "Ignore billing data uploaded ([PERSON_NAME])" at bounding box center [151, 238] width 5 height 5
checkbox input "false"
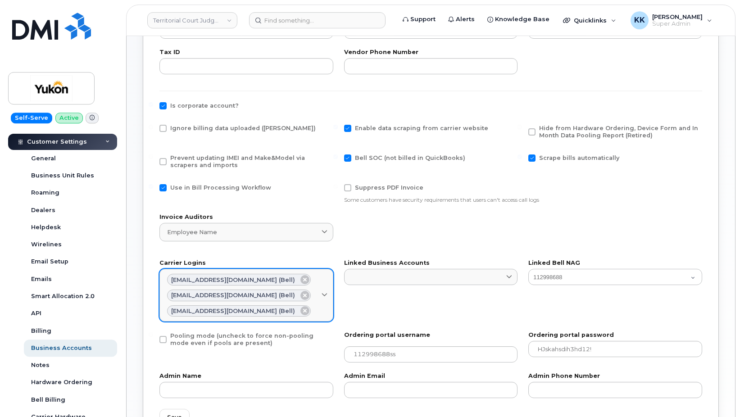
scroll to position [367, 0]
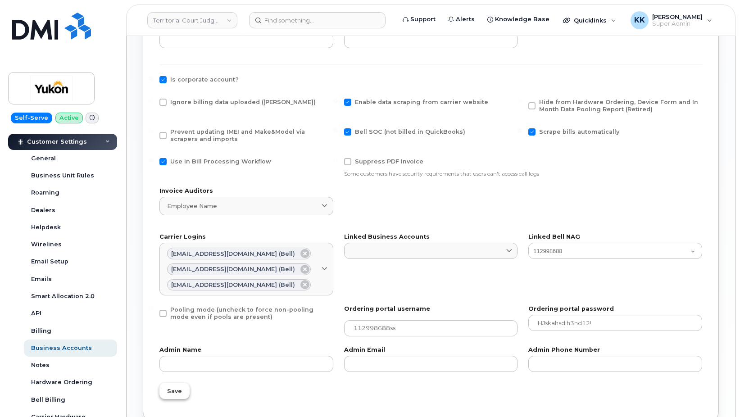
click at [175, 393] on span "Save" at bounding box center [174, 391] width 15 height 9
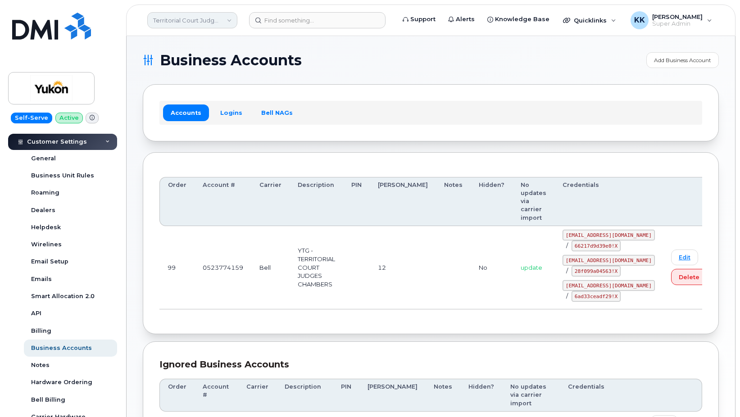
click at [191, 16] on link "Territorial Court Judges [PERSON_NAME] (YTG)" at bounding box center [192, 20] width 90 height 16
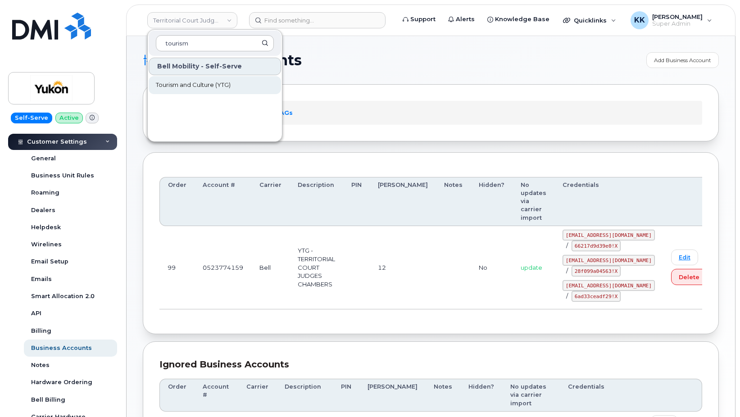
type input "tourism"
click at [195, 87] on span "Tourism and Culture (YTG)" at bounding box center [193, 85] width 75 height 9
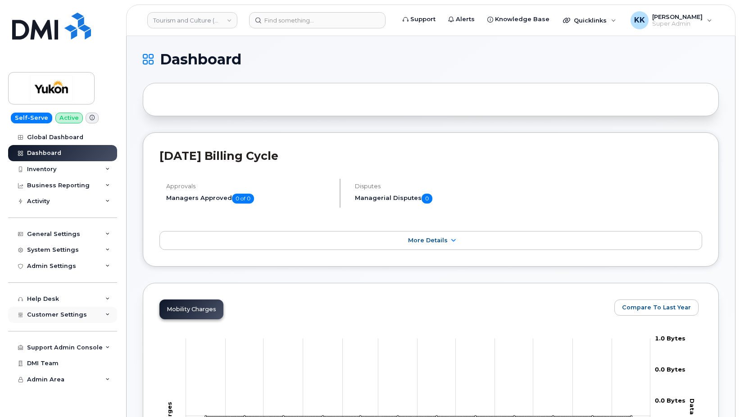
click at [73, 321] on div "Customer Settings" at bounding box center [62, 315] width 109 height 16
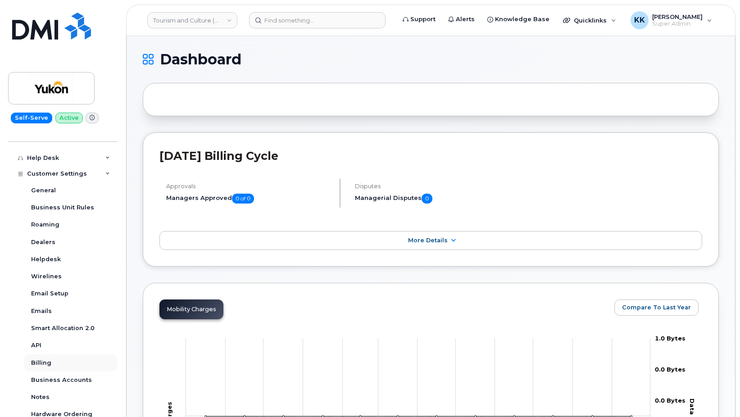
scroll to position [173, 0]
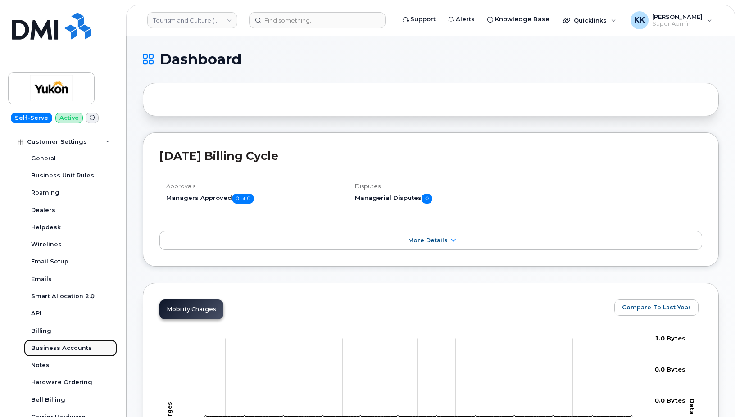
click at [76, 346] on div "Business Accounts" at bounding box center [61, 348] width 61 height 8
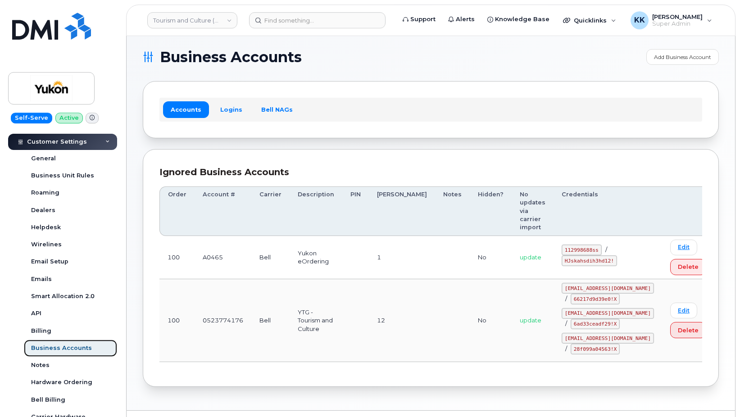
scroll to position [5, 0]
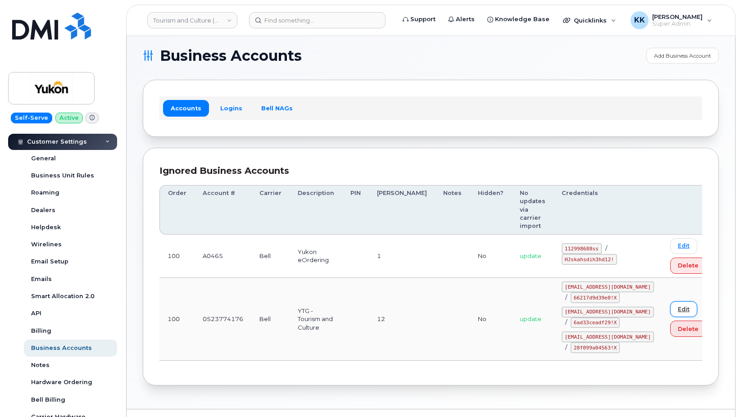
click at [670, 301] on link "Edit" at bounding box center [683, 309] width 27 height 16
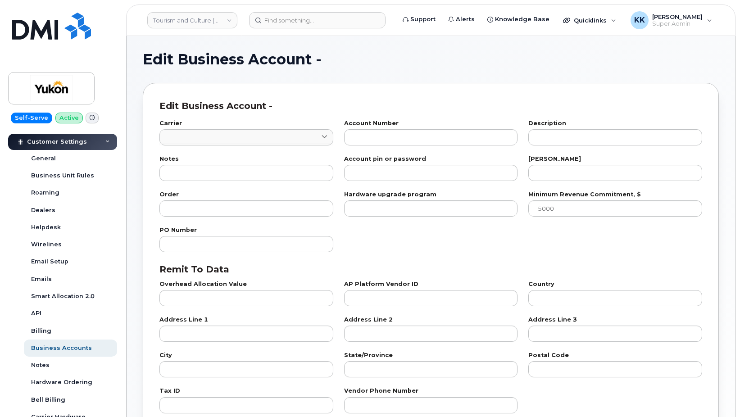
type input "1"
type input "0523774176"
type input "YTG - Tourism and Culture"
type input "12"
type input "100"
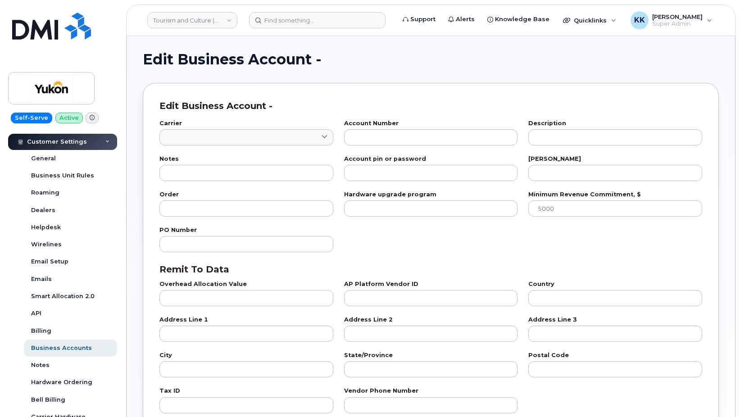
checkbox input "true"
select select "1782"
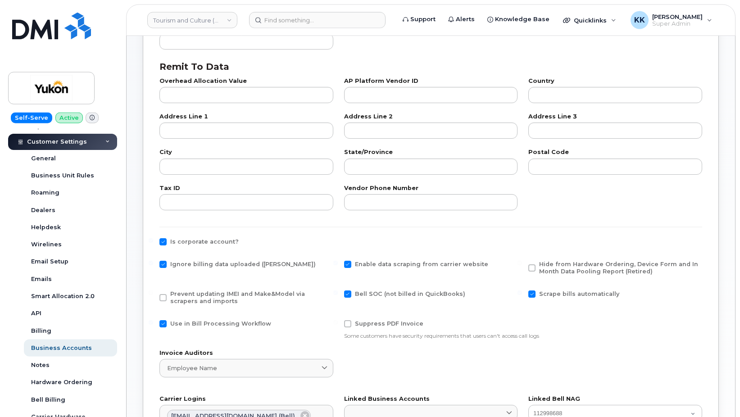
scroll to position [230, 0]
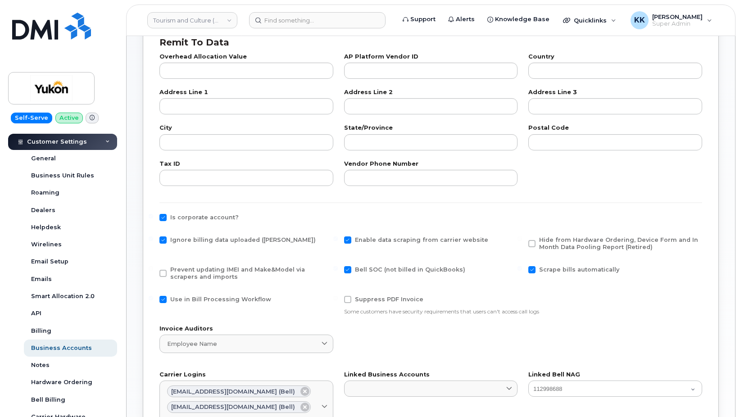
click at [185, 239] on span "Ignore billing data uploaded ([PERSON_NAME])" at bounding box center [242, 239] width 145 height 7
click at [153, 239] on input "Ignore billing data uploaded ([PERSON_NAME])" at bounding box center [151, 238] width 5 height 5
checkbox input "false"
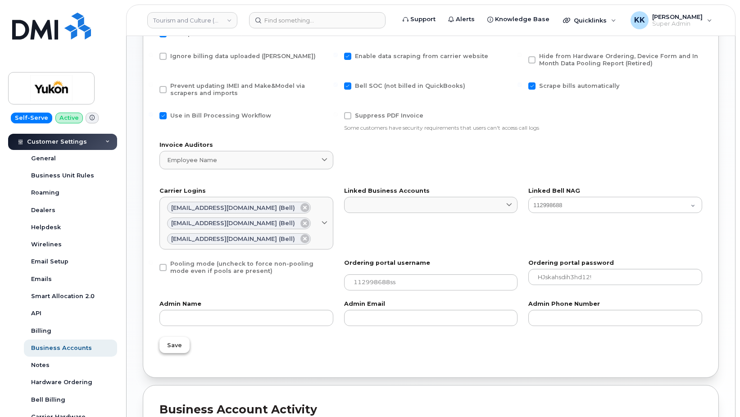
click at [174, 340] on button "Save" at bounding box center [174, 345] width 30 height 16
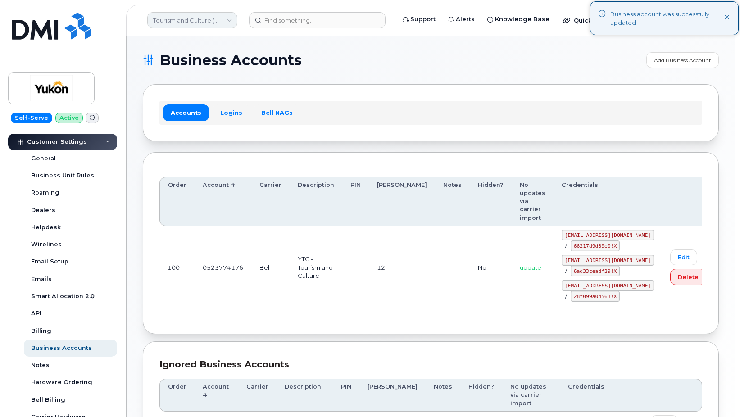
click at [190, 20] on link "Tourism and Culture (YTG)" at bounding box center [192, 20] width 90 height 16
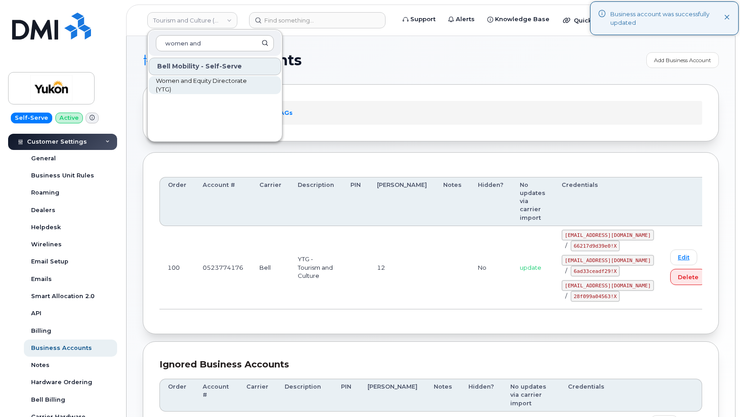
type input "women and"
click at [204, 83] on span "Women and Equity Directorate (YTG)" at bounding box center [208, 86] width 104 height 18
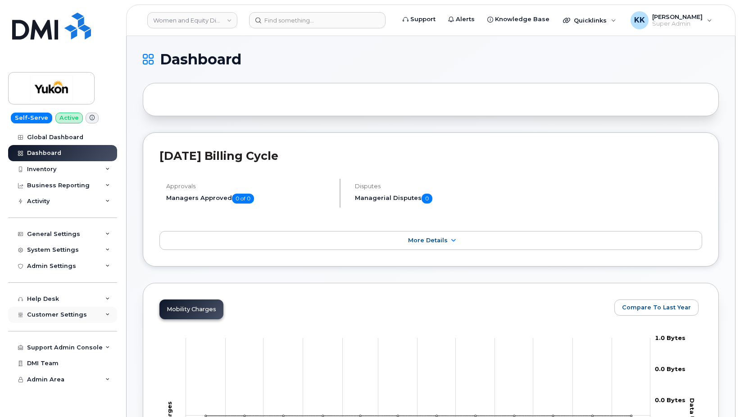
click at [62, 317] on span "Customer Settings" at bounding box center [57, 314] width 60 height 7
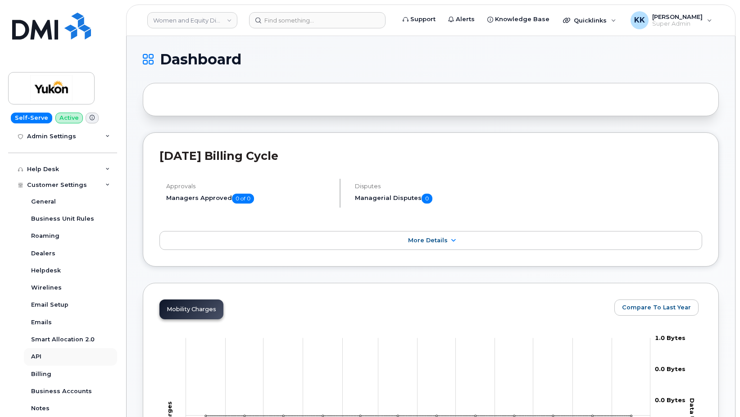
scroll to position [173, 0]
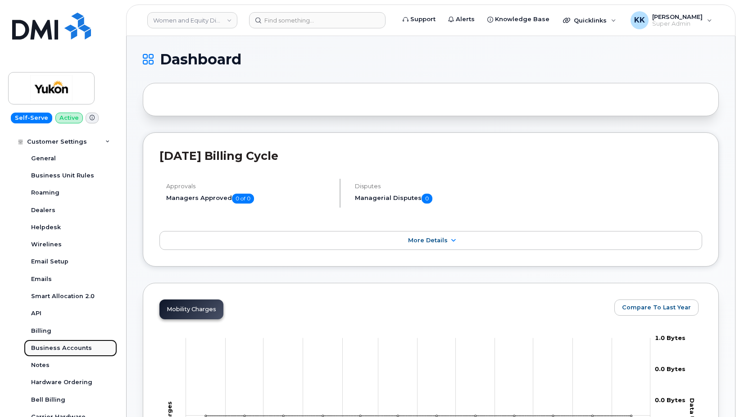
click at [64, 349] on div "Business Accounts" at bounding box center [61, 348] width 61 height 8
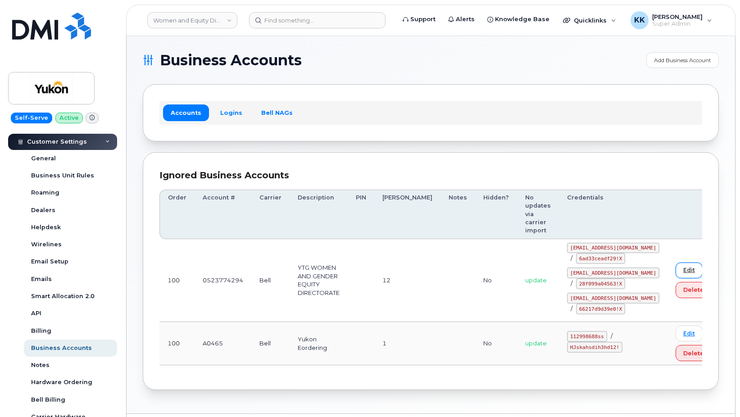
click at [675, 263] on link "Edit" at bounding box center [688, 271] width 27 height 16
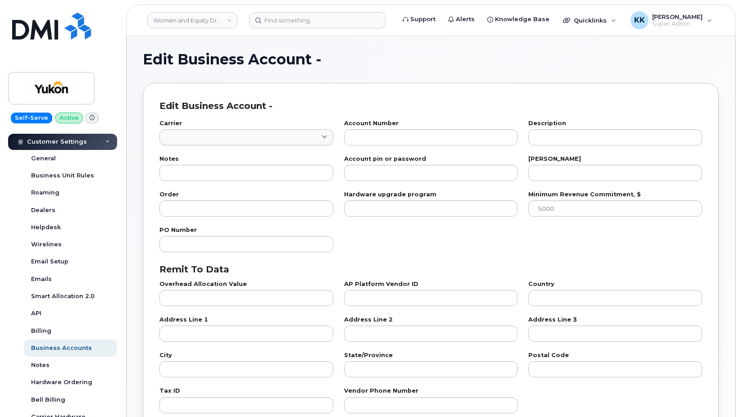
type input "1"
type input "0523774294"
type input "YTG WOMEN AND GENDER EQUITY DIRECTORATE"
type input "12"
type input "100"
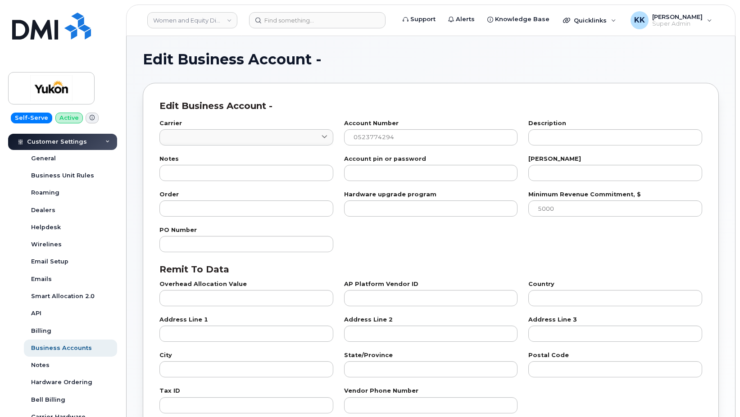
checkbox input "true"
select select "1783"
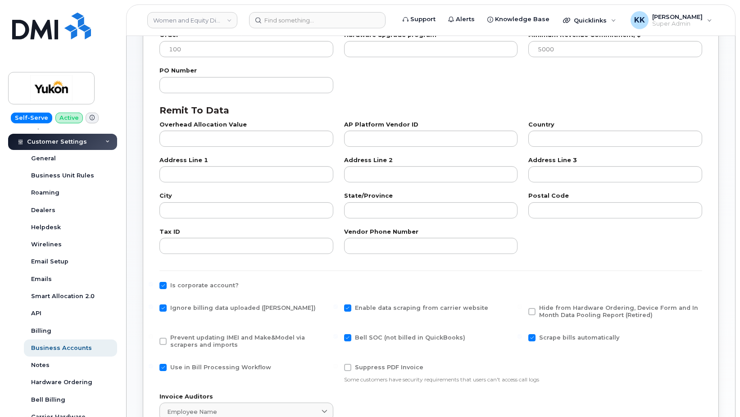
scroll to position [184, 0]
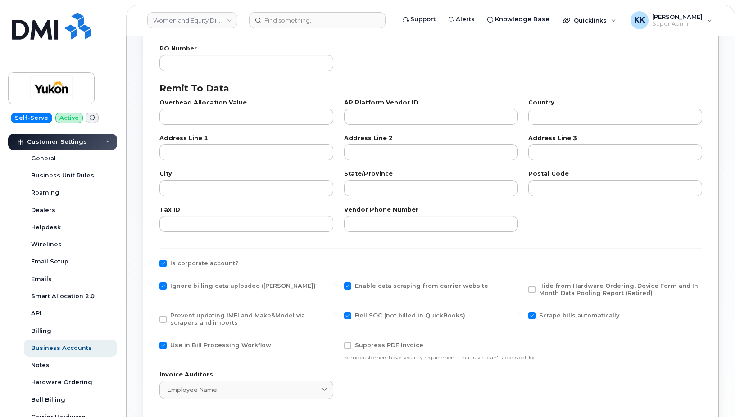
click at [174, 286] on span "Ignore billing data uploaded ([PERSON_NAME])" at bounding box center [242, 285] width 145 height 7
click at [153, 286] on input "Ignore billing data uploaded ([PERSON_NAME])" at bounding box center [151, 284] width 5 height 5
checkbox input "false"
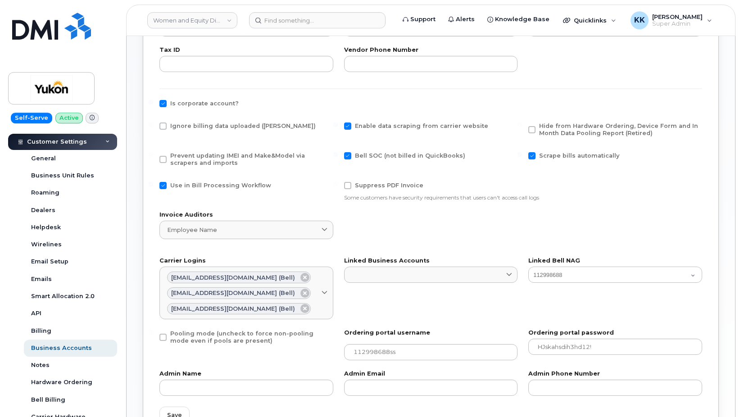
scroll to position [367, 0]
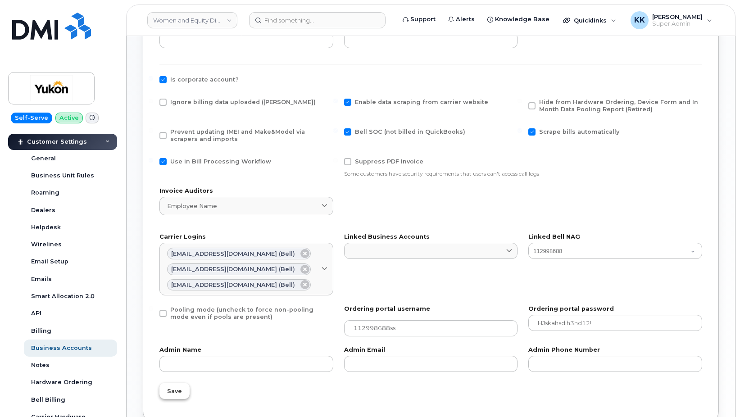
click at [184, 389] on button "Save" at bounding box center [174, 391] width 30 height 16
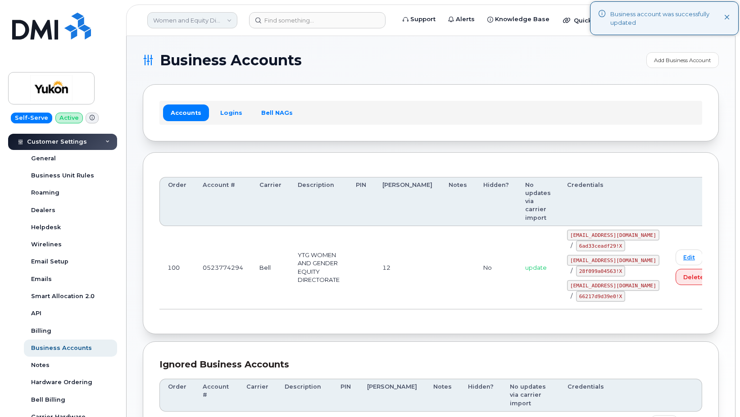
click at [177, 23] on link "Women and Equity Directorate (YTG)" at bounding box center [192, 20] width 90 height 16
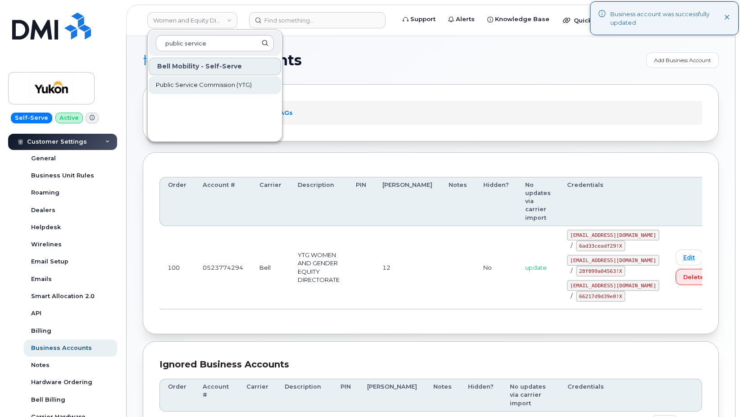
type input "public service"
click at [192, 82] on span "Public Service Commission (YTG)" at bounding box center [204, 85] width 96 height 9
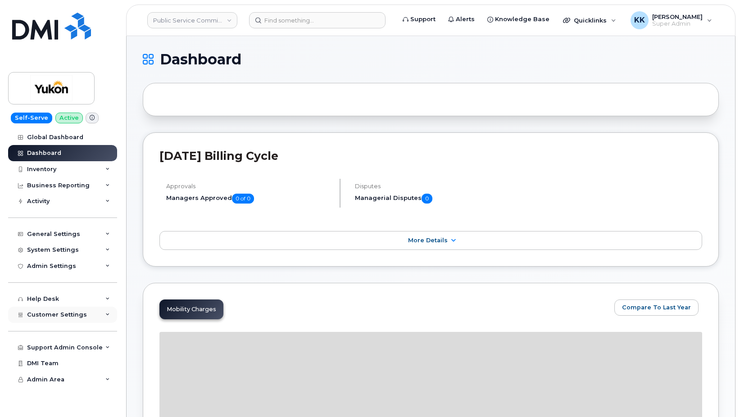
click at [58, 312] on span "Customer Settings" at bounding box center [57, 314] width 60 height 7
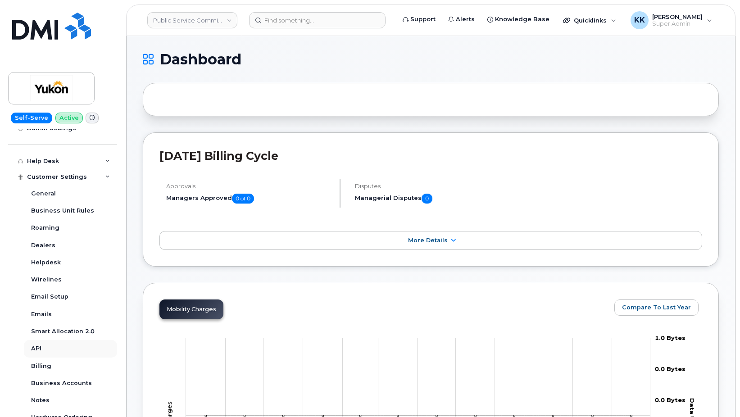
scroll to position [173, 0]
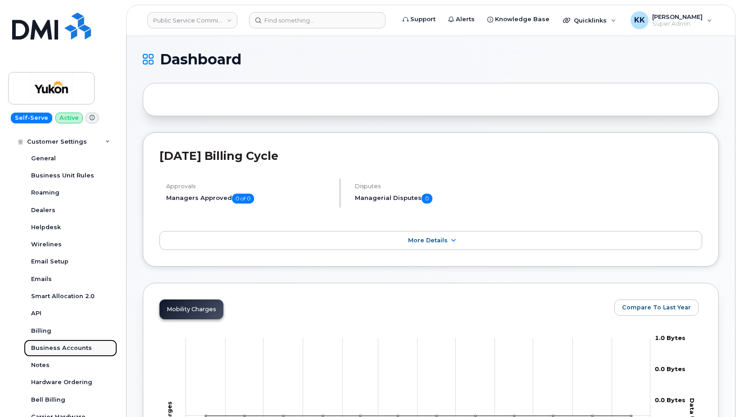
click at [59, 350] on div "Business Accounts" at bounding box center [61, 348] width 61 height 8
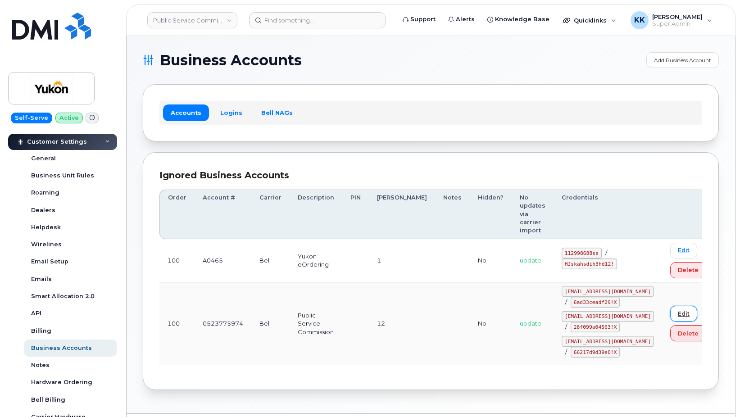
click at [670, 306] on link "Edit" at bounding box center [683, 314] width 27 height 16
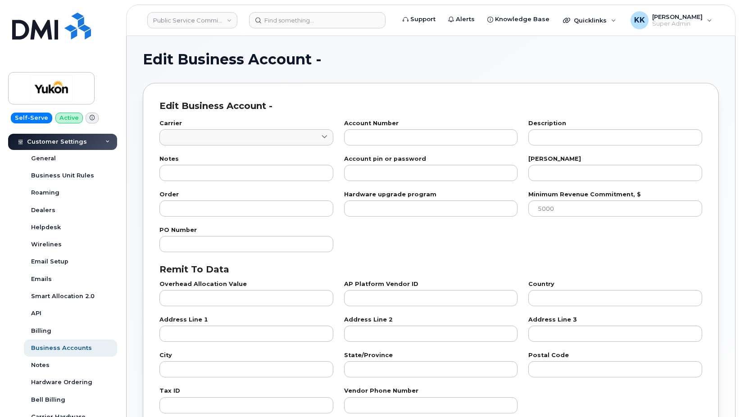
type input "1"
type input "0523775974"
type input "Public Service Commission"
type input "12"
type input "100"
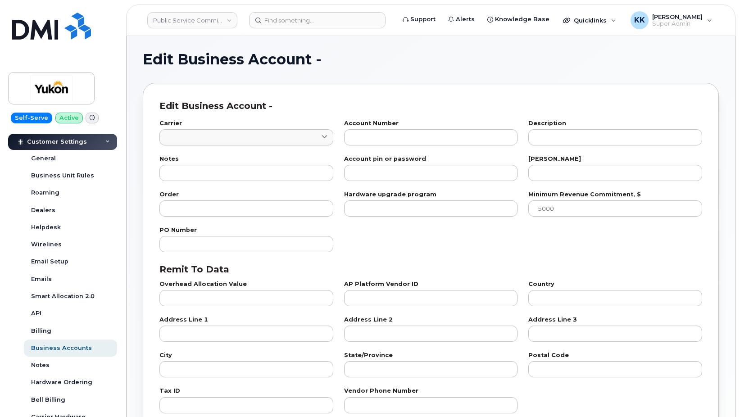
checkbox input "true"
select select "1784"
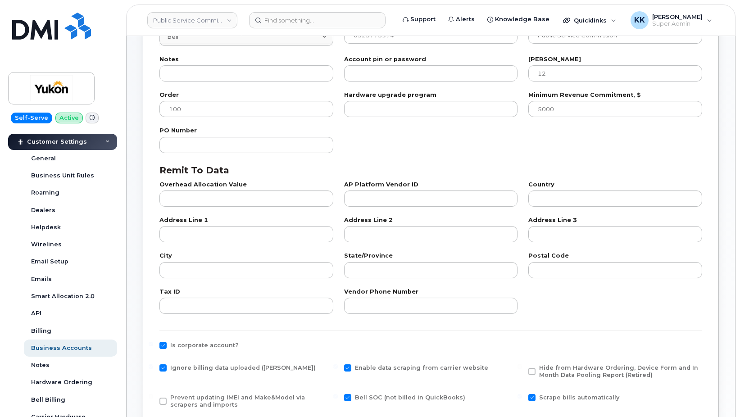
scroll to position [276, 0]
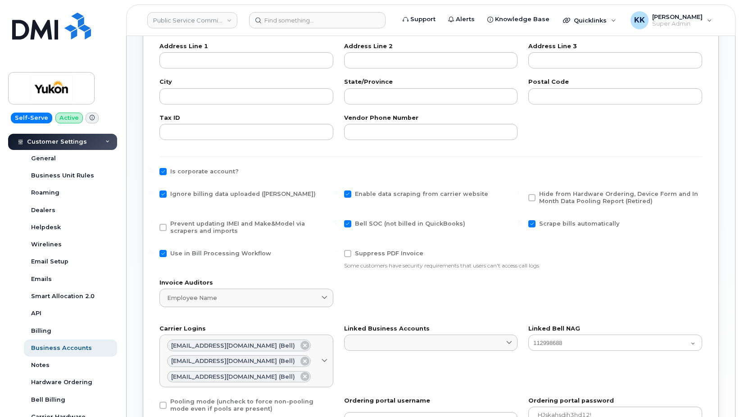
click at [188, 194] on span "Ignore billing data uploaded ([PERSON_NAME])" at bounding box center [242, 193] width 145 height 7
click at [153, 194] on input "Ignore billing data uploaded ([PERSON_NAME])" at bounding box center [151, 192] width 5 height 5
checkbox input "false"
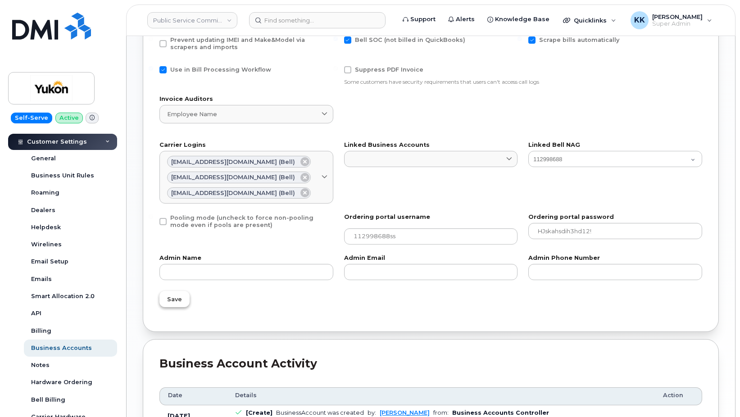
click at [169, 305] on button "Save" at bounding box center [174, 299] width 30 height 16
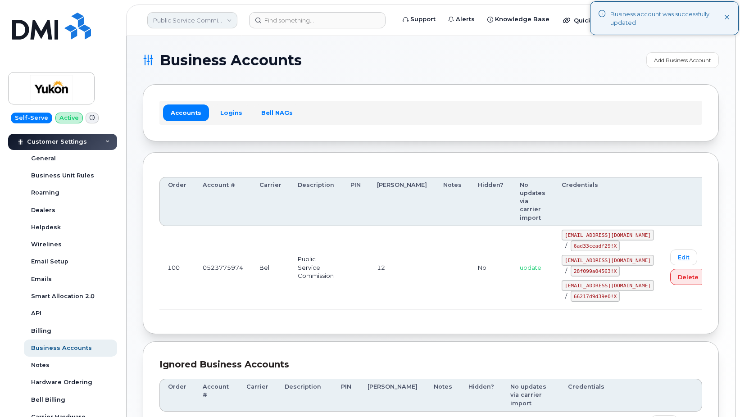
click at [186, 18] on link "Public Service Commission (YTG)" at bounding box center [192, 20] width 90 height 16
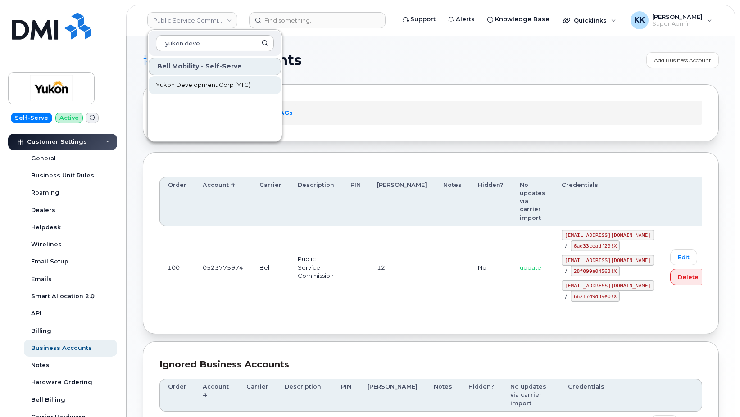
type input "yukon deve"
click at [214, 85] on span "Yukon Development Corp (YTG)" at bounding box center [203, 85] width 95 height 9
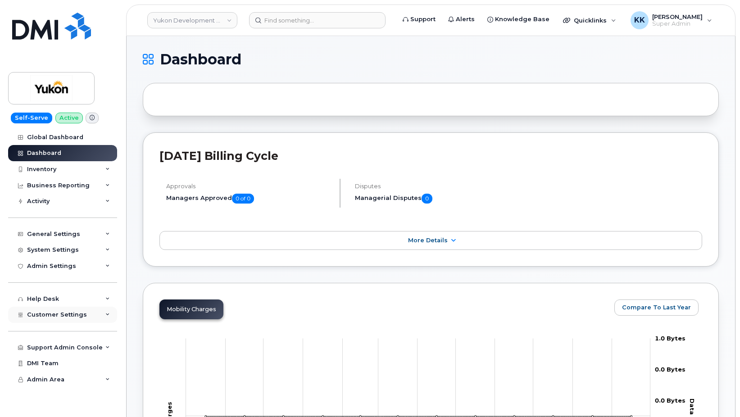
click at [38, 318] on span "Customer Settings" at bounding box center [57, 314] width 60 height 7
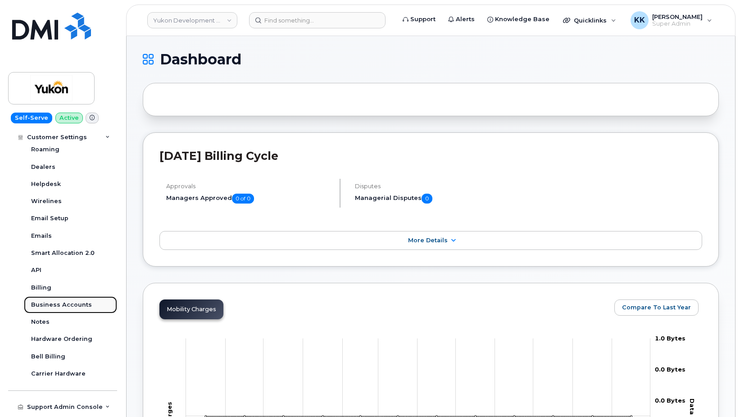
click at [61, 307] on div "Business Accounts" at bounding box center [61, 305] width 61 height 8
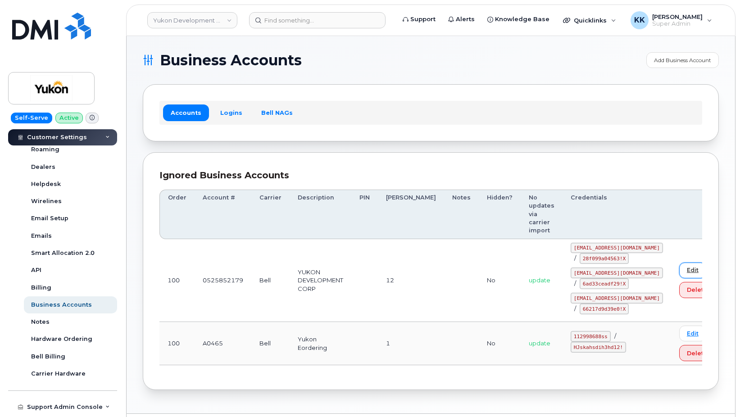
click at [679, 263] on link "Edit" at bounding box center [692, 271] width 27 height 16
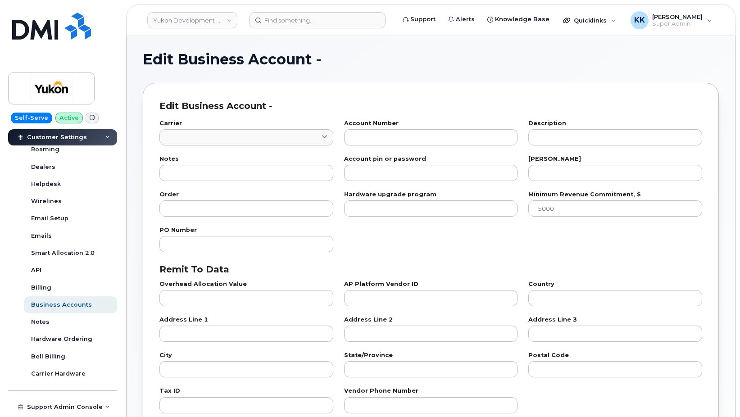
type input "1"
type input "0525852179"
type input "YUKON DEVELOPMENT CORP"
type input "12"
type input "100"
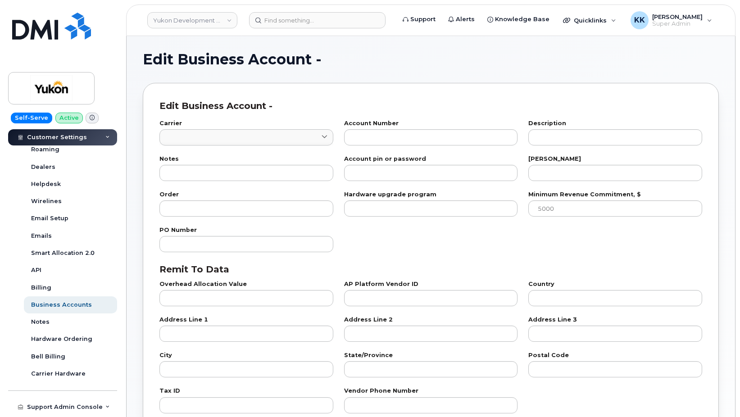
checkbox input "true"
select select "1785"
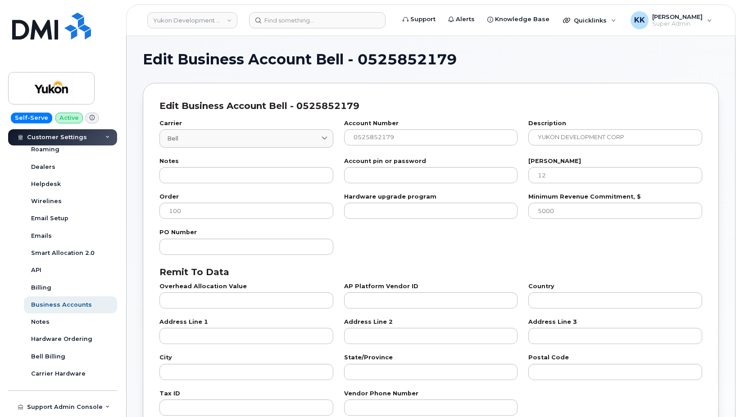
scroll to position [230, 0]
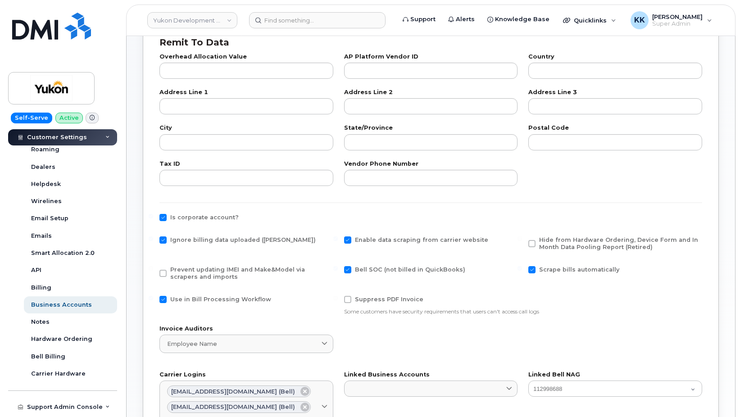
click at [189, 243] on span "Ignore billing data uploaded ([PERSON_NAME])" at bounding box center [242, 239] width 145 height 7
click at [153, 241] on input "Ignore billing data uploaded ([PERSON_NAME])" at bounding box center [151, 238] width 5 height 5
checkbox input "false"
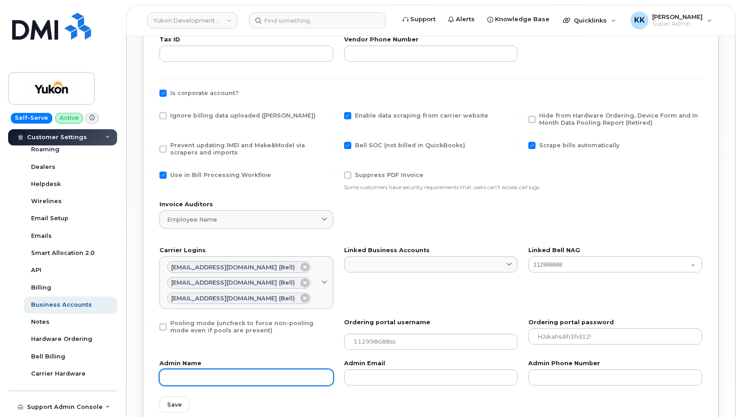
scroll to position [413, 0]
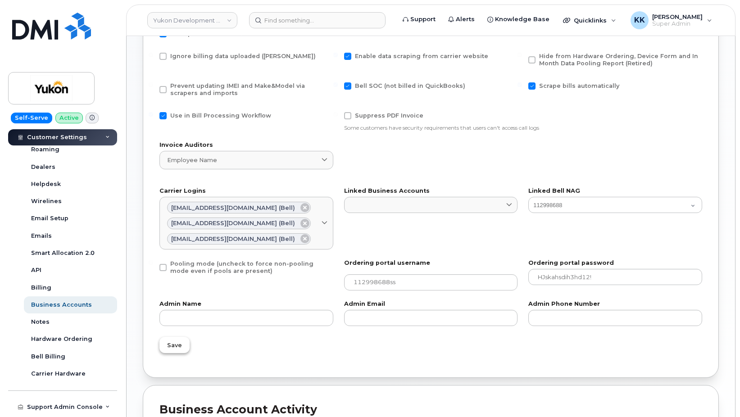
click at [171, 347] on span "Save" at bounding box center [174, 345] width 15 height 9
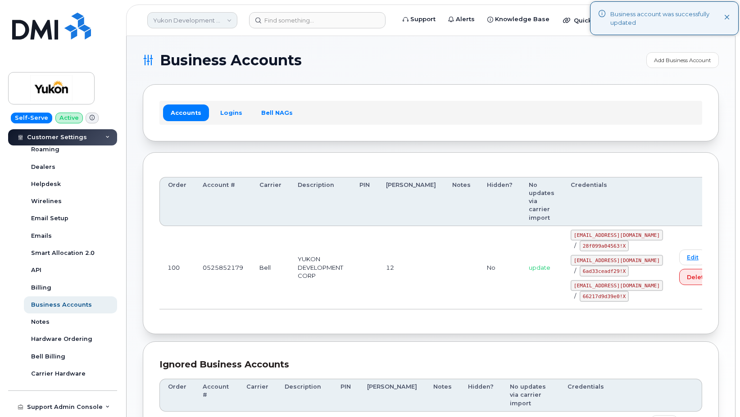
click at [181, 17] on link "Yukon Development Corp (YTG)" at bounding box center [192, 20] width 90 height 16
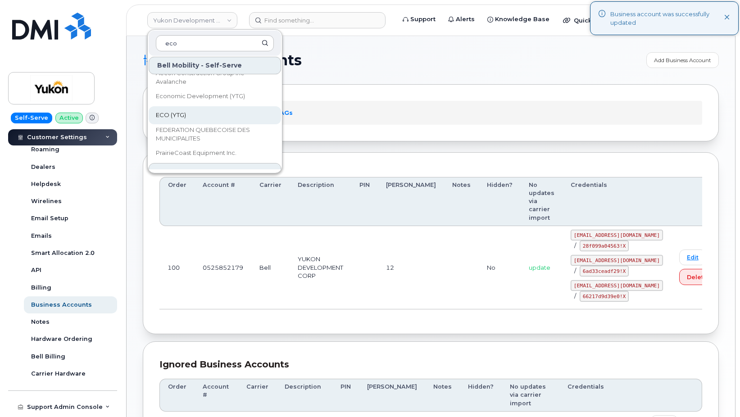
scroll to position [97, 0]
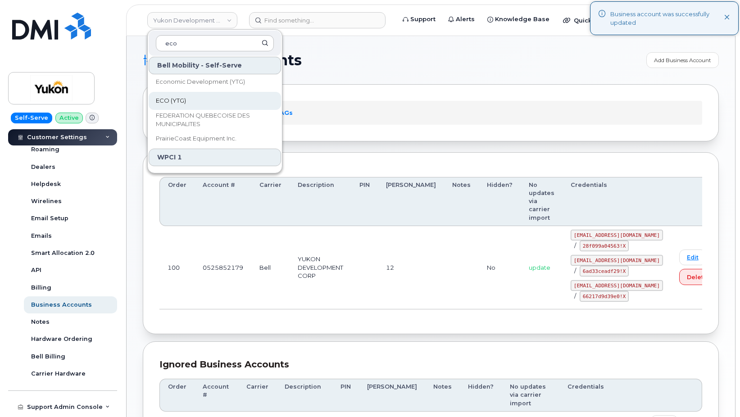
type input "eco"
click at [179, 103] on span "ECO (YTG)" at bounding box center [171, 100] width 30 height 9
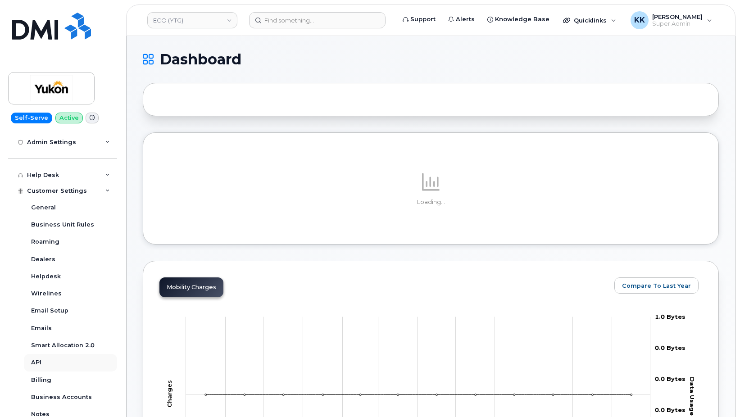
scroll to position [173, 0]
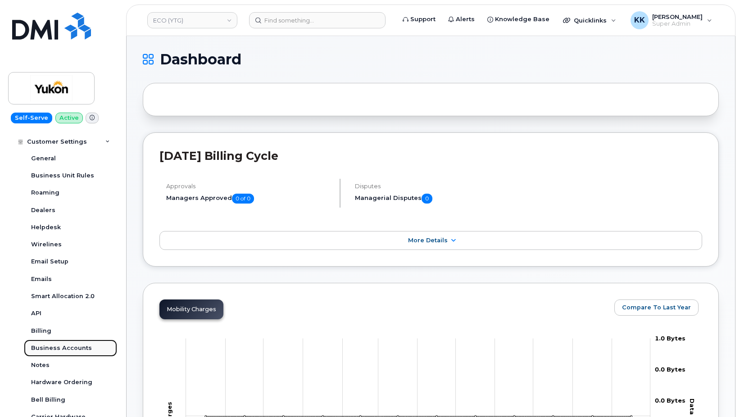
click at [58, 346] on div "Business Accounts" at bounding box center [61, 348] width 61 height 8
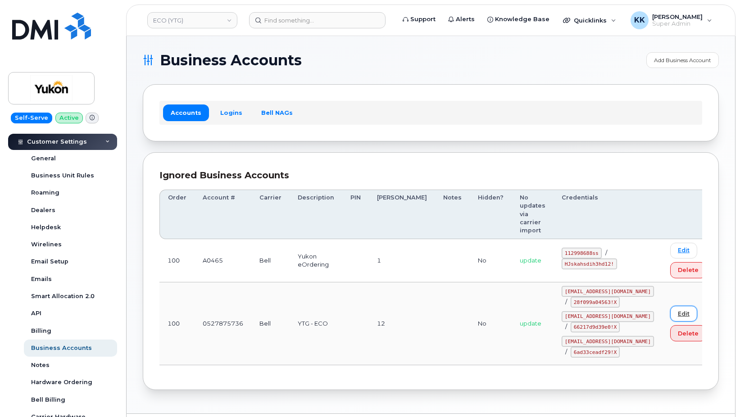
click at [670, 306] on link "Edit" at bounding box center [683, 314] width 27 height 16
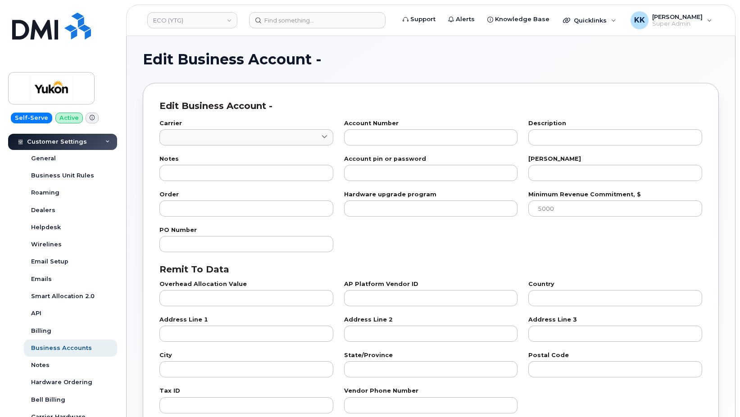
type input "1"
type input "0527875736"
type input "YTG - ECO"
type input "12"
type input "100"
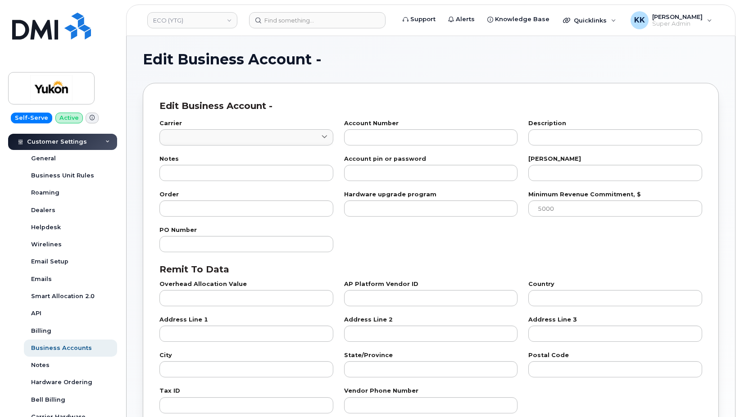
checkbox input "true"
select select "1786"
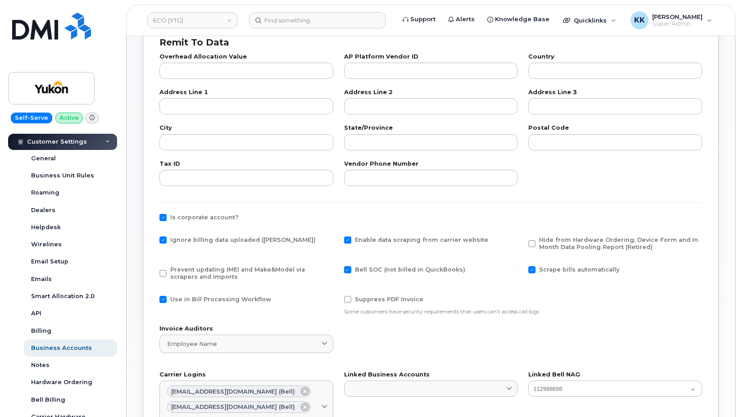
click at [182, 237] on span "Ignore billing data uploaded ([PERSON_NAME])" at bounding box center [242, 239] width 145 height 7
click at [153, 237] on input "Ignore billing data uploaded ([PERSON_NAME])" at bounding box center [151, 238] width 5 height 5
checkbox input "false"
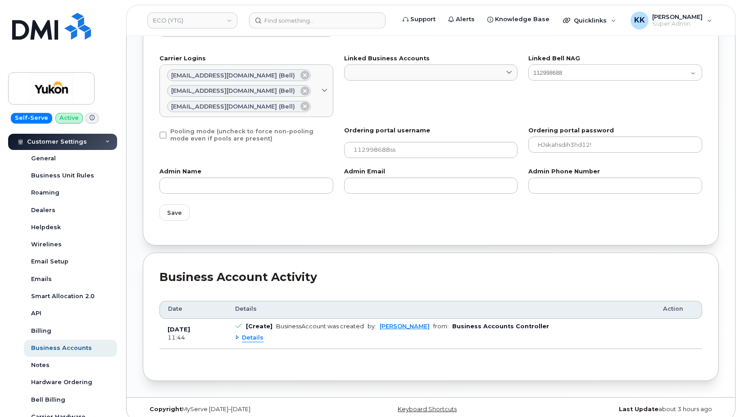
scroll to position [551, 0]
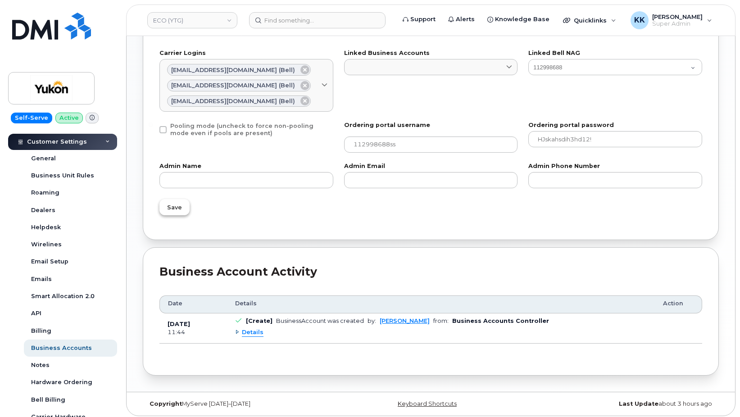
click at [175, 207] on span "Save" at bounding box center [174, 207] width 15 height 9
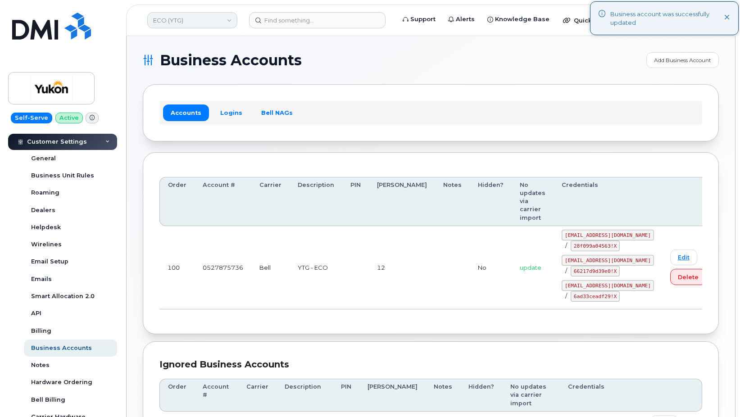
click at [185, 21] on link "ECO (YTG)" at bounding box center [192, 20] width 90 height 16
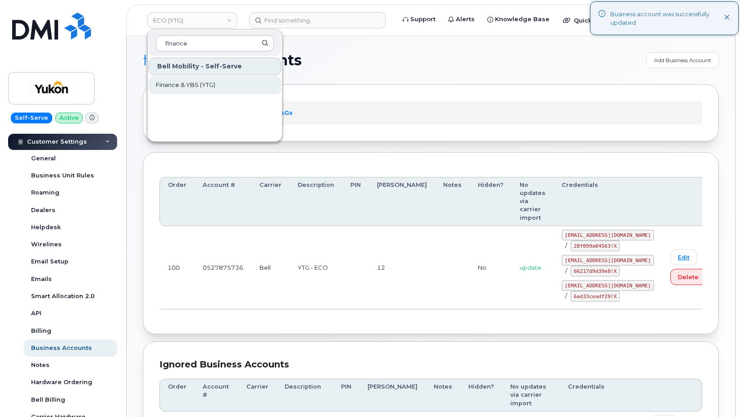
type input "finance"
click at [180, 82] on span "Finance & YBS (YTG)" at bounding box center [185, 85] width 59 height 9
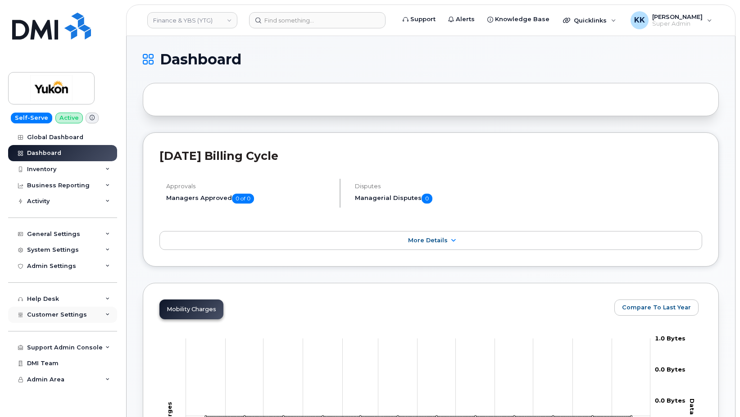
click at [65, 319] on div "Customer Settings" at bounding box center [62, 315] width 109 height 16
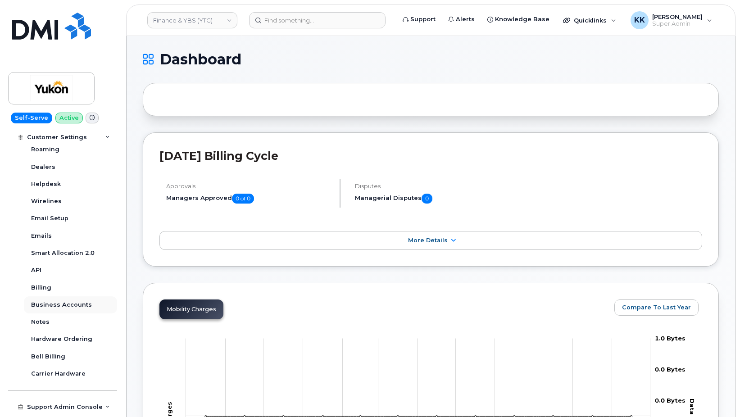
scroll to position [246, 0]
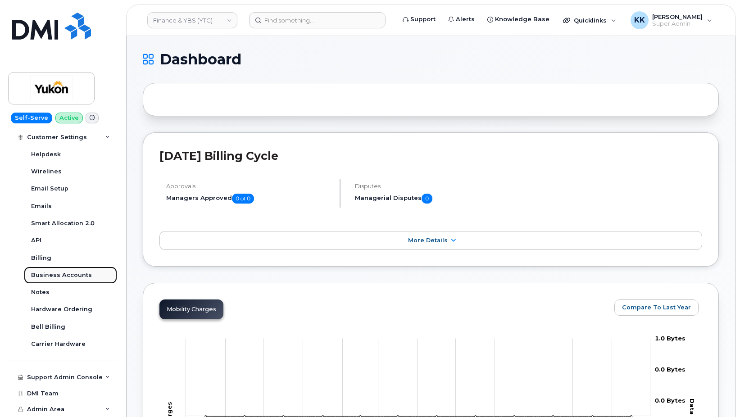
click at [63, 276] on div "Business Accounts" at bounding box center [61, 275] width 61 height 8
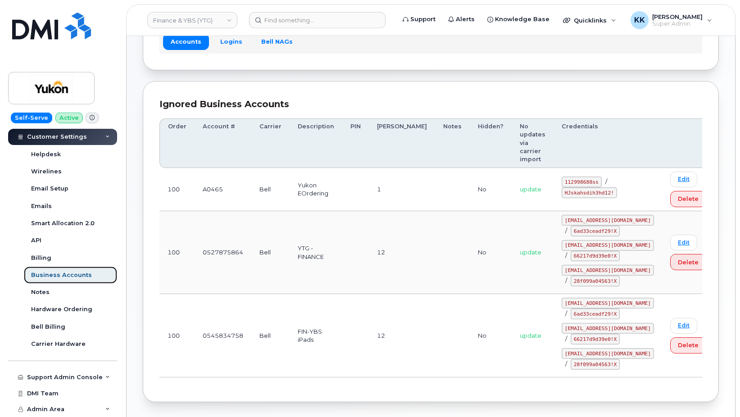
scroll to position [84, 0]
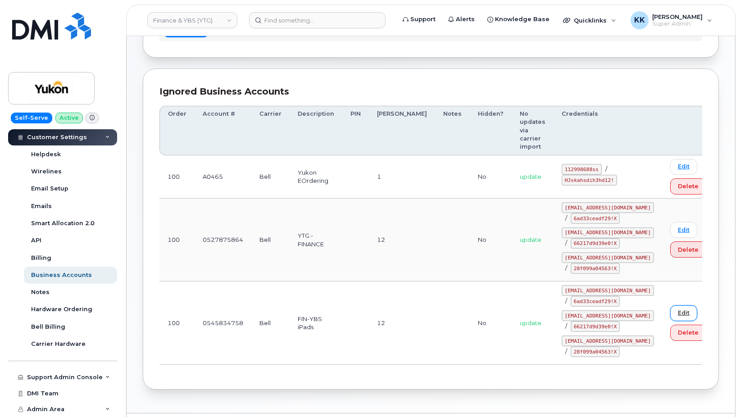
click at [670, 305] on link "Edit" at bounding box center [683, 313] width 27 height 16
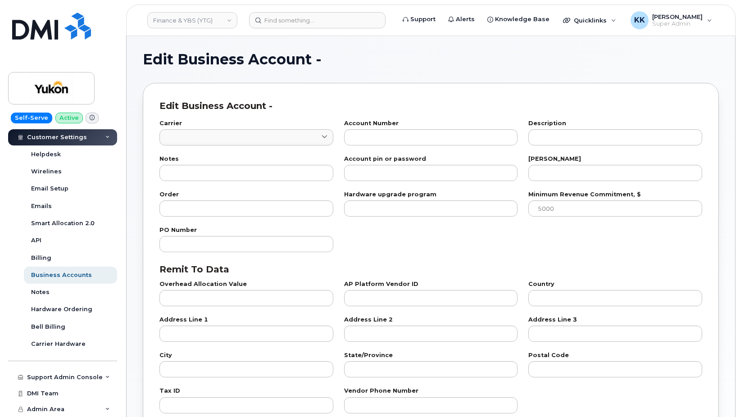
select select "1787"
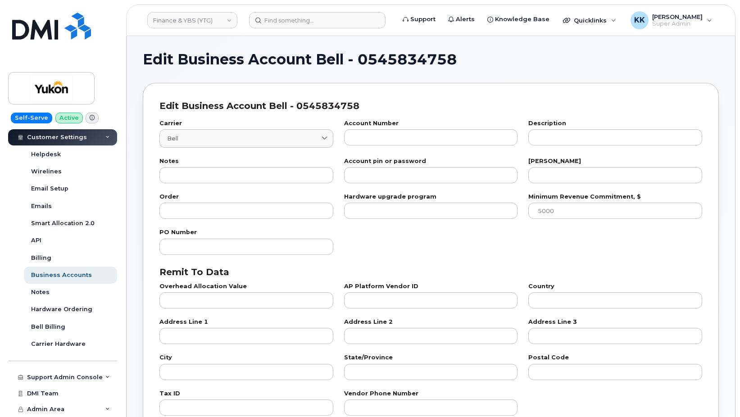
type input "1"
type input "0545834758"
type input "FIN-YBS iPads"
type input "12"
type input "100"
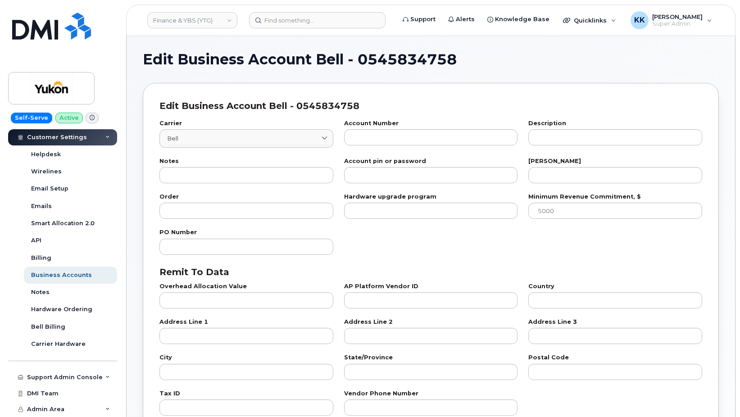
checkbox input "true"
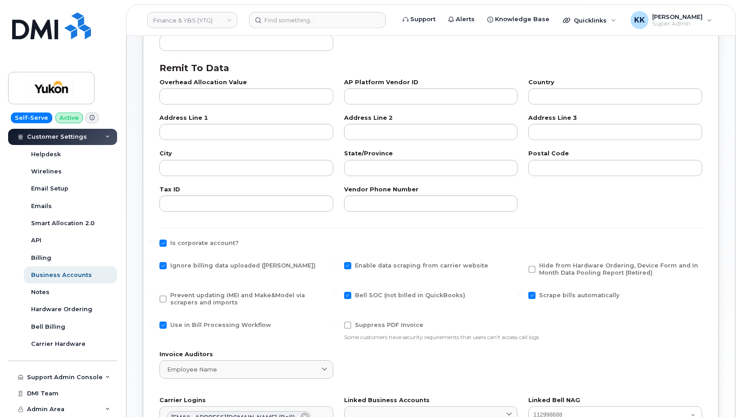
scroll to position [230, 0]
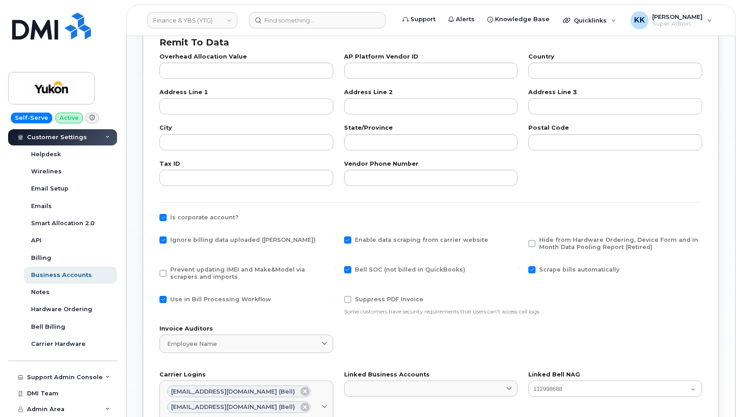
click at [228, 245] on div "Ignore billing data uploaded ([PERSON_NAME])" at bounding box center [246, 242] width 174 height 12
click at [228, 241] on span "Ignore billing data uploaded ([PERSON_NAME])" at bounding box center [242, 239] width 145 height 7
click at [153, 241] on input "Ignore billing data uploaded ([PERSON_NAME])" at bounding box center [151, 238] width 5 height 5
checkbox input "false"
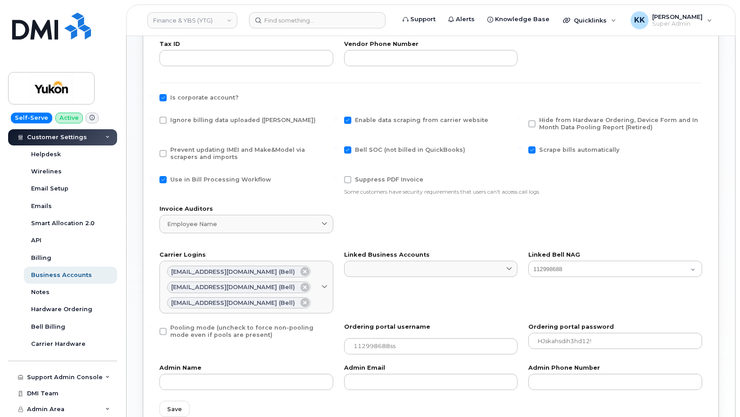
scroll to position [367, 0]
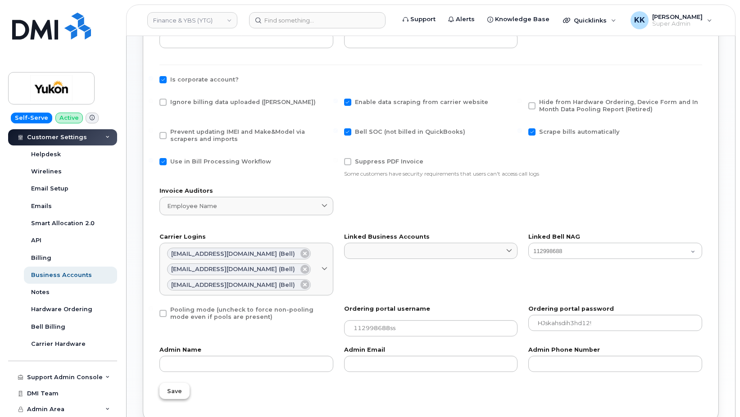
click at [182, 389] on button "Save" at bounding box center [174, 391] width 30 height 16
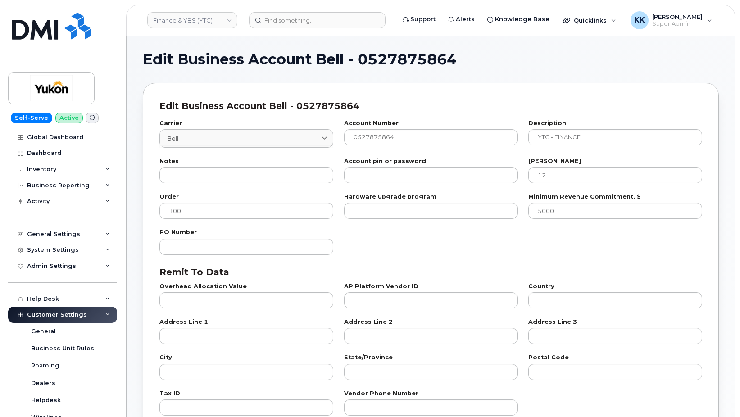
select select "1787"
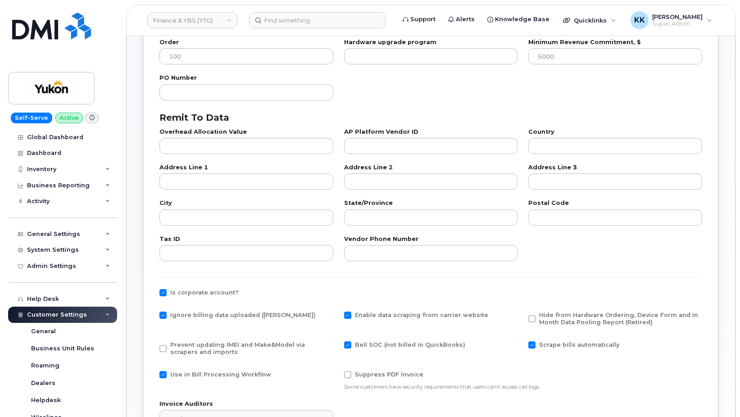
scroll to position [321, 0]
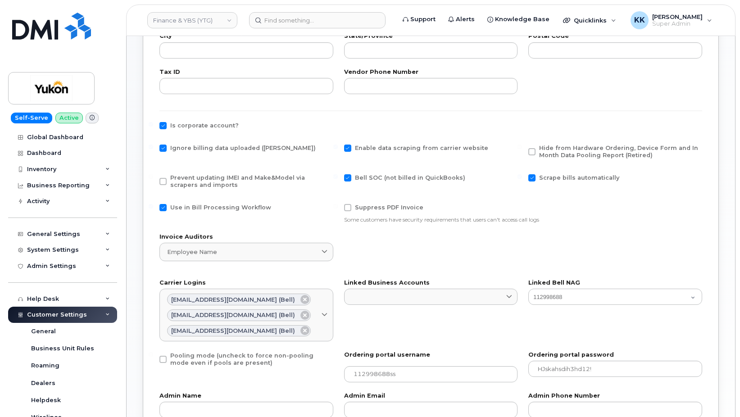
click at [186, 146] on span "Ignore billing data uploaded ([PERSON_NAME])" at bounding box center [242, 148] width 145 height 7
click at [153, 146] on input "Ignore billing data uploaded ([PERSON_NAME])" at bounding box center [151, 147] width 5 height 5
checkbox input "false"
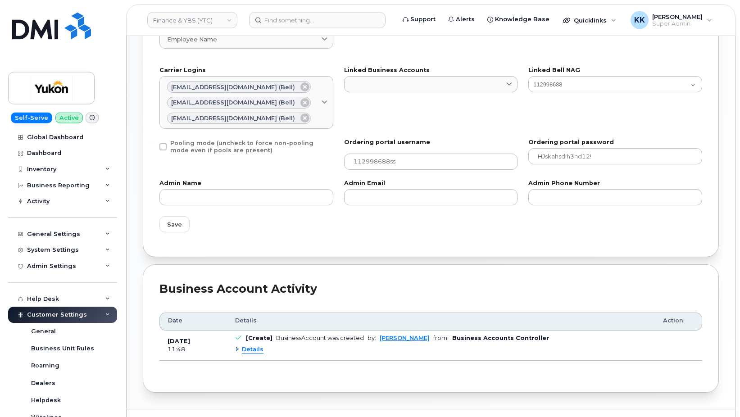
scroll to position [555, 0]
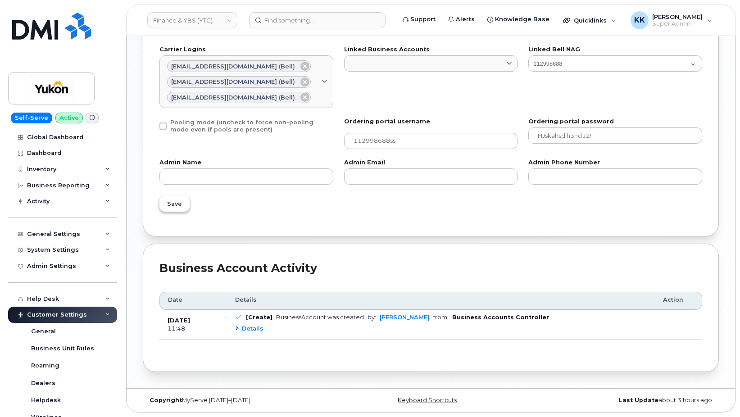
click at [173, 204] on span "Save" at bounding box center [174, 203] width 15 height 9
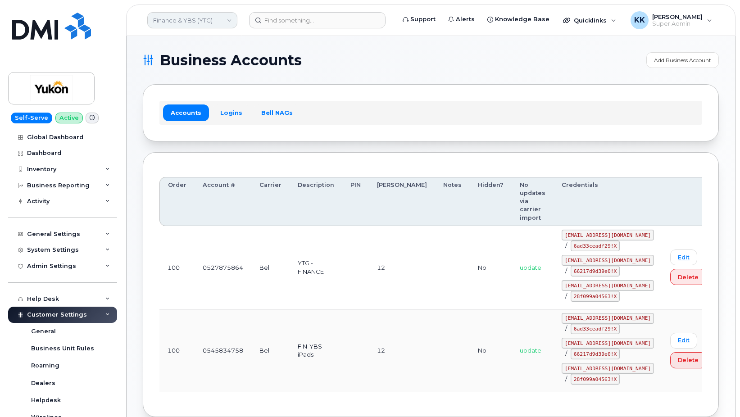
click at [191, 23] on link "Finance & YBS (YTG)" at bounding box center [192, 20] width 90 height 16
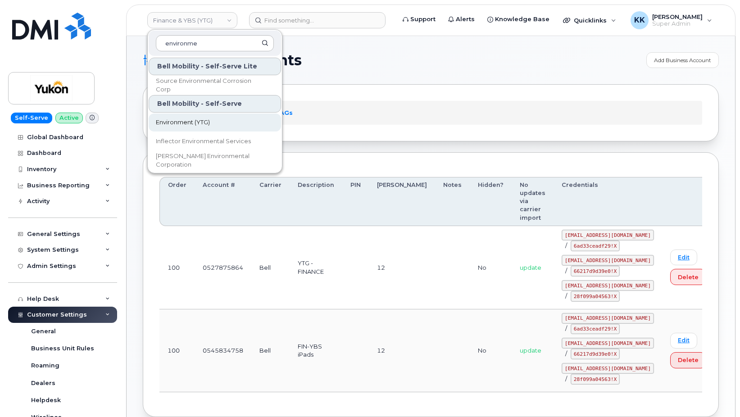
type input "environme"
click at [198, 128] on link "Environment (YTG)" at bounding box center [215, 122] width 132 height 18
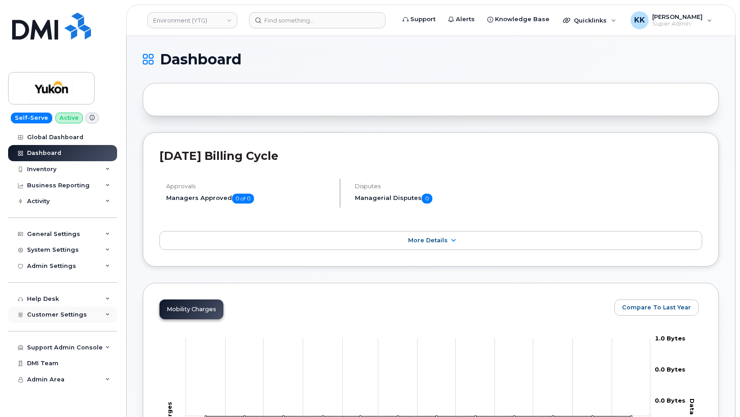
click at [84, 318] on div "Customer Settings" at bounding box center [62, 315] width 109 height 16
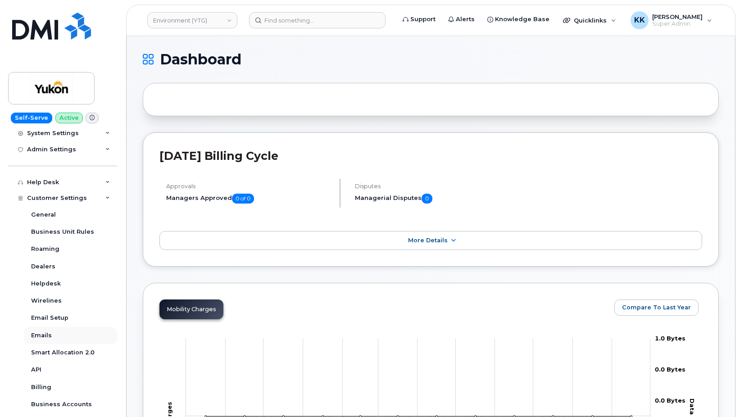
scroll to position [130, 0]
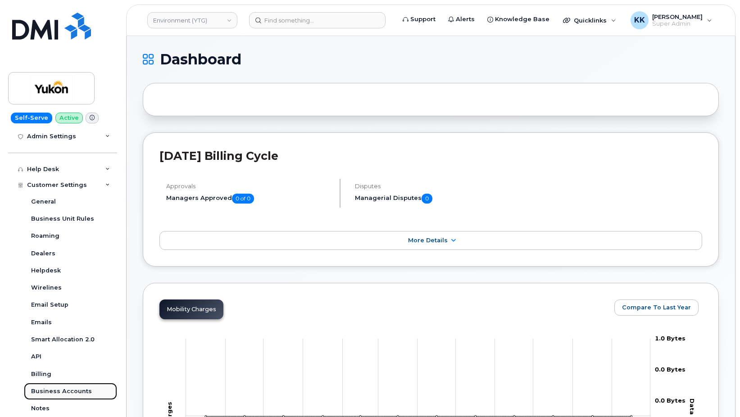
click at [67, 389] on div "Business Accounts" at bounding box center [61, 391] width 61 height 8
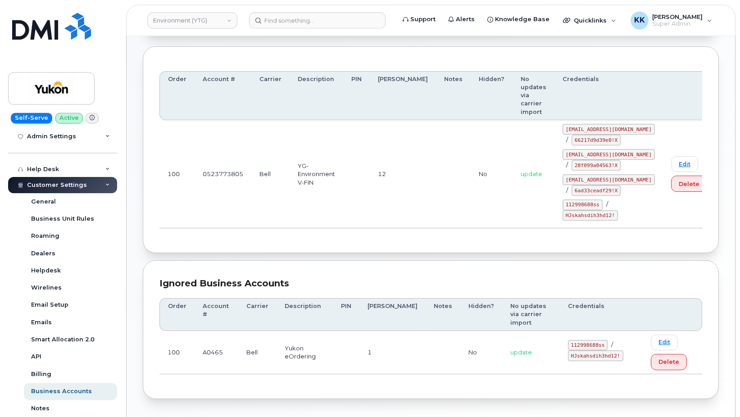
scroll to position [107, 0]
click at [399, 229] on section "Business Accounts Add Business Account Accounts Logins Bell NAGs Order Account …" at bounding box center [431, 171] width 576 height 453
click at [671, 155] on link "Edit" at bounding box center [684, 163] width 27 height 16
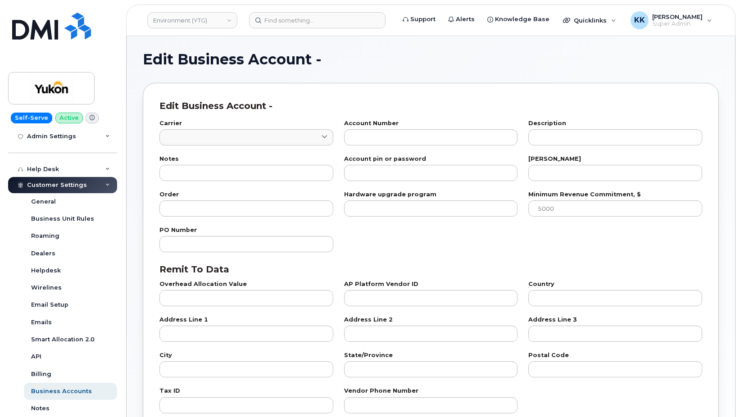
select select "1770"
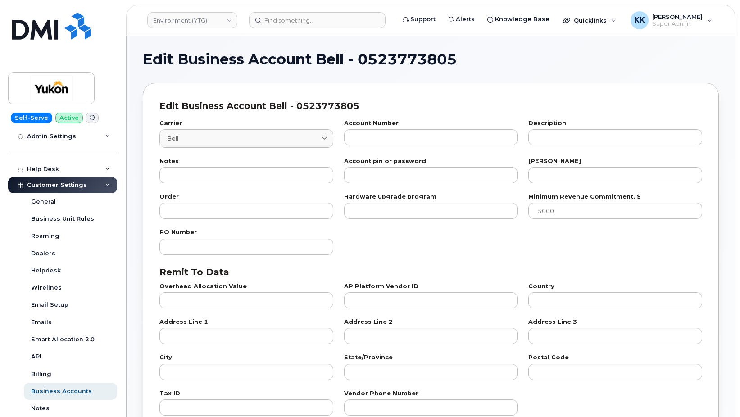
type input "1"
type input "0523773805"
type input "YG-Environment V-FIN"
type input "12"
type input "100"
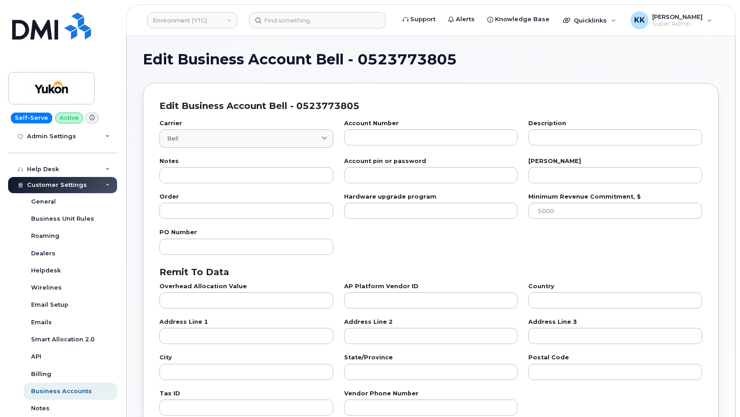
checkbox input "true"
click at [182, 19] on link "Environment (YTG)" at bounding box center [192, 20] width 90 height 16
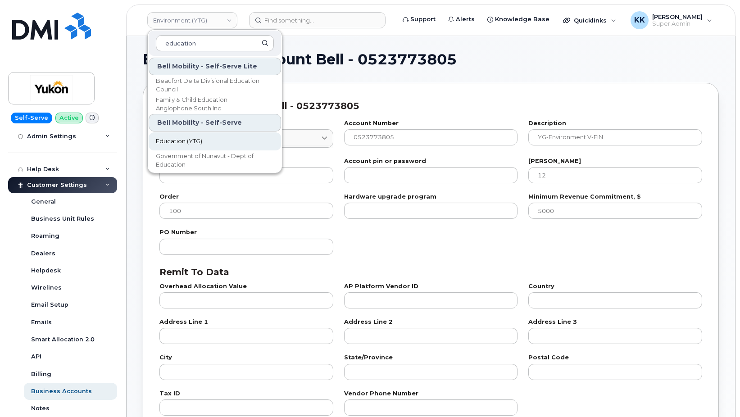
type input "education"
click at [195, 140] on span "Education (YTG)" at bounding box center [179, 141] width 46 height 9
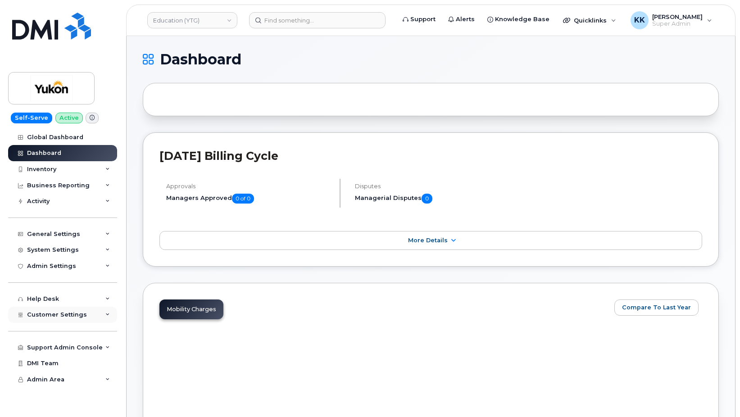
click at [61, 317] on span "Customer Settings" at bounding box center [57, 314] width 60 height 7
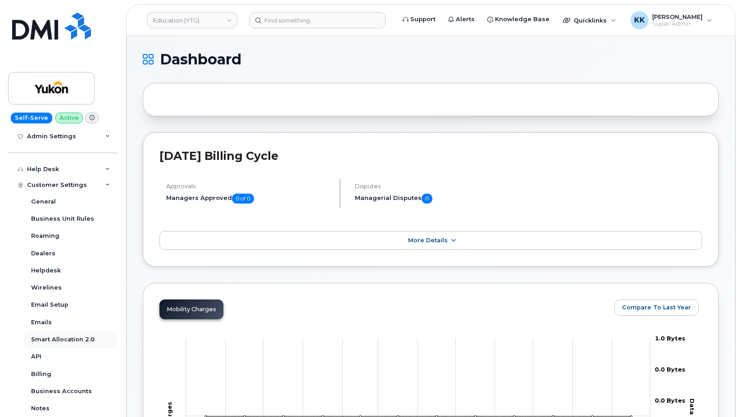
scroll to position [173, 0]
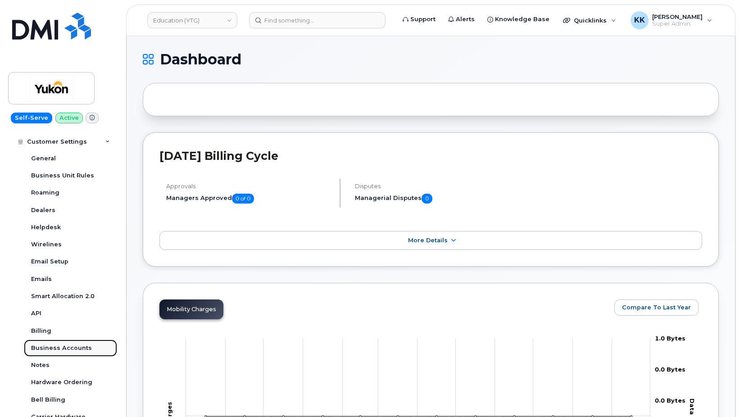
click at [72, 347] on div "Business Accounts" at bounding box center [61, 348] width 61 height 8
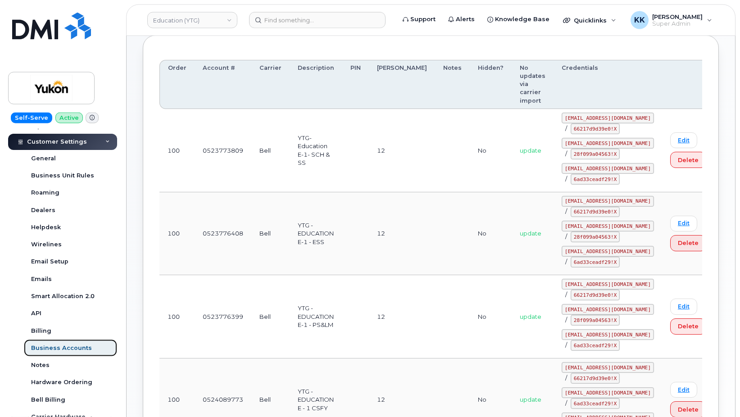
scroll to position [138, 0]
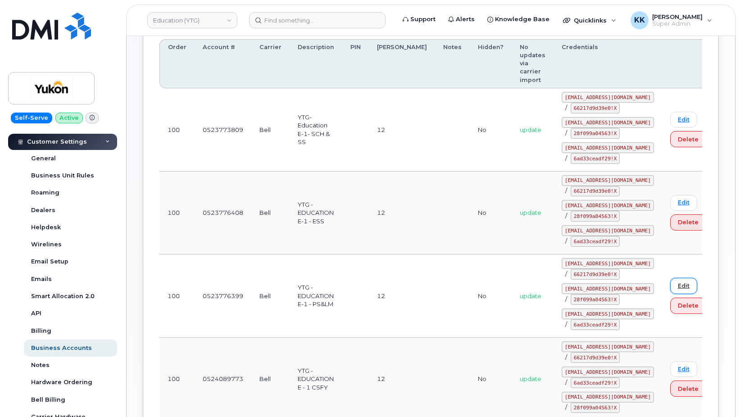
click at [670, 278] on link "Edit" at bounding box center [683, 286] width 27 height 16
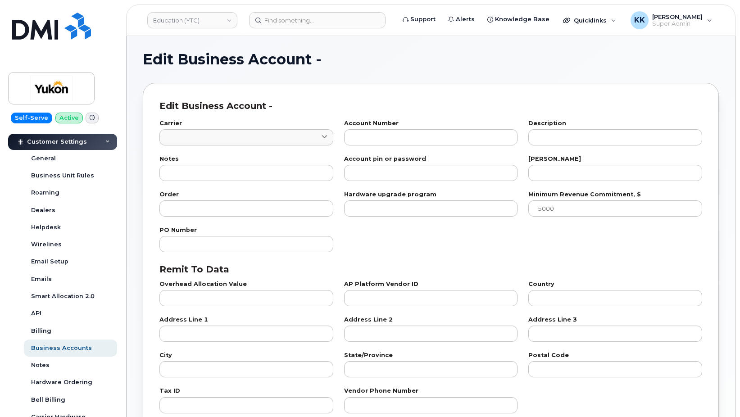
type input "1"
type input "0523776399"
type input "YTG -EDUCATION E-1 - PS&LM"
type input "12"
type input "100"
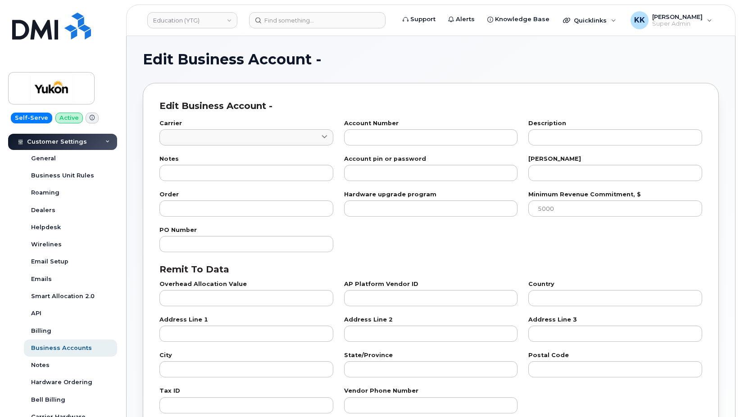
checkbox input "true"
select select "1771"
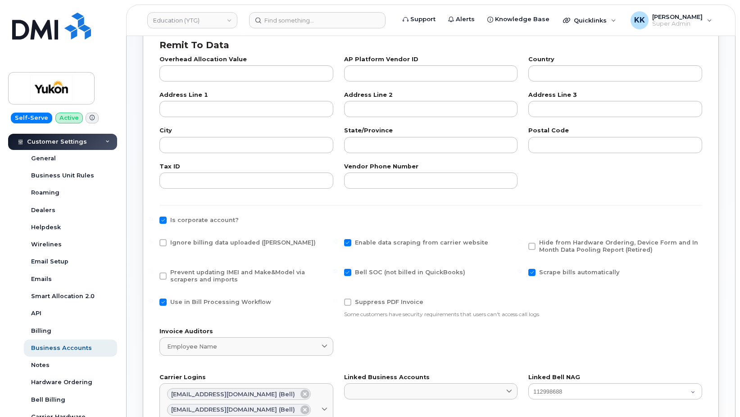
scroll to position [230, 0]
